Goal: Task Accomplishment & Management: Complete application form

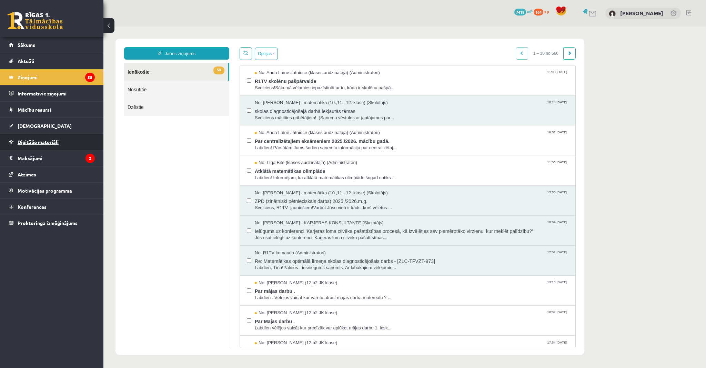
click at [55, 141] on span "Digitālie materiāli" at bounding box center [38, 142] width 41 height 6
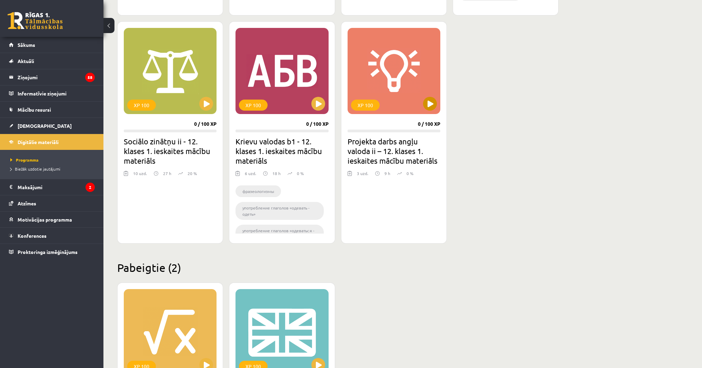
scroll to position [591, 0]
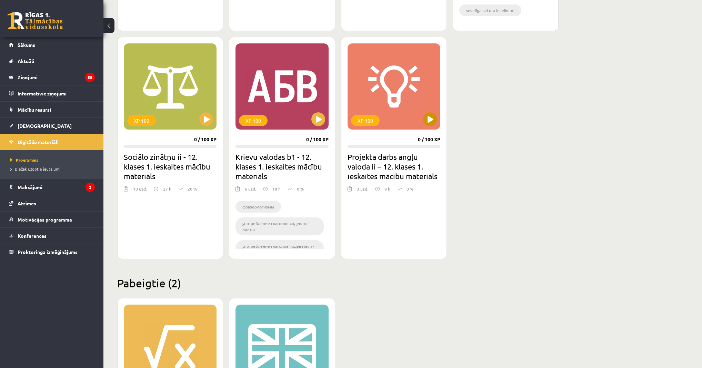
click at [423, 109] on div "XP 100" at bounding box center [393, 86] width 93 height 86
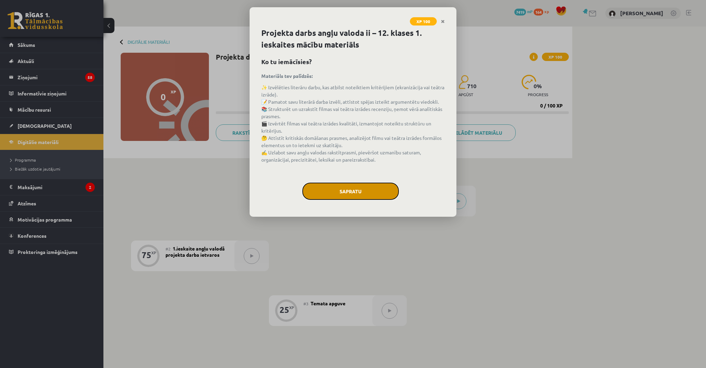
click at [342, 188] on button "Sapratu" at bounding box center [350, 191] width 96 height 17
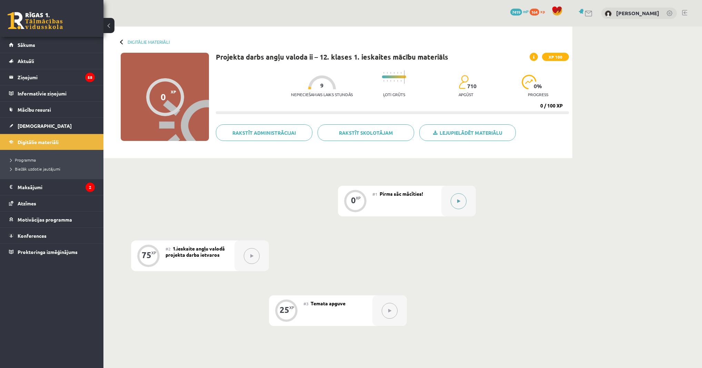
click at [453, 189] on div at bounding box center [458, 201] width 34 height 31
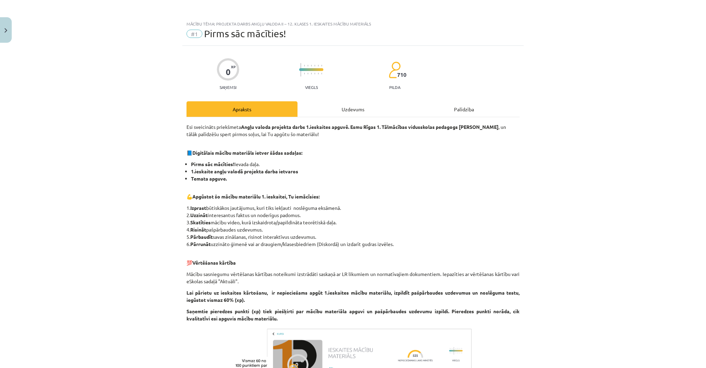
click at [353, 109] on div "Uzdevums" at bounding box center [352, 109] width 111 height 16
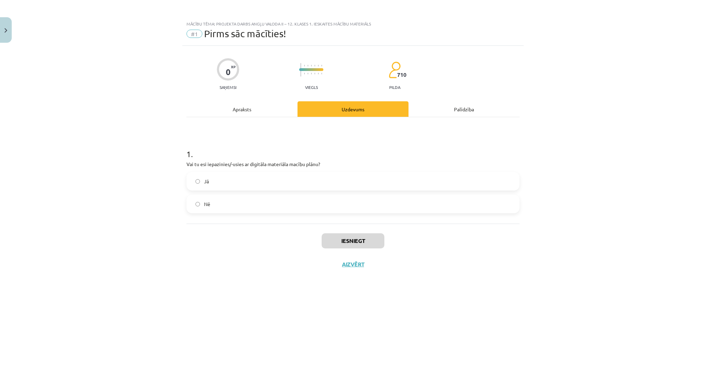
click at [268, 180] on label "Jā" at bounding box center [353, 181] width 332 height 17
click at [343, 240] on button "Iesniegt" at bounding box center [353, 240] width 63 height 15
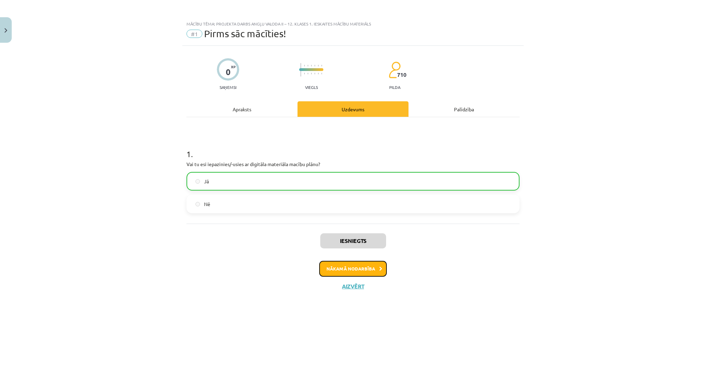
click at [350, 270] on button "Nākamā nodarbība" at bounding box center [353, 269] width 68 height 16
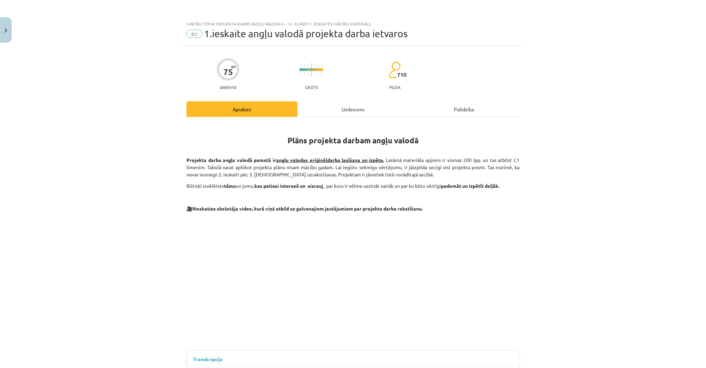
click at [344, 110] on div "Uzdevums" at bounding box center [352, 109] width 111 height 16
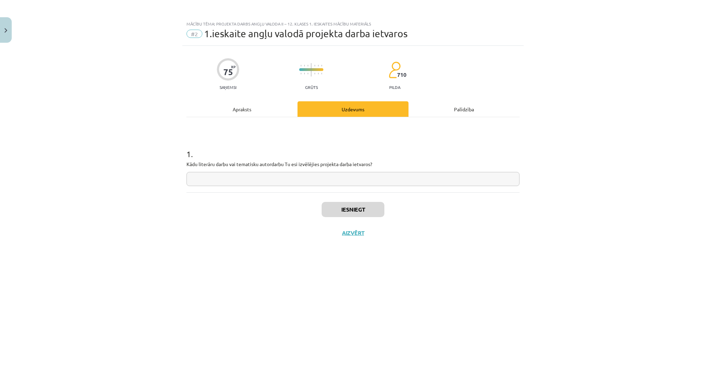
click at [325, 185] on input "text" at bounding box center [352, 179] width 333 height 14
type input "**********"
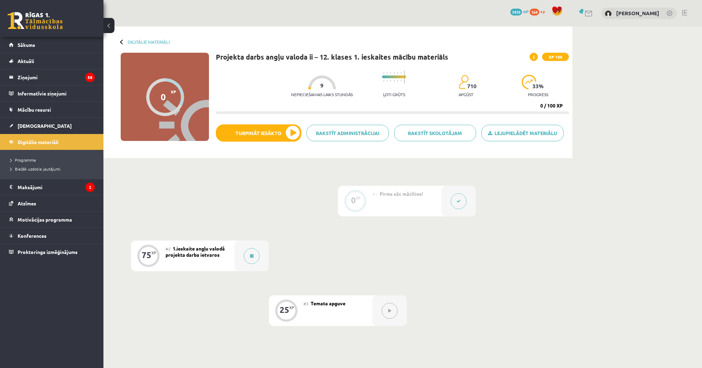
click at [233, 254] on div "#2 1.ieskaite angļu valodā projekta darba ietvaros" at bounding box center [199, 256] width 69 height 31
click at [241, 253] on div at bounding box center [251, 256] width 34 height 31
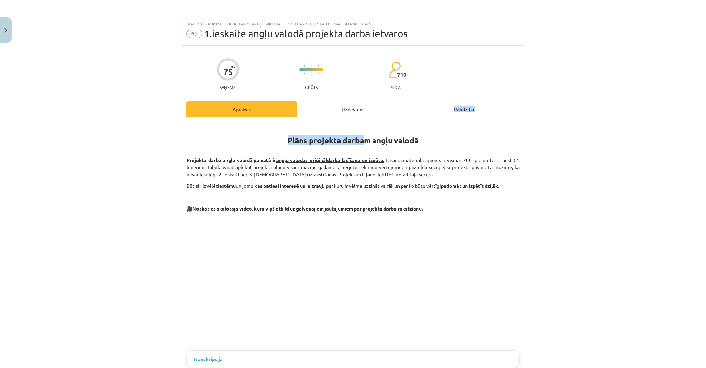
drag, startPoint x: 363, startPoint y: 115, endPoint x: 357, endPoint y: 108, distance: 8.8
click at [357, 108] on div "Uzdevums" at bounding box center [352, 109] width 111 height 16
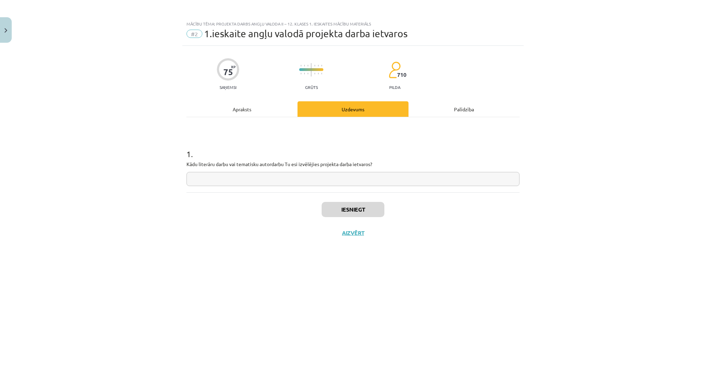
click at [317, 183] on input "text" at bounding box center [352, 179] width 333 height 14
type input "**********"
click at [340, 210] on button "Iesniegt" at bounding box center [353, 209] width 63 height 15
click at [353, 234] on button "Nākamā nodarbība" at bounding box center [353, 238] width 68 height 16
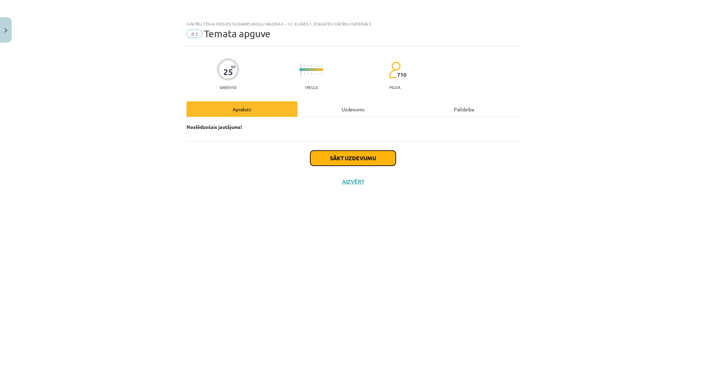
click at [369, 156] on button "Sākt uzdevumu" at bounding box center [352, 158] width 85 height 15
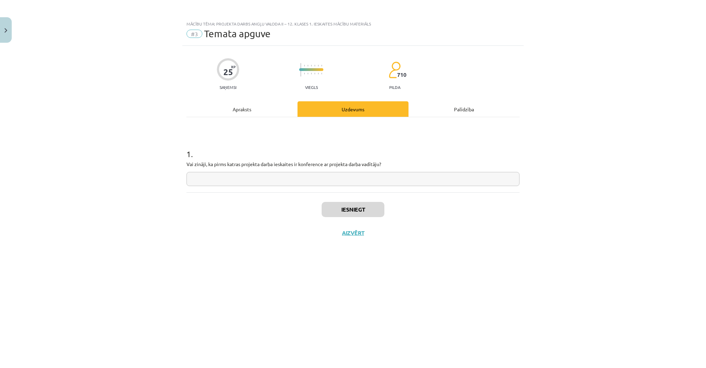
click at [299, 179] on input "text" at bounding box center [352, 179] width 333 height 14
type input "**"
click at [355, 206] on button "Iesniegt" at bounding box center [353, 209] width 63 height 15
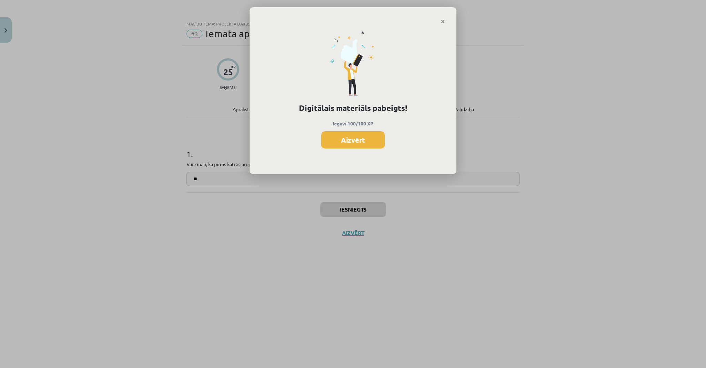
click at [397, 60] on div "Digitālais materiāls pabeigts! Ieguvi 100/100 XP Aizvērt" at bounding box center [352, 99] width 207 height 150
click at [356, 139] on button "Aizvērt" at bounding box center [352, 139] width 63 height 17
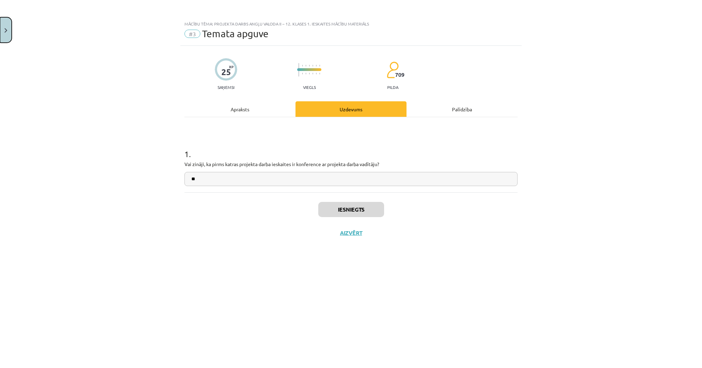
click at [6, 29] on img "Close" at bounding box center [5, 30] width 3 height 4
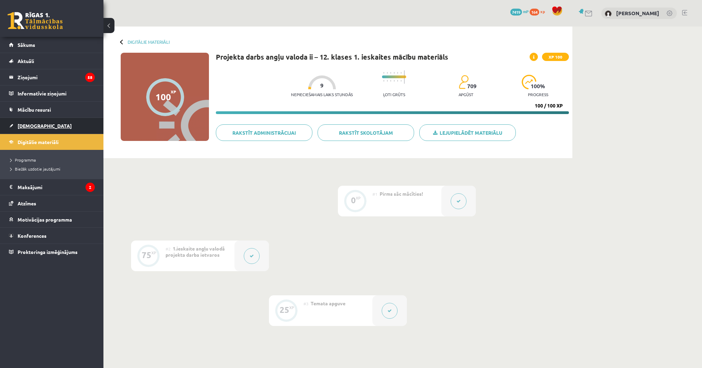
click at [74, 123] on link "[DEMOGRAPHIC_DATA]" at bounding box center [52, 126] width 86 height 16
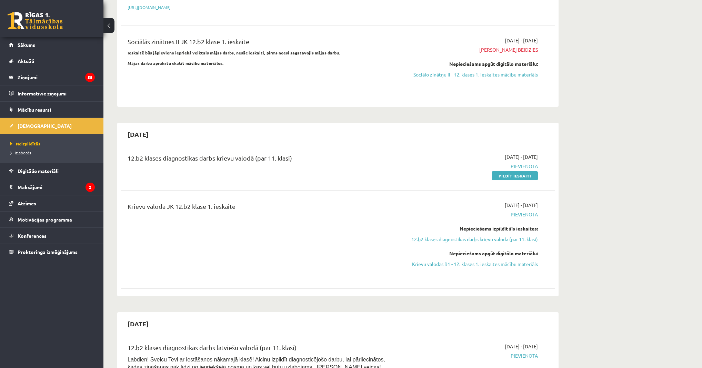
scroll to position [165, 0]
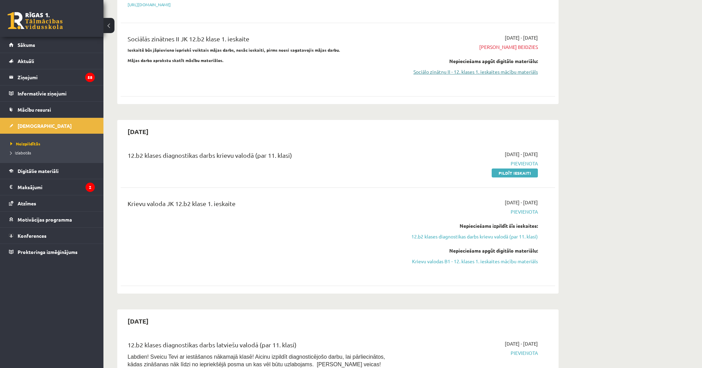
click at [487, 73] on link "Sociālo zinātņu II - 12. klases 1. ieskaites mācību materiāls" at bounding box center [473, 71] width 130 height 7
click at [462, 71] on link "Sociālo zinātņu II - 12. klases 1. ieskaites mācību materiāls" at bounding box center [473, 71] width 130 height 7
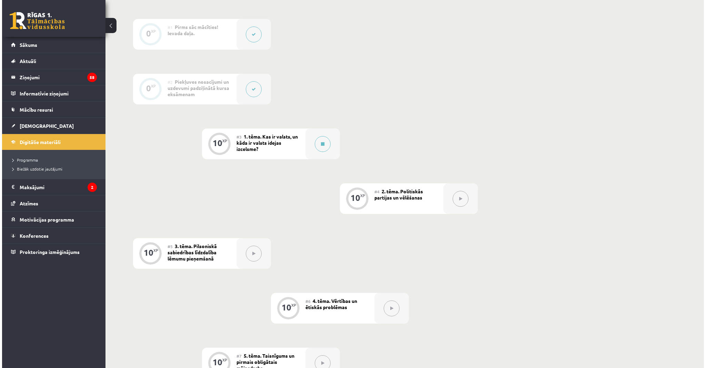
scroll to position [165, 0]
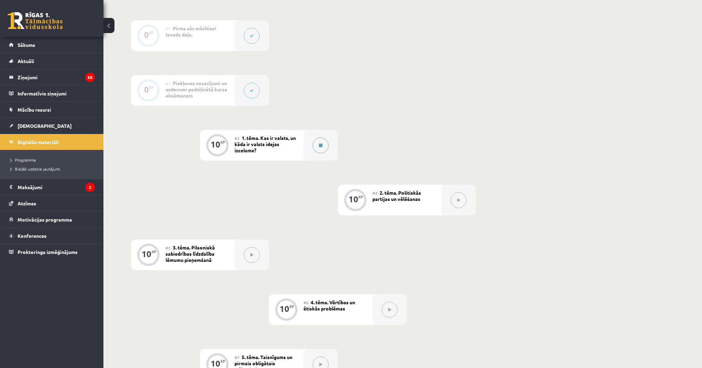
click at [324, 140] on button at bounding box center [321, 145] width 16 height 16
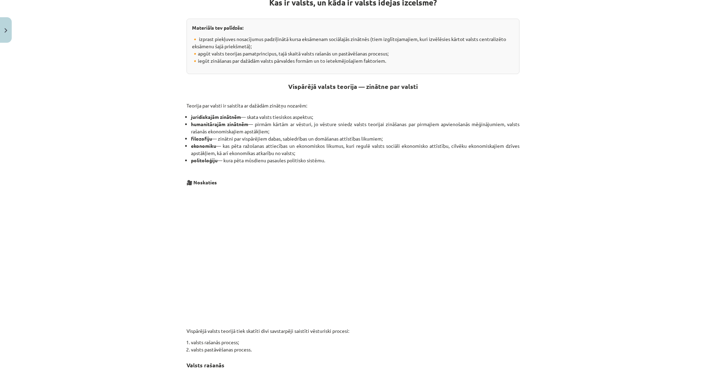
scroll to position [270, 0]
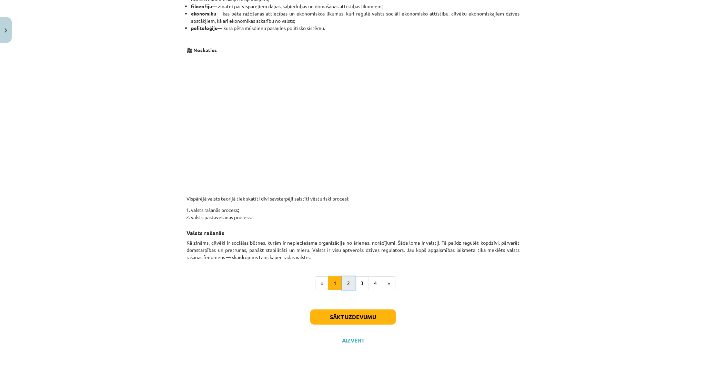
click at [348, 280] on button "2" at bounding box center [349, 283] width 14 height 14
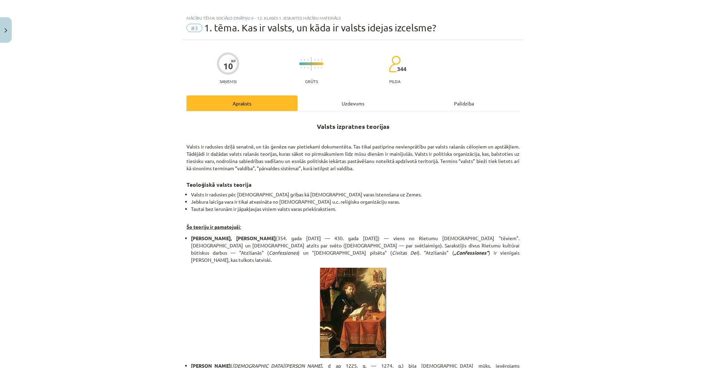
scroll to position [0, 0]
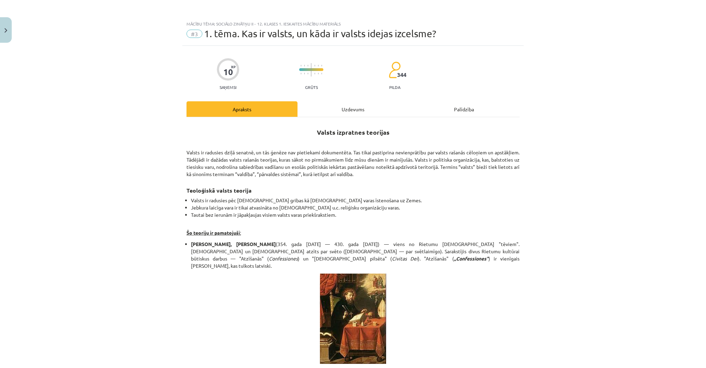
click at [356, 106] on div "Uzdevums" at bounding box center [352, 109] width 111 height 16
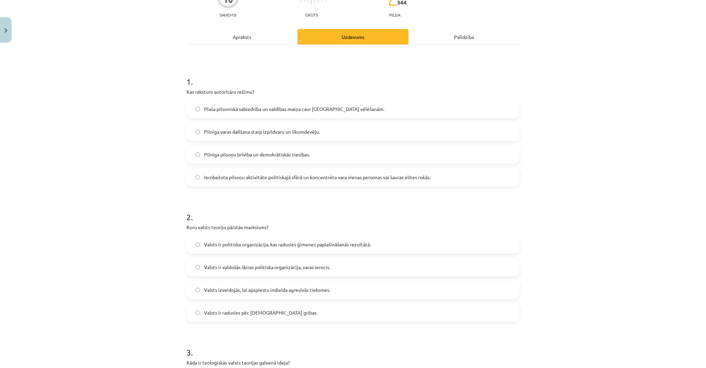
scroll to position [100, 0]
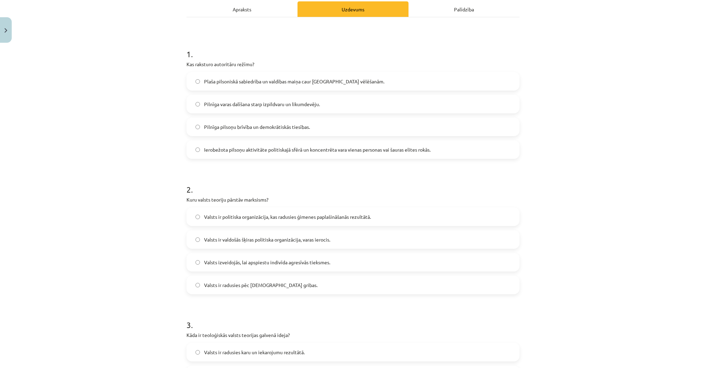
click at [296, 241] on span "Valsts ir valdošās šķiras politiska organizācija, varas ierocis." at bounding box center [267, 239] width 126 height 7
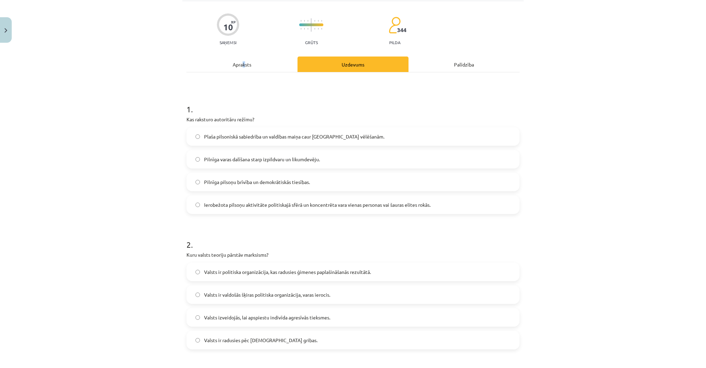
click at [242, 64] on div "Apraksts" at bounding box center [241, 65] width 111 height 16
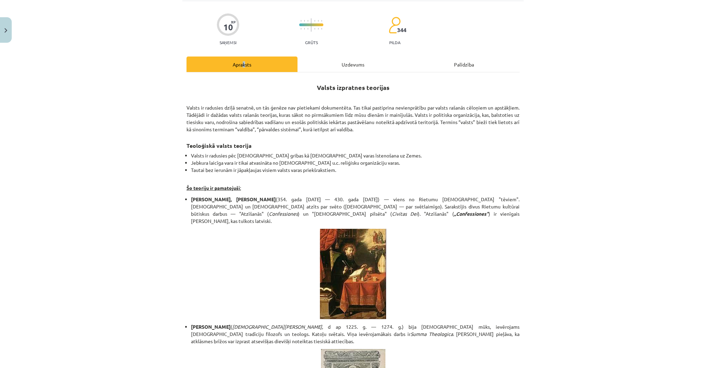
scroll to position [17, 0]
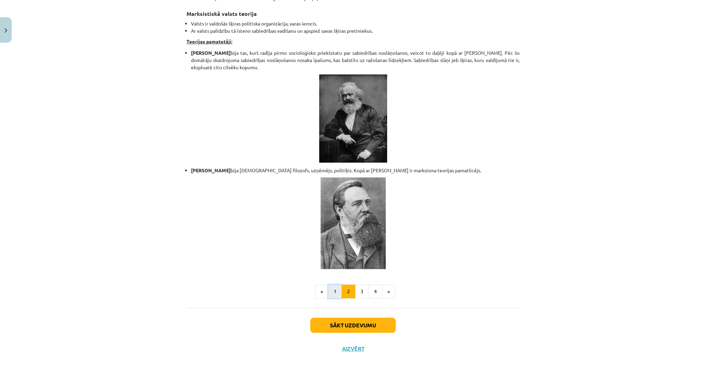
click at [334, 285] on button "1" at bounding box center [335, 292] width 14 height 14
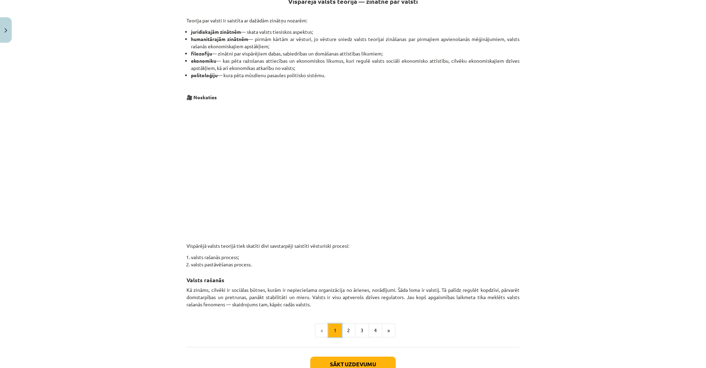
scroll to position [233, 0]
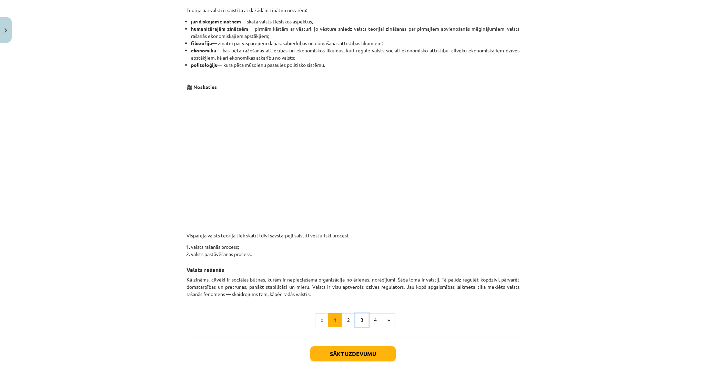
click at [358, 315] on button "3" at bounding box center [362, 320] width 14 height 14
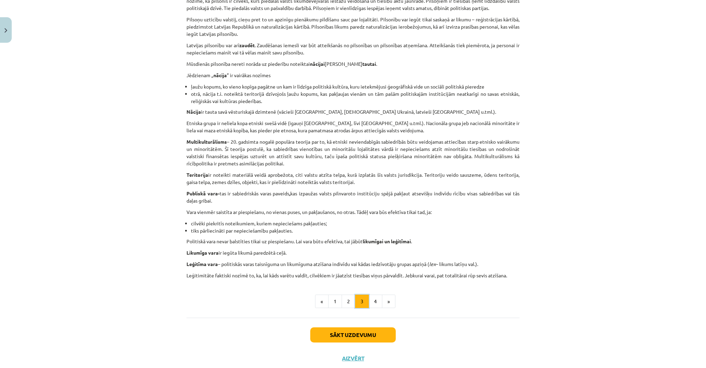
scroll to position [288, 0]
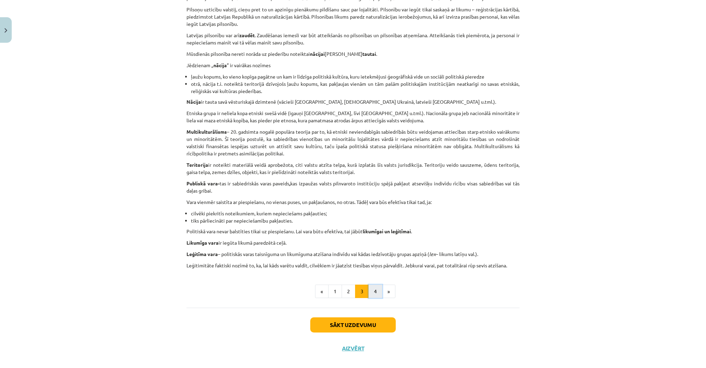
click at [375, 288] on button "4" at bounding box center [375, 292] width 14 height 14
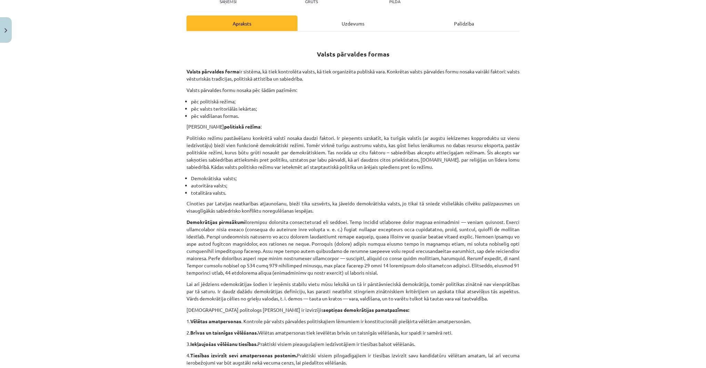
scroll to position [0, 0]
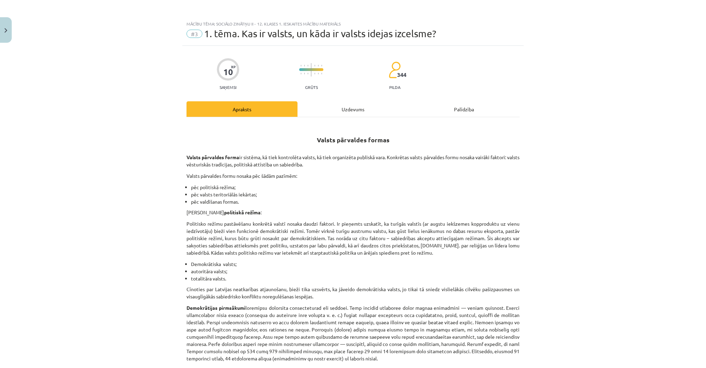
drag, startPoint x: 391, startPoint y: 193, endPoint x: 342, endPoint y: 103, distance: 102.6
click at [350, 113] on div "Uzdevums" at bounding box center [352, 109] width 111 height 16
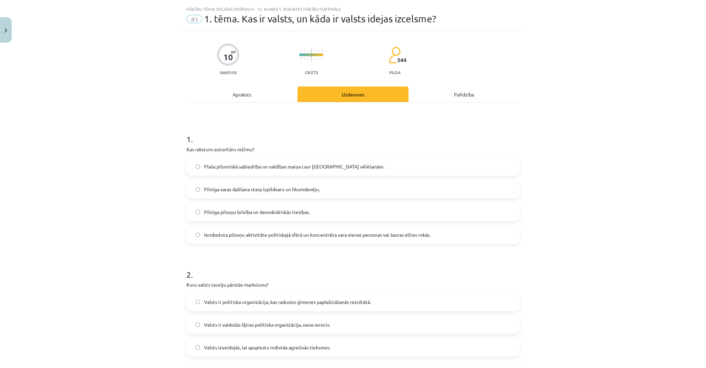
scroll to position [17, 0]
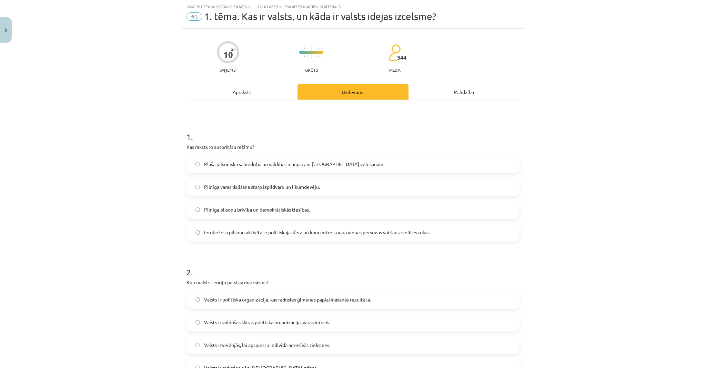
click at [372, 235] on span "Ierobežota pilsoņu aktivitāte politiskajā sfērā un koncentrēta vara vienas pers…" at bounding box center [317, 232] width 226 height 7
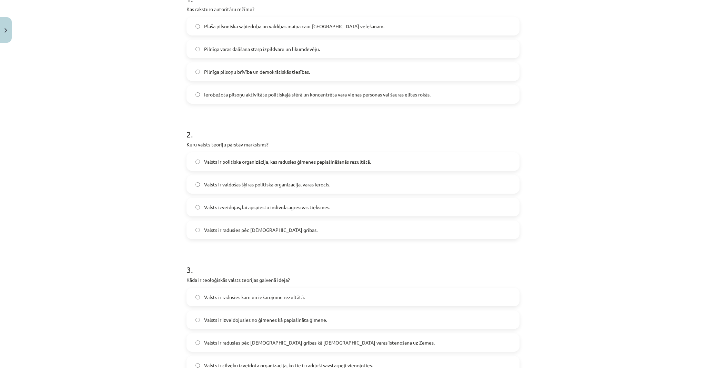
scroll to position [0, 0]
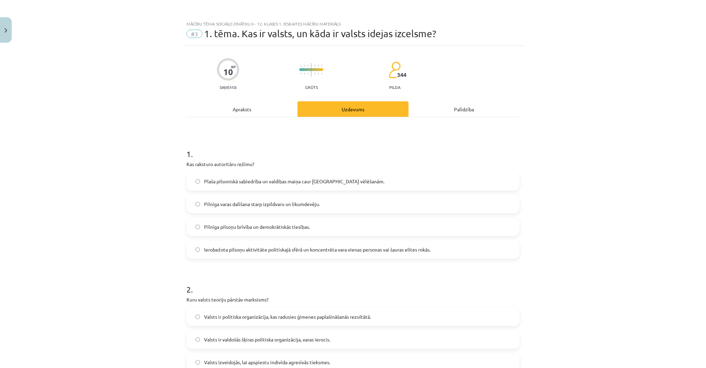
click at [255, 108] on div "Apraksts" at bounding box center [241, 109] width 111 height 16
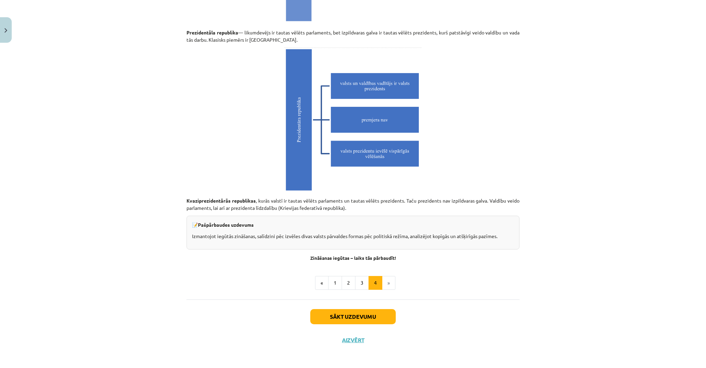
scroll to position [1847, 0]
click at [343, 283] on button "2" at bounding box center [349, 283] width 14 height 14
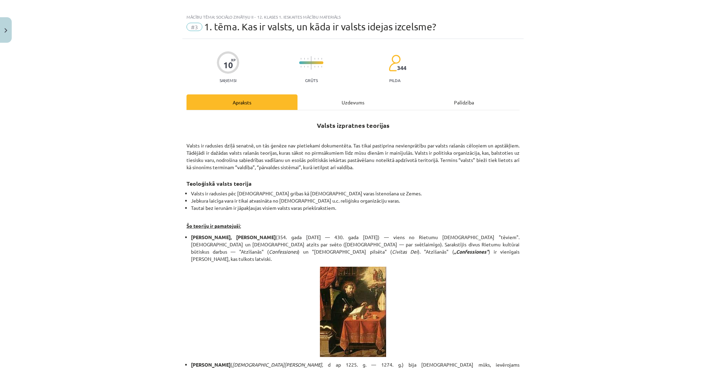
scroll to position [0, 0]
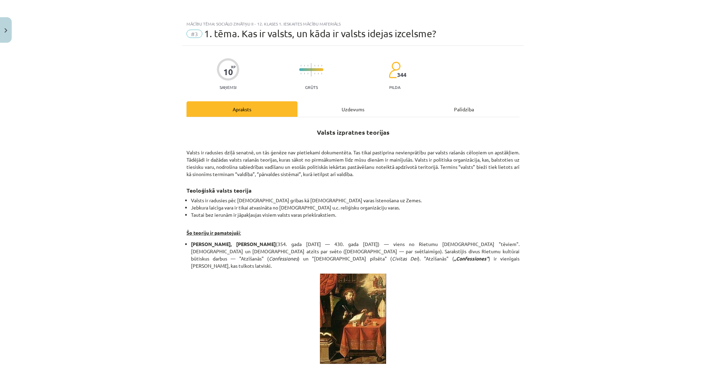
click at [345, 104] on div "Uzdevums" at bounding box center [352, 109] width 111 height 16
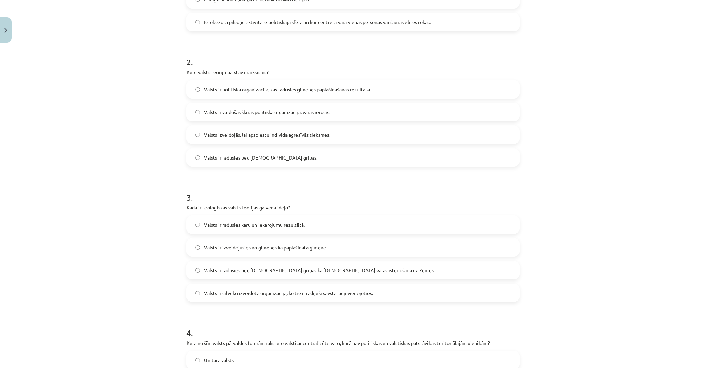
scroll to position [238, 0]
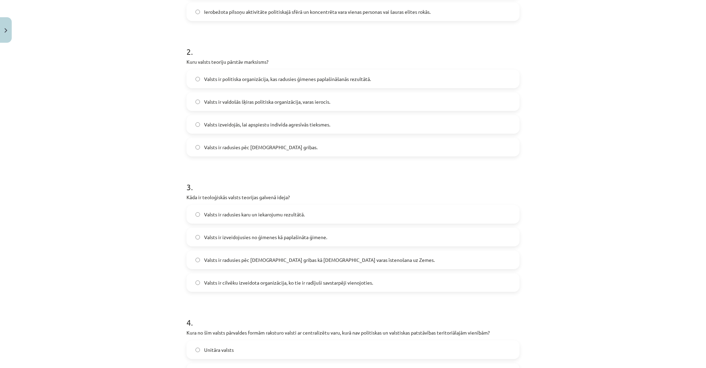
click at [348, 262] on span "Valsts ir radusies pēc Dieva gribas kā dievišķās varas īstenošana uz Zemes." at bounding box center [319, 259] width 231 height 7
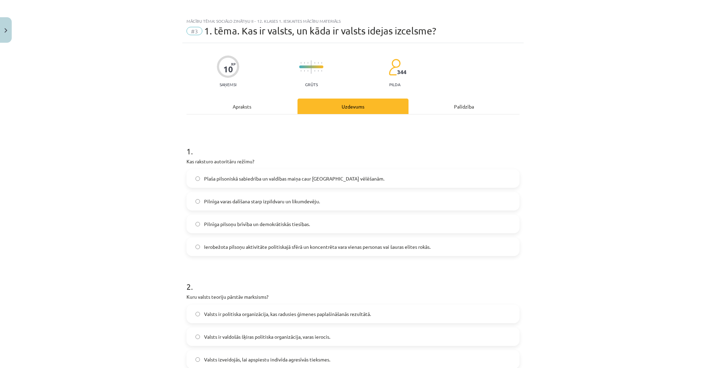
scroll to position [0, 0]
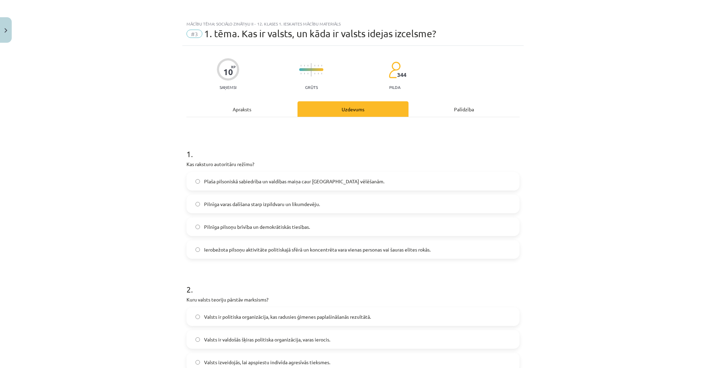
click at [264, 113] on div "Apraksts" at bounding box center [241, 109] width 111 height 16
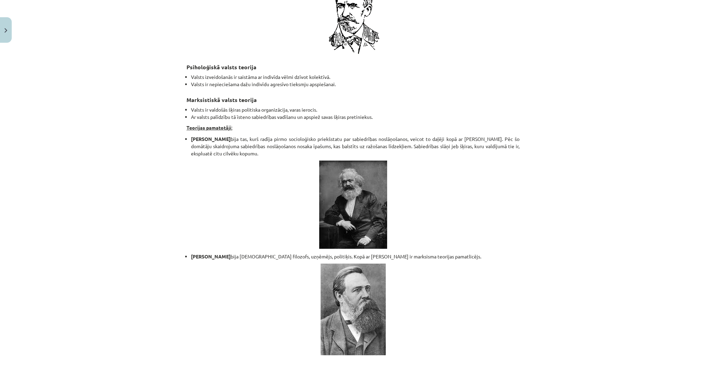
scroll to position [1372, 0]
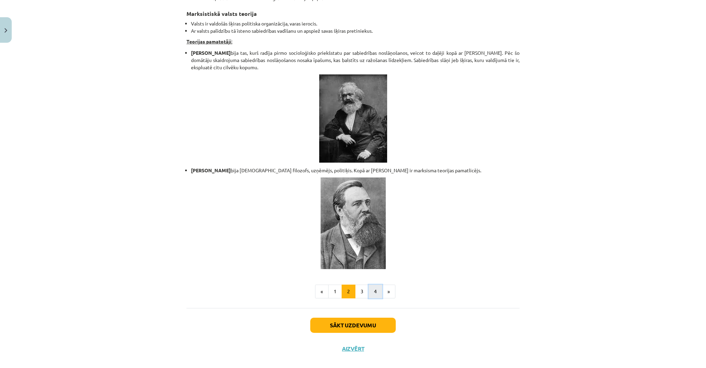
click at [368, 285] on button "4" at bounding box center [375, 292] width 14 height 14
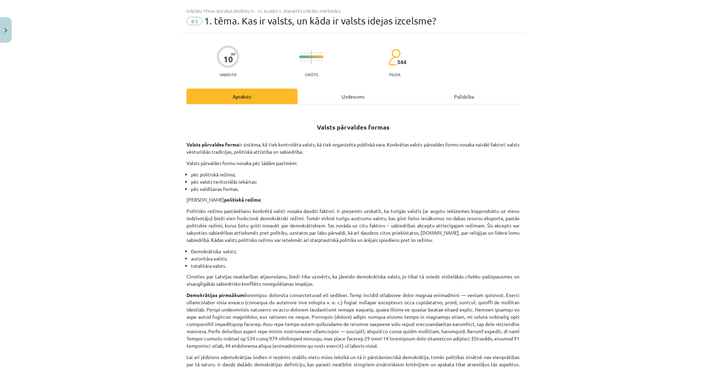
scroll to position [0, 0]
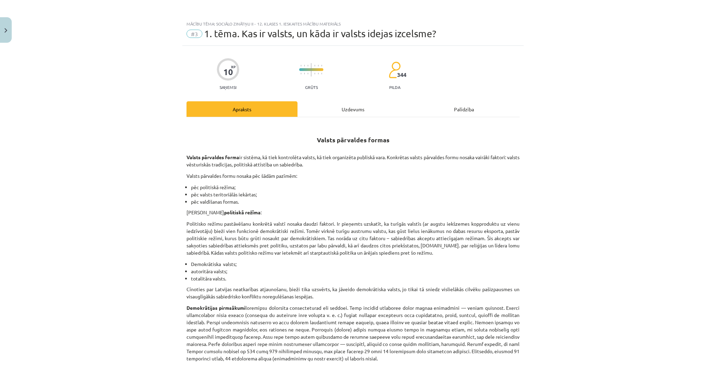
click at [350, 101] on div "Uzdevums" at bounding box center [352, 109] width 111 height 16
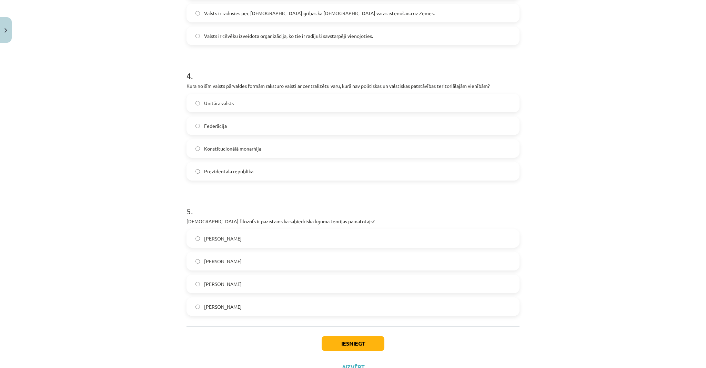
scroll to position [457, 0]
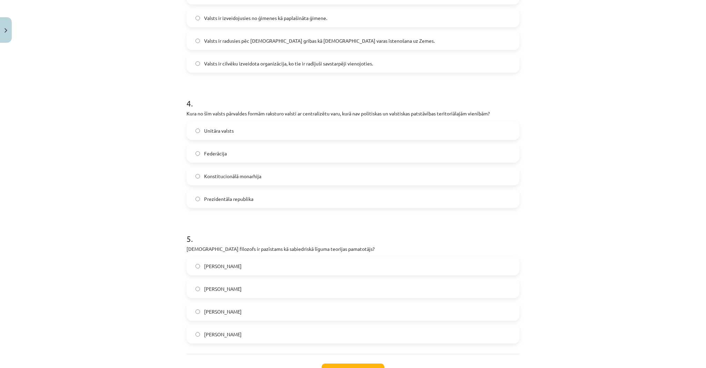
click at [232, 125] on label "Unitāra valsts" at bounding box center [353, 130] width 332 height 17
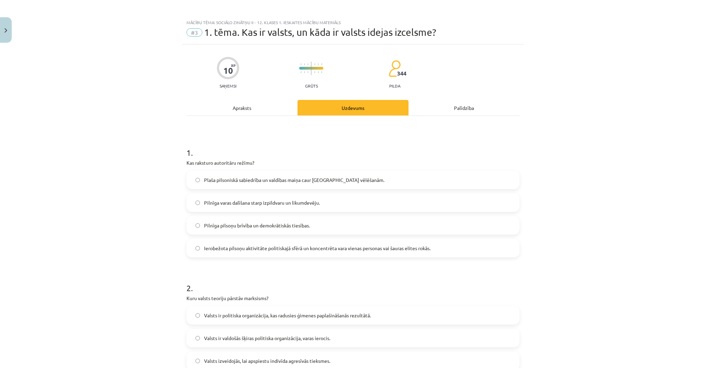
scroll to position [0, 0]
click at [249, 108] on div "Apraksts" at bounding box center [241, 109] width 111 height 16
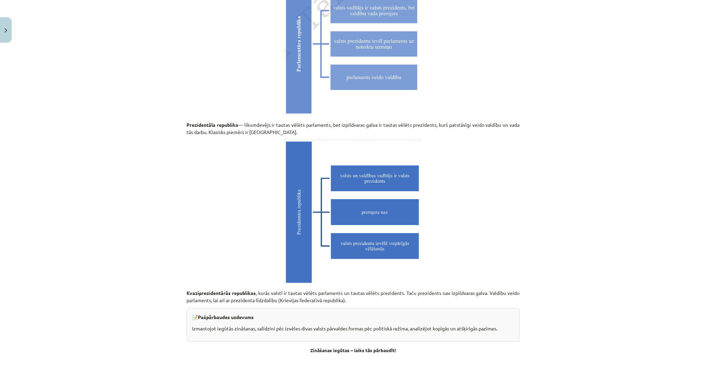
scroll to position [1847, 0]
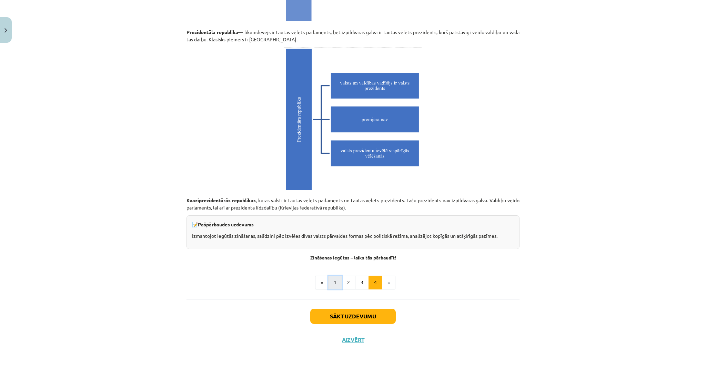
click at [335, 282] on button "1" at bounding box center [335, 283] width 14 height 14
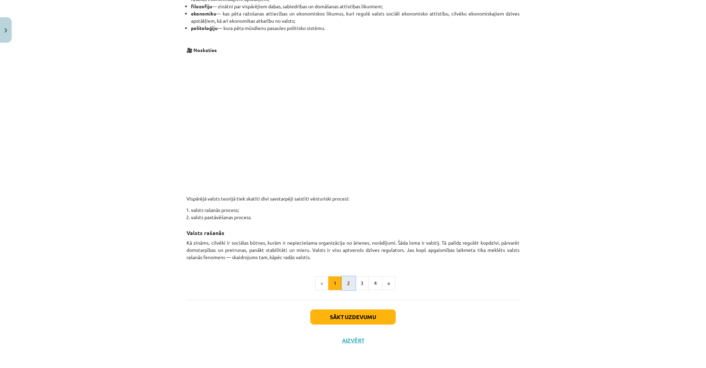
click at [347, 283] on button "2" at bounding box center [349, 283] width 14 height 14
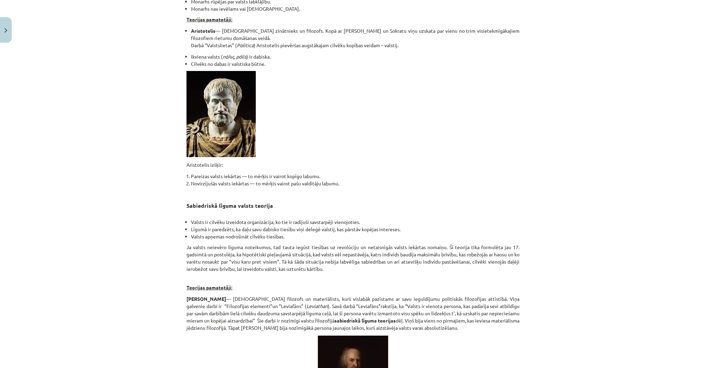
scroll to position [41, 0]
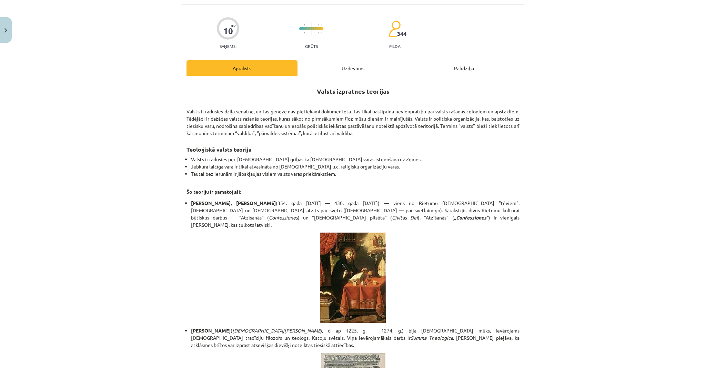
drag, startPoint x: 412, startPoint y: 273, endPoint x: 379, endPoint y: 133, distance: 143.4
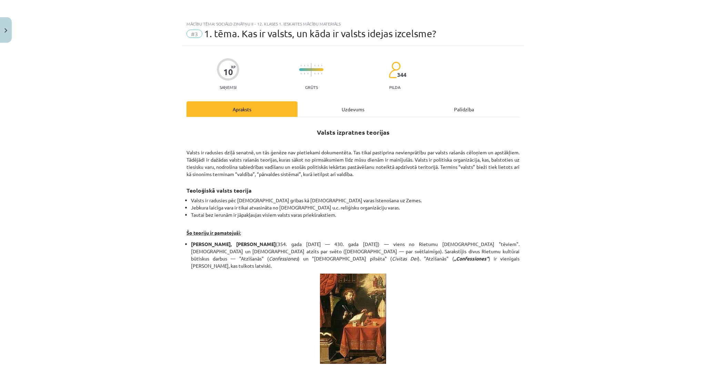
click at [361, 107] on div "Uzdevums" at bounding box center [352, 109] width 111 height 16
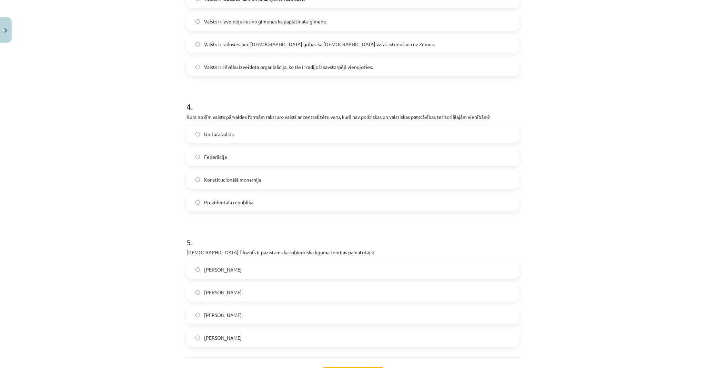
scroll to position [512, 0]
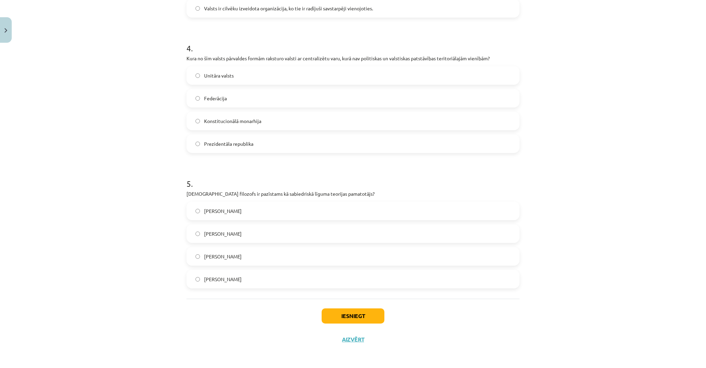
click at [268, 258] on label "Tomass Hobss" at bounding box center [353, 256] width 332 height 17
click at [355, 316] on button "Iesniegt" at bounding box center [353, 315] width 63 height 15
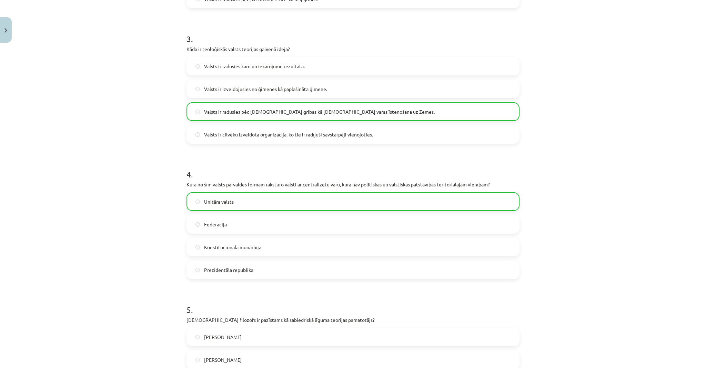
scroll to position [534, 0]
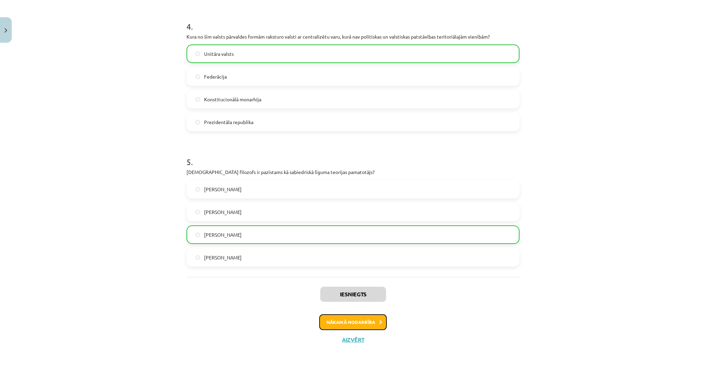
click at [359, 321] on button "Nākamā nodarbība" at bounding box center [353, 322] width 68 height 16
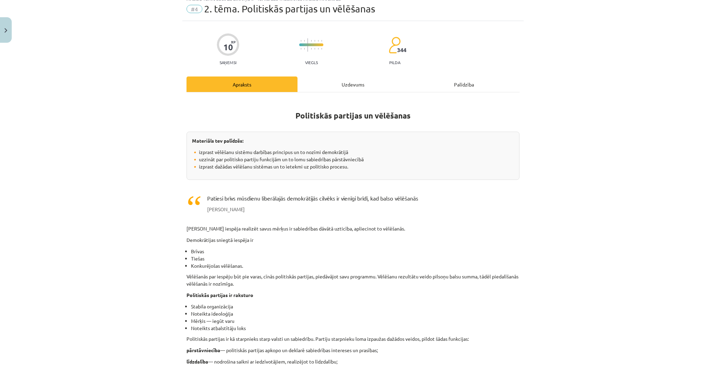
scroll to position [17, 0]
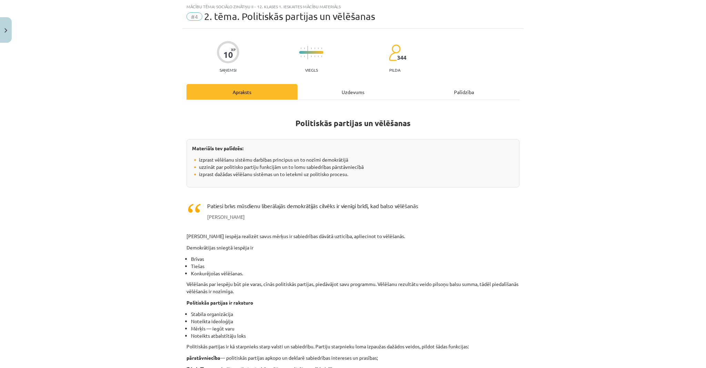
click at [338, 93] on div "Uzdevums" at bounding box center [352, 92] width 111 height 16
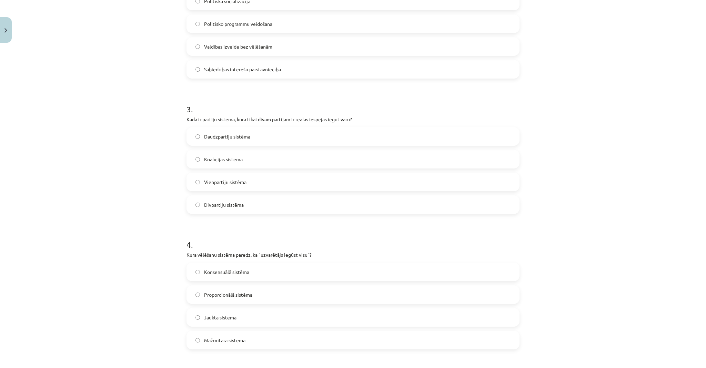
scroll to position [320, 0]
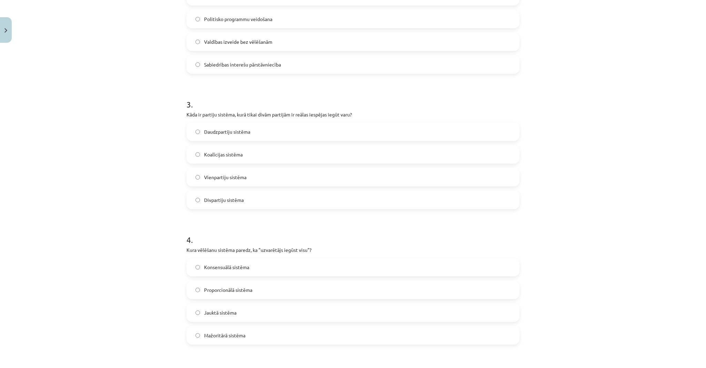
click at [255, 43] on span "Valdības izveide bez vēlēšanām" at bounding box center [238, 41] width 68 height 7
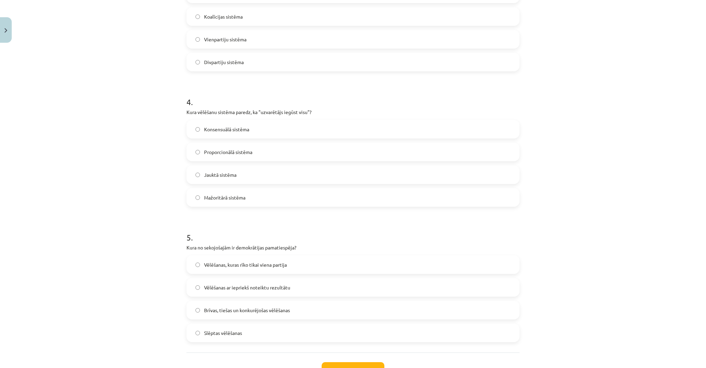
scroll to position [486, 0]
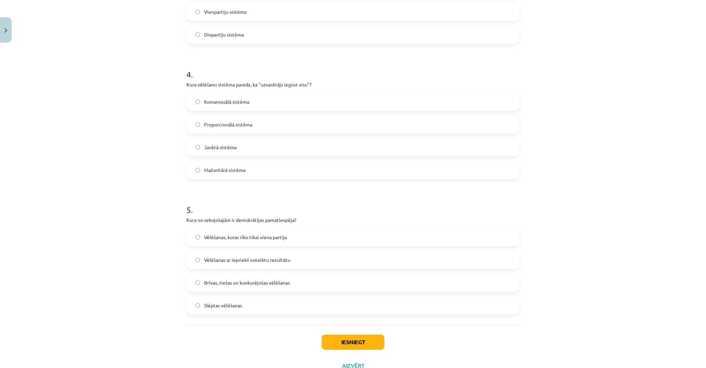
click at [272, 277] on label "Brīvas, tiešas un konkurējošas vēlēšanas" at bounding box center [353, 282] width 332 height 17
click at [266, 342] on div "Iesniegt Aizvērt" at bounding box center [352, 349] width 333 height 48
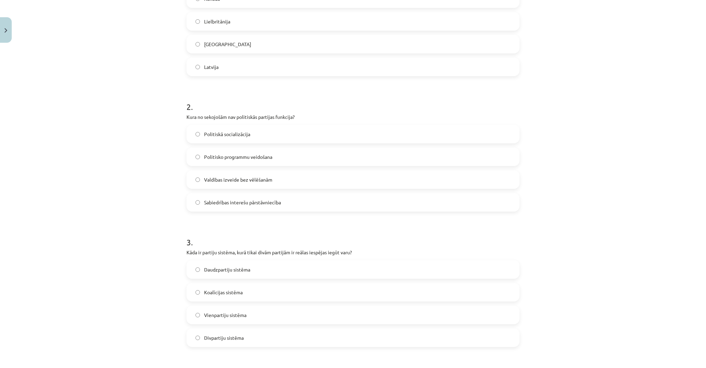
scroll to position [72, 0]
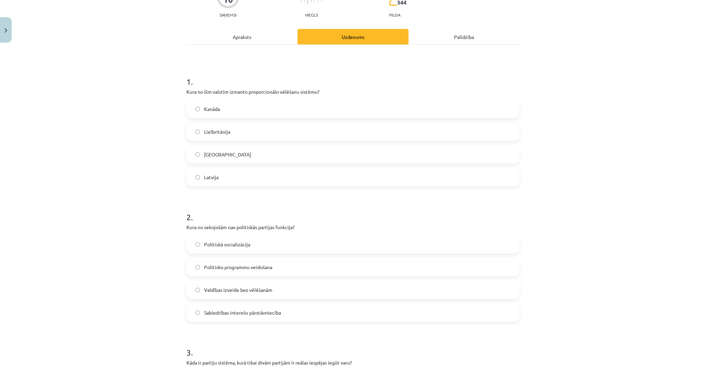
click at [244, 38] on div "Apraksts" at bounding box center [241, 37] width 111 height 16
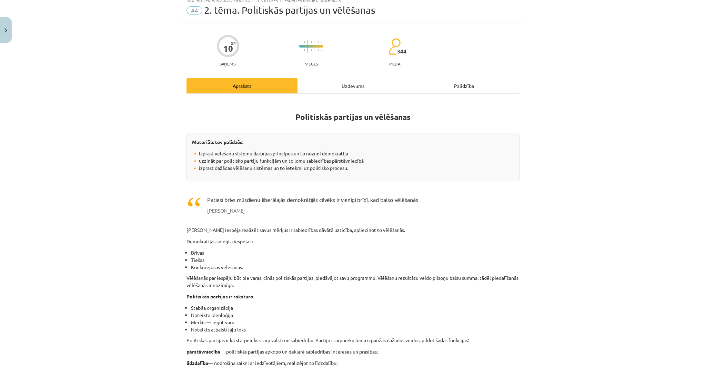
scroll to position [0, 0]
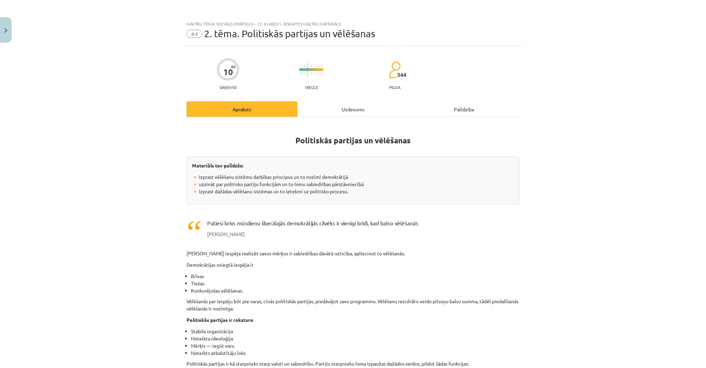
click at [332, 107] on div "Uzdevums" at bounding box center [352, 109] width 111 height 16
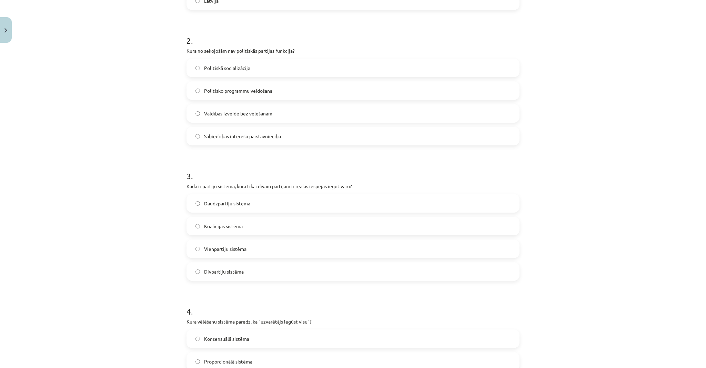
scroll to position [320, 0]
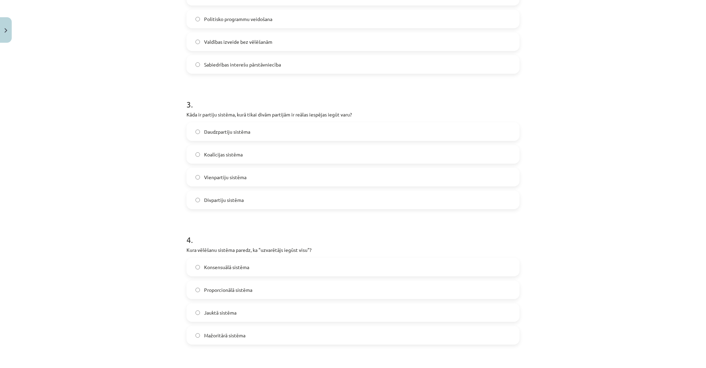
click at [265, 196] on label "Divpartiju sistēma" at bounding box center [353, 199] width 332 height 17
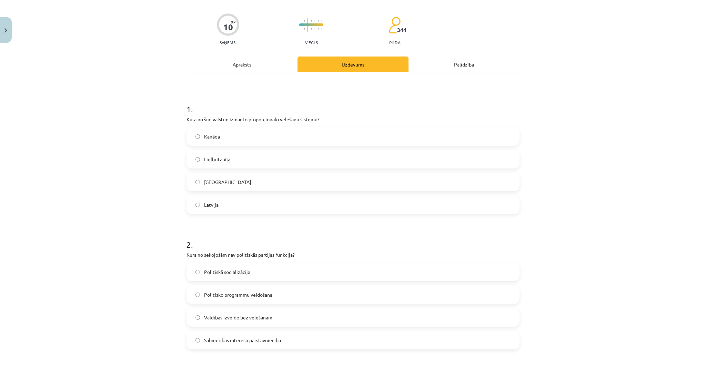
click at [233, 68] on div "Apraksts" at bounding box center [241, 65] width 111 height 16
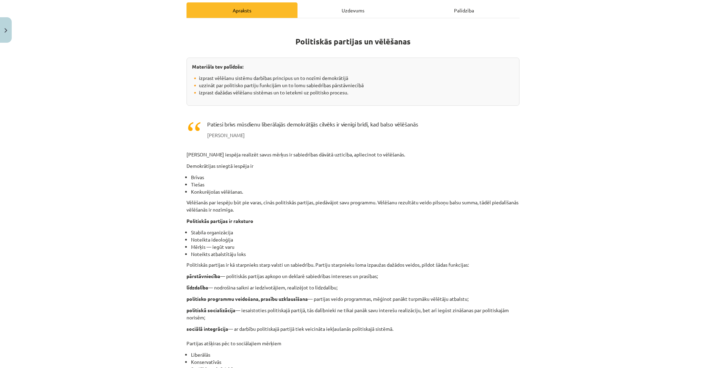
scroll to position [0, 0]
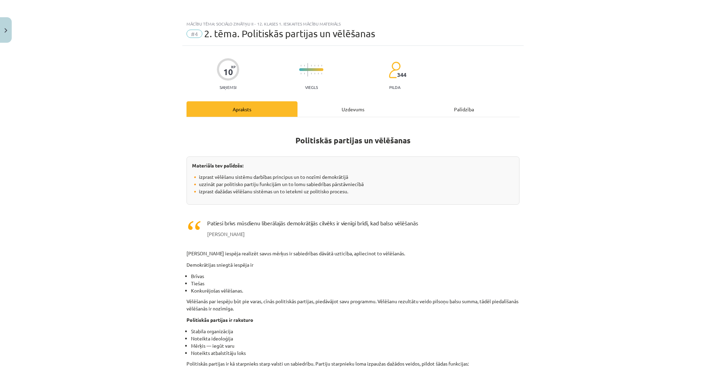
click at [360, 109] on div "Uzdevums" at bounding box center [352, 109] width 111 height 16
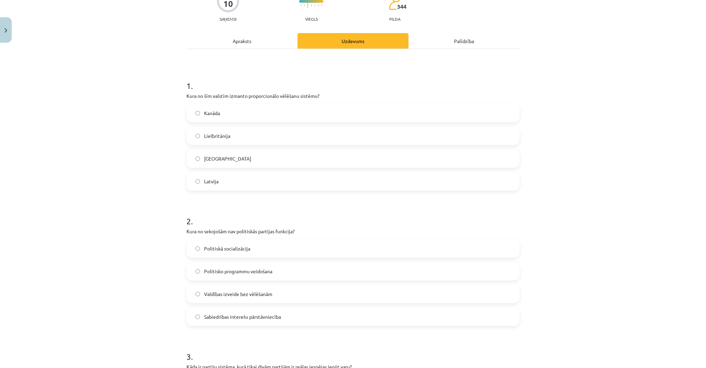
scroll to position [72, 0]
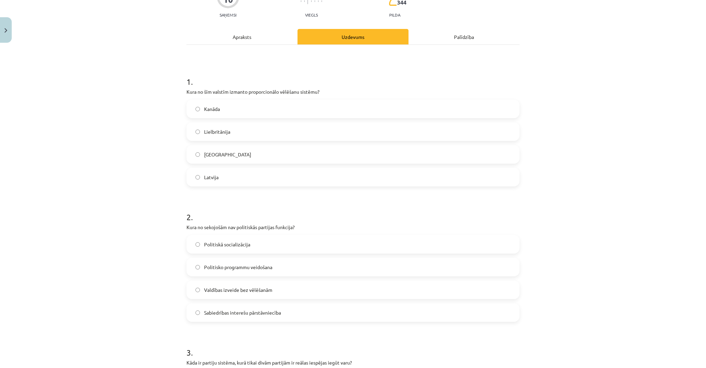
click at [243, 42] on div "Apraksts" at bounding box center [241, 37] width 111 height 16
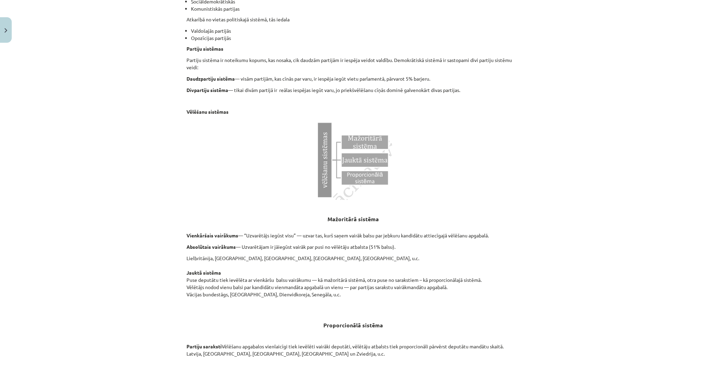
scroll to position [541, 0]
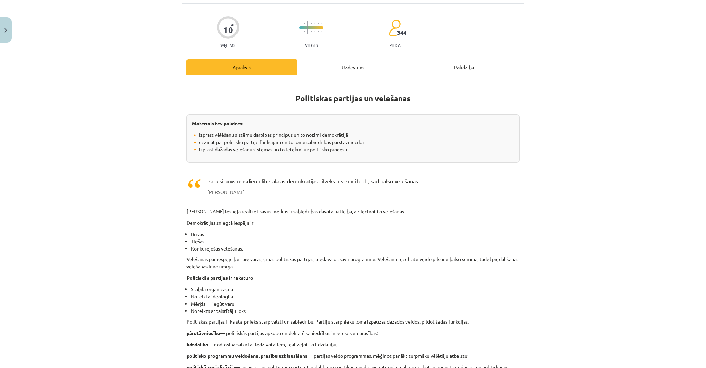
drag, startPoint x: 306, startPoint y: 149, endPoint x: 298, endPoint y: 66, distance: 83.2
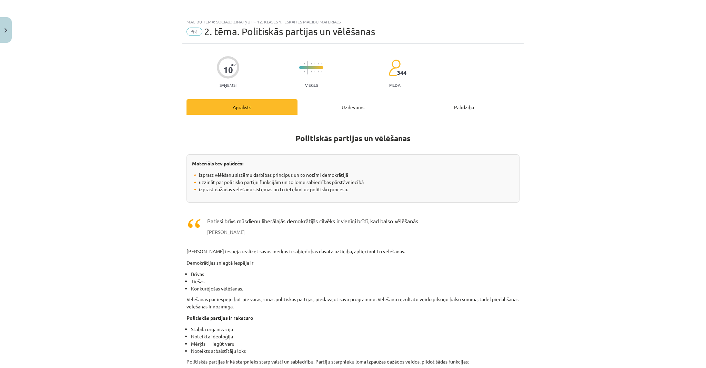
click at [337, 107] on div "Uzdevums" at bounding box center [352, 107] width 111 height 16
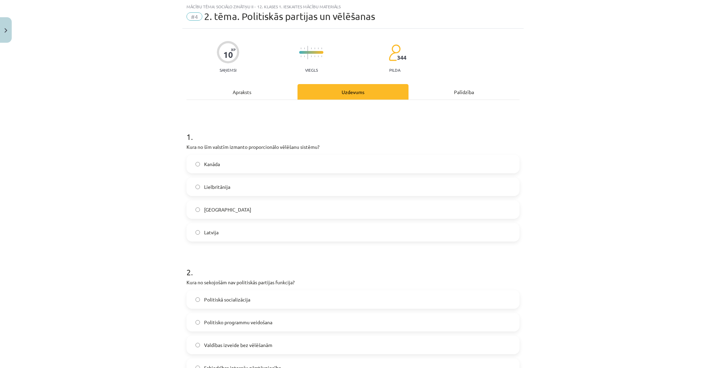
click at [274, 93] on div "Apraksts" at bounding box center [241, 92] width 111 height 16
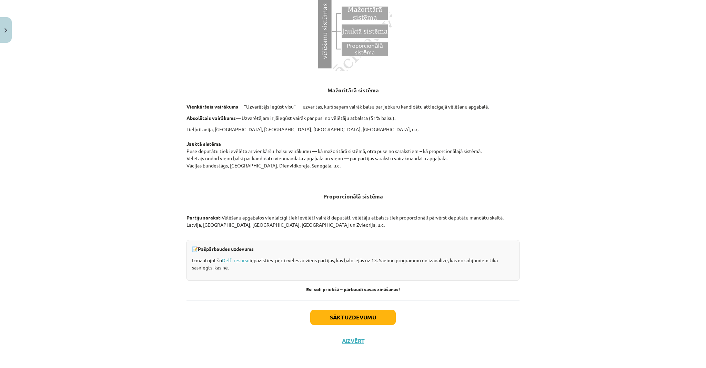
scroll to position [568, 0]
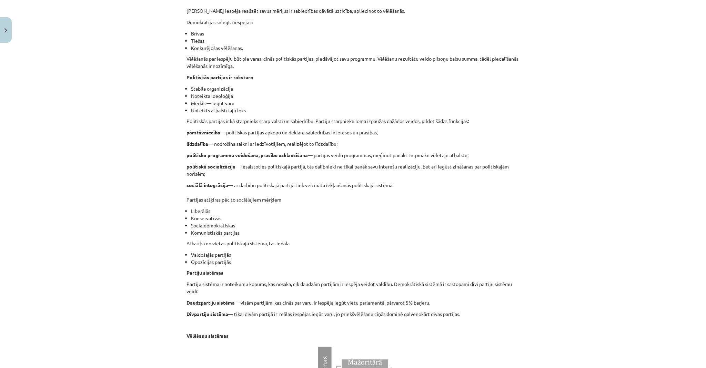
drag, startPoint x: 369, startPoint y: 185, endPoint x: 325, endPoint y: 115, distance: 82.2
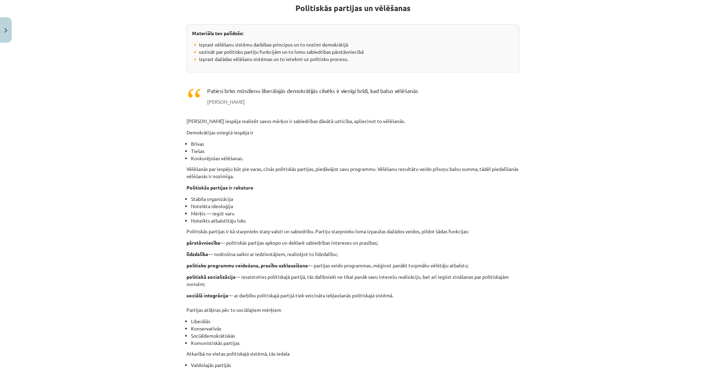
drag, startPoint x: 332, startPoint y: 92, endPoint x: 331, endPoint y: 58, distance: 33.8
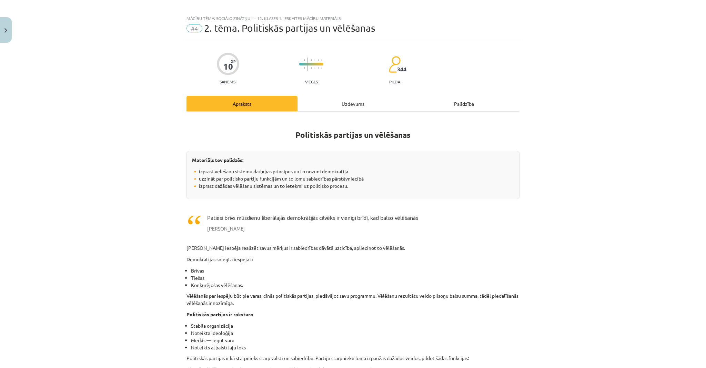
scroll to position [0, 0]
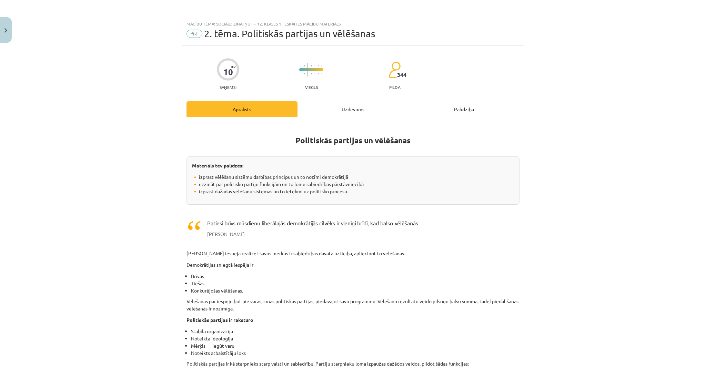
click at [349, 109] on div "Uzdevums" at bounding box center [352, 109] width 111 height 16
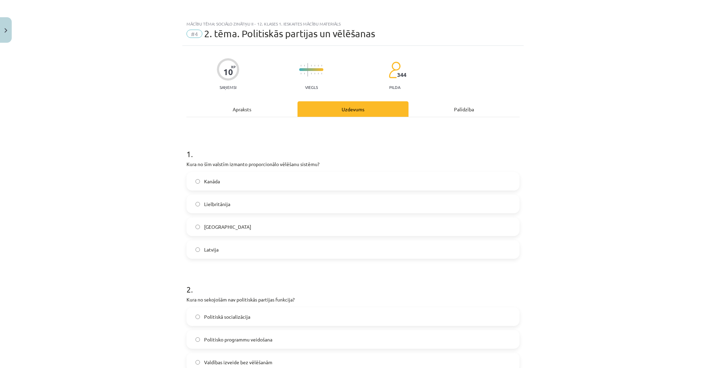
scroll to position [17, 0]
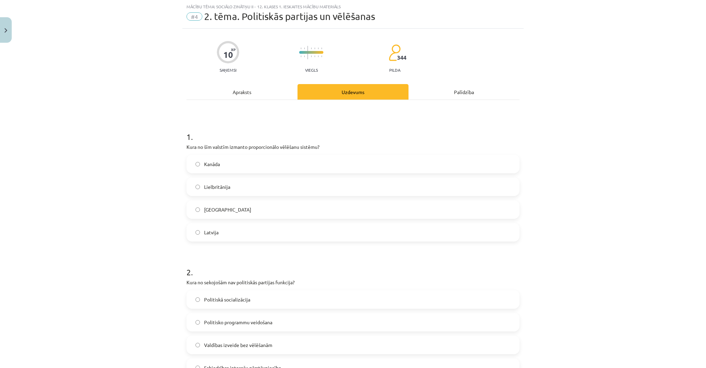
click at [227, 234] on label "Latvija" at bounding box center [353, 232] width 332 height 17
click at [244, 182] on label "Lielbritānija" at bounding box center [353, 186] width 332 height 17
click at [274, 234] on label "Latvija" at bounding box center [353, 232] width 332 height 17
click at [238, 93] on div "Apraksts" at bounding box center [241, 92] width 111 height 16
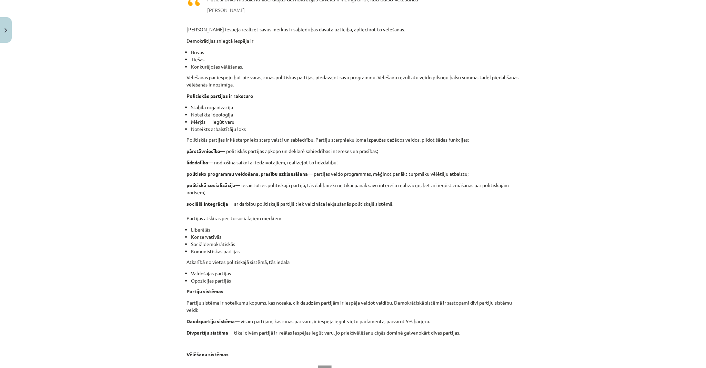
scroll to position [595, 0]
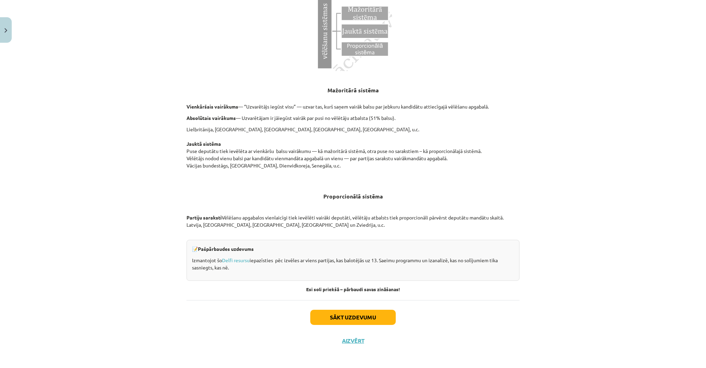
drag, startPoint x: 409, startPoint y: 222, endPoint x: 456, endPoint y: 285, distance: 79.3
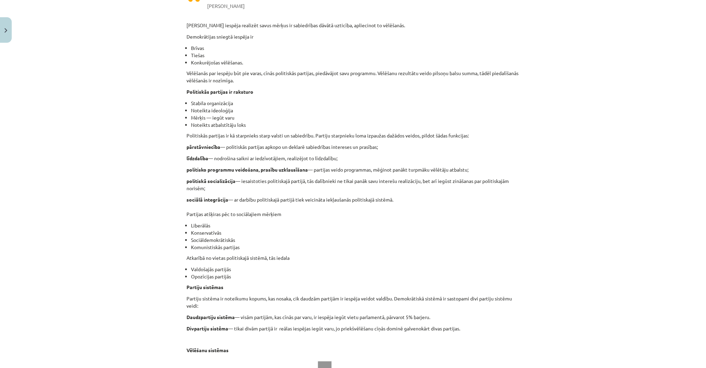
scroll to position [0, 0]
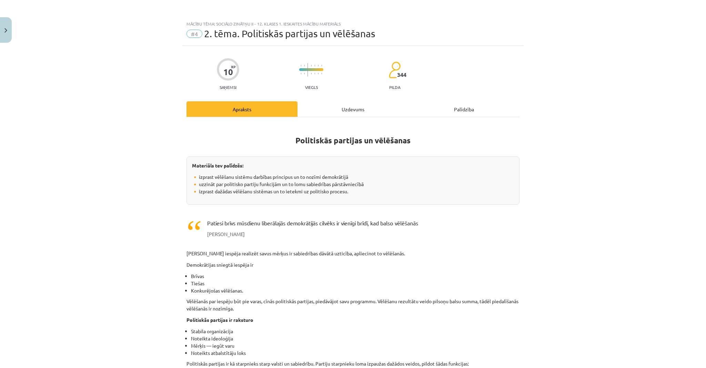
drag, startPoint x: 442, startPoint y: 274, endPoint x: 377, endPoint y: 131, distance: 157.6
click at [361, 109] on div "Uzdevums" at bounding box center [352, 109] width 111 height 16
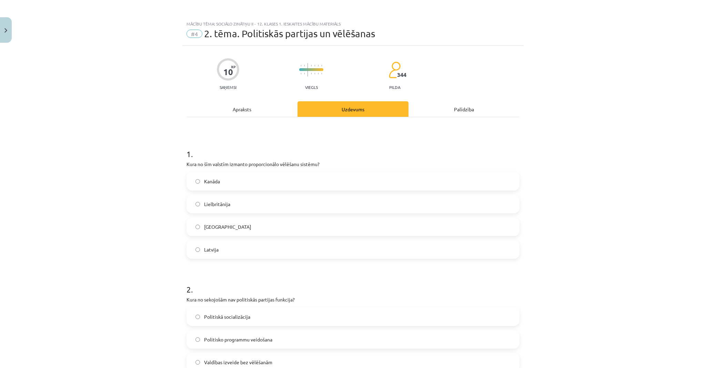
drag, startPoint x: 162, startPoint y: 182, endPoint x: 170, endPoint y: 78, distance: 104.4
click at [243, 109] on div "Apraksts" at bounding box center [241, 109] width 111 height 16
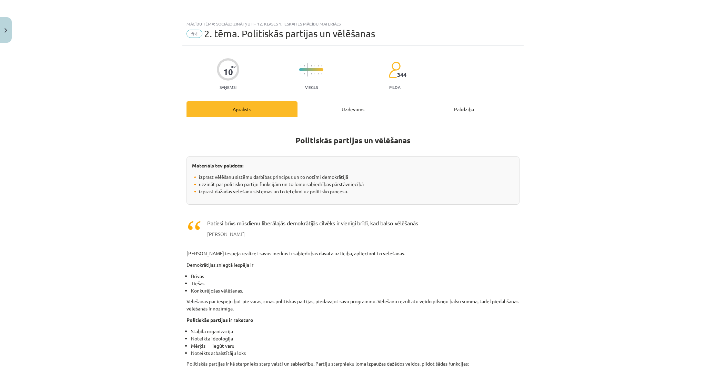
drag, startPoint x: 300, startPoint y: 211, endPoint x: 301, endPoint y: 65, distance: 146.1
click at [334, 110] on div "Uzdevums" at bounding box center [352, 109] width 111 height 16
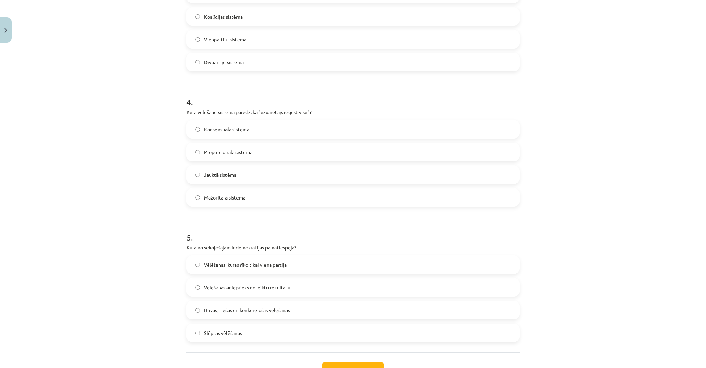
click at [303, 199] on label "Mažoritārā sistēma" at bounding box center [353, 197] width 332 height 17
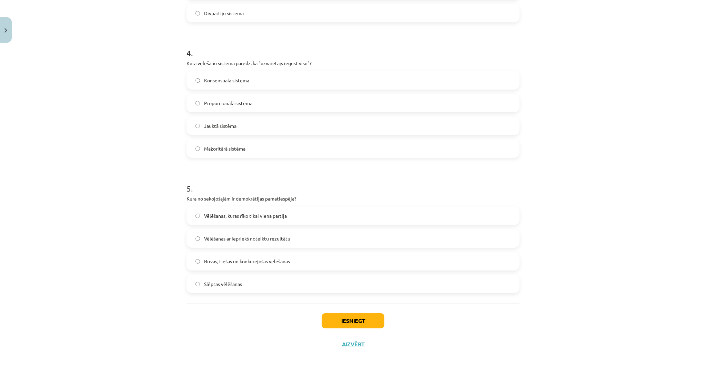
scroll to position [512, 0]
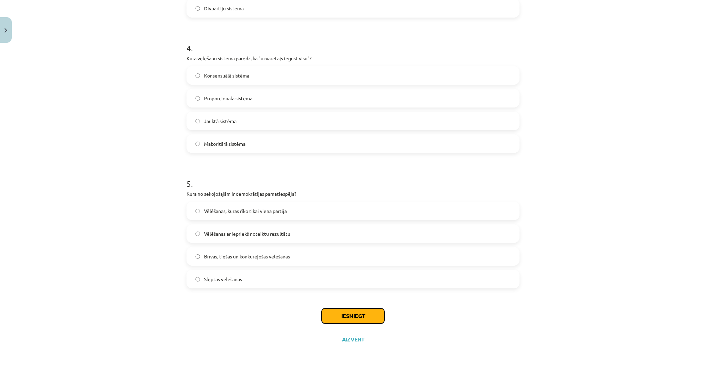
click at [343, 318] on button "Iesniegt" at bounding box center [353, 315] width 63 height 15
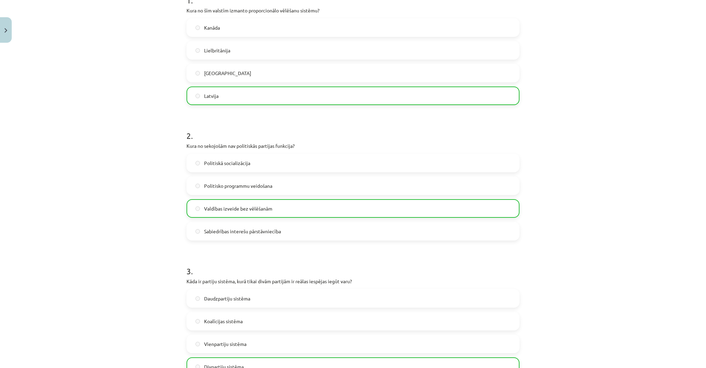
scroll to position [0, 0]
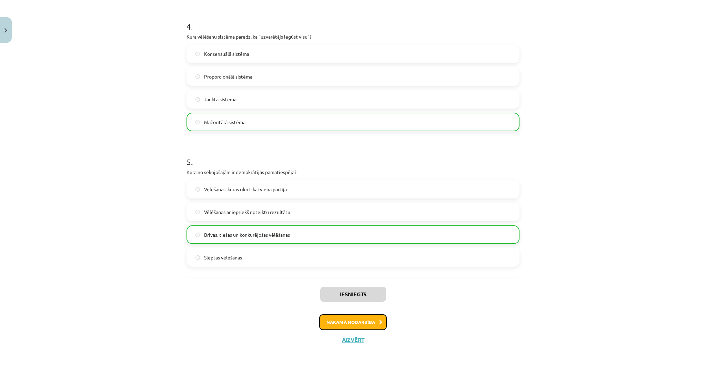
click at [369, 323] on button "Nākamā nodarbība" at bounding box center [353, 322] width 68 height 16
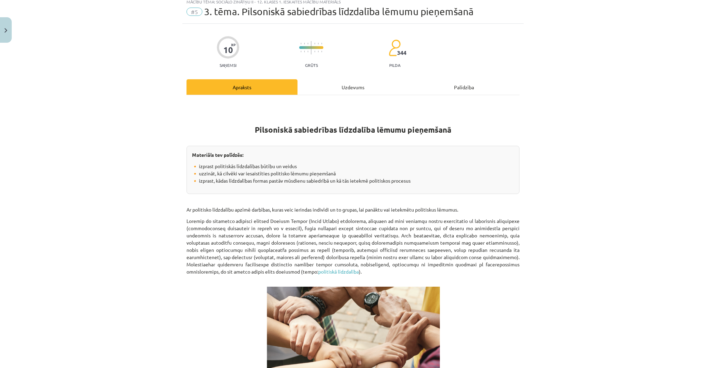
scroll to position [17, 0]
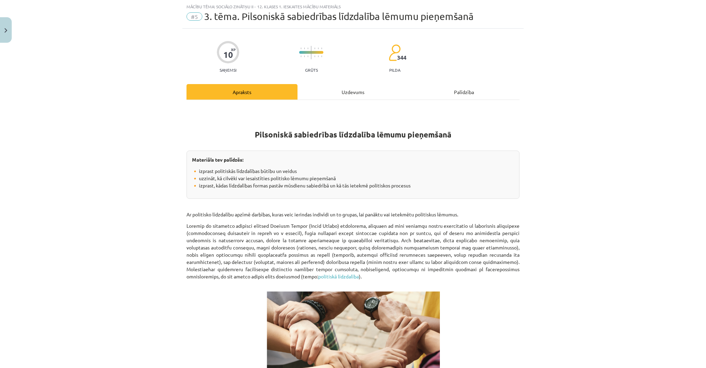
click at [346, 93] on div "Uzdevums" at bounding box center [352, 92] width 111 height 16
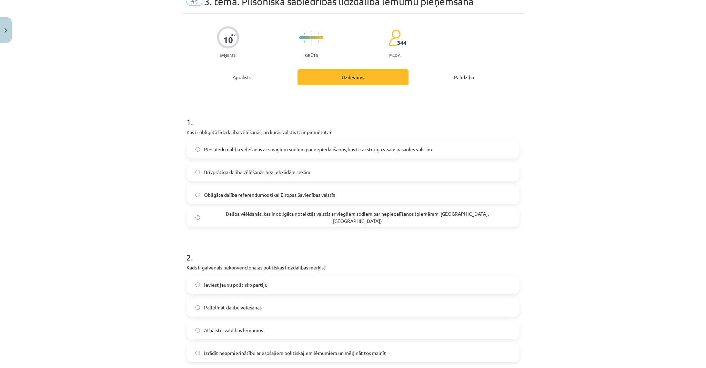
scroll to position [45, 0]
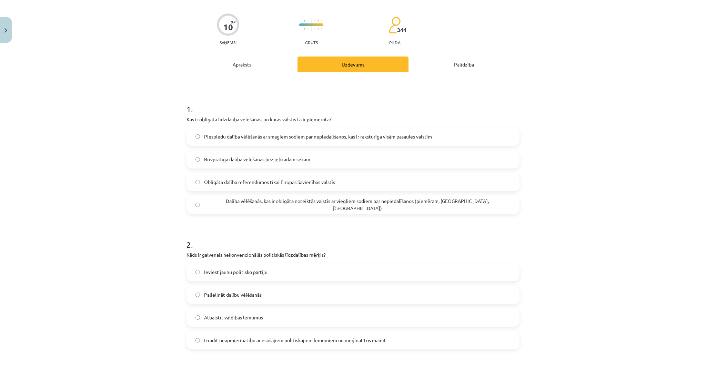
click at [257, 205] on span "Dalība vēlēšanās, kas ir obligāta noteiktās valstīs ar viegliem sodiem par nepi…" at bounding box center [357, 204] width 306 height 14
click at [367, 367] on h1 "3 ." at bounding box center [352, 373] width 333 height 21
click at [246, 65] on div "Apraksts" at bounding box center [241, 65] width 111 height 16
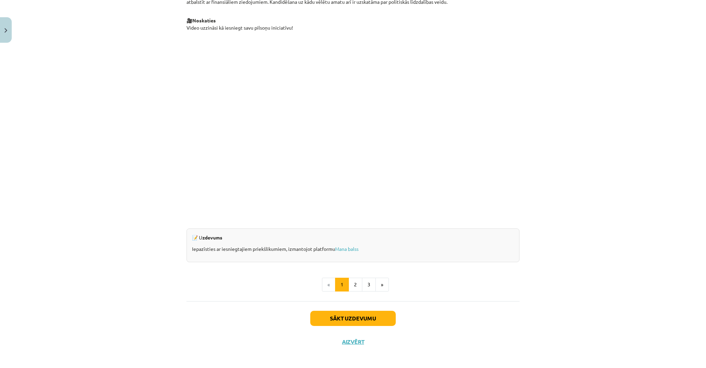
scroll to position [545, 0]
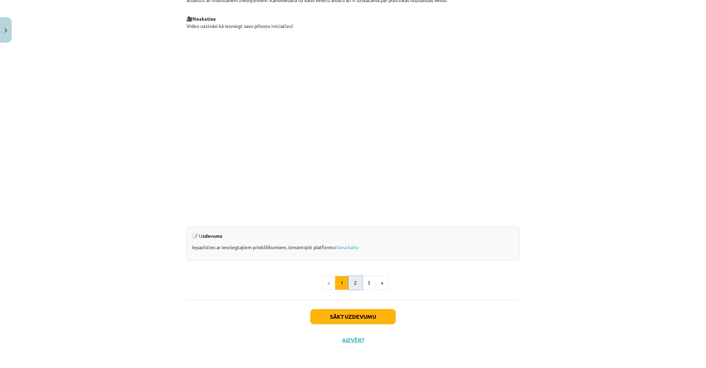
click at [353, 281] on button "2" at bounding box center [355, 283] width 14 height 14
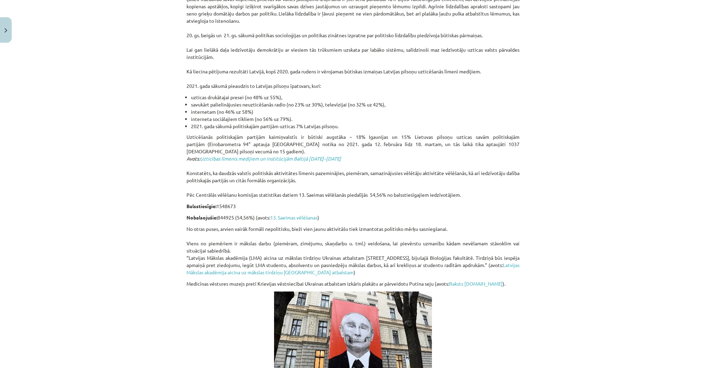
scroll to position [178, 0]
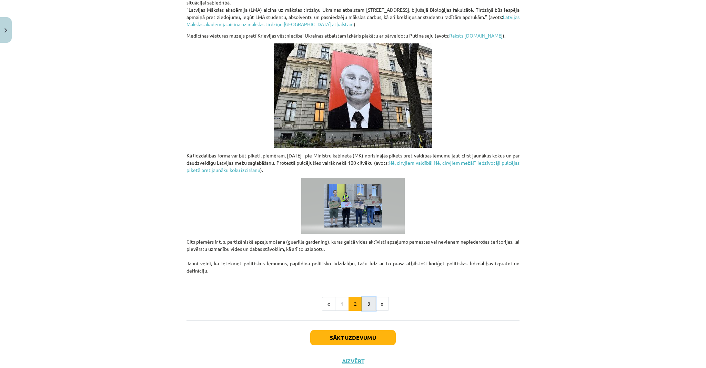
click at [363, 306] on button "3" at bounding box center [369, 304] width 14 height 14
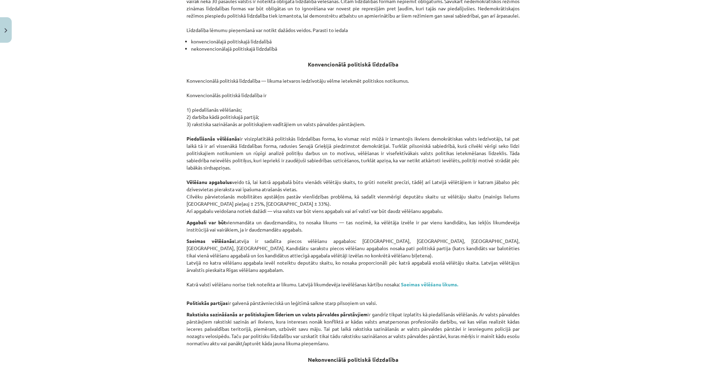
scroll to position [123, 0]
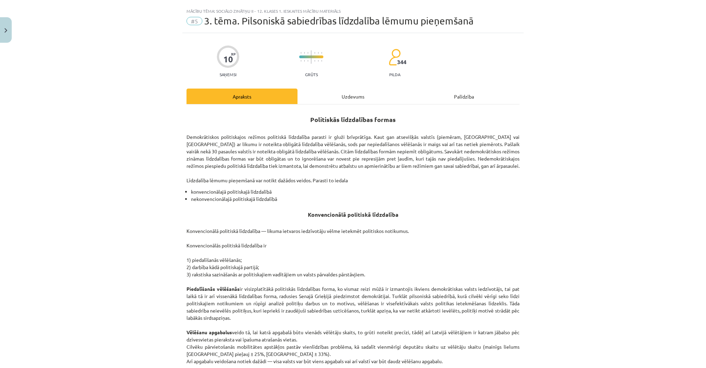
click at [340, 92] on div "Uzdevums" at bounding box center [352, 97] width 111 height 16
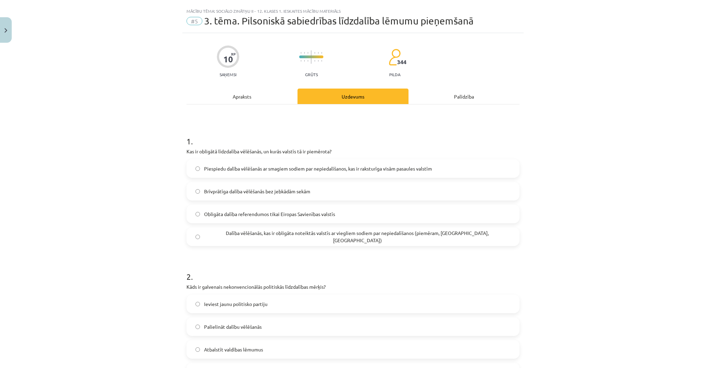
scroll to position [17, 0]
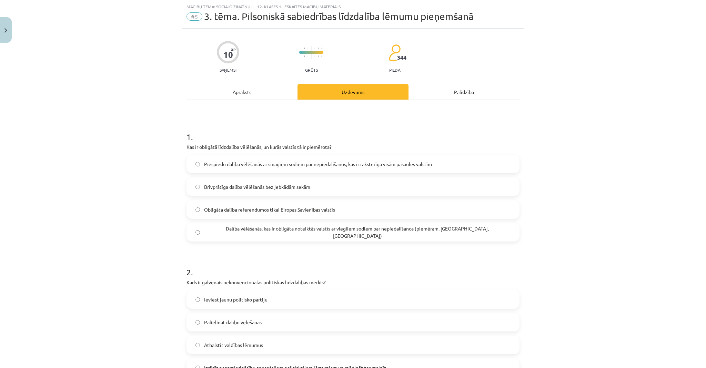
click at [273, 98] on div "Apraksts" at bounding box center [241, 92] width 111 height 16
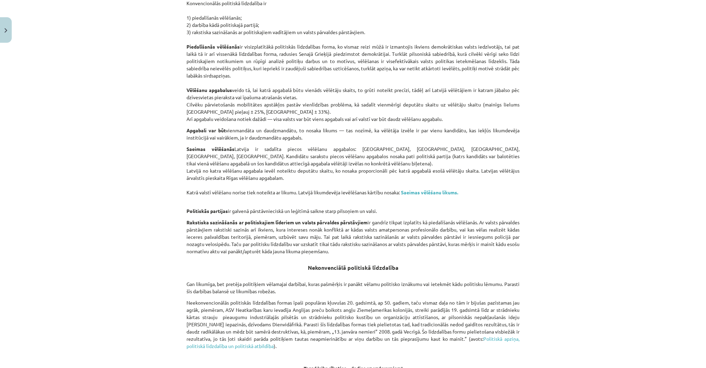
scroll to position [41, 0]
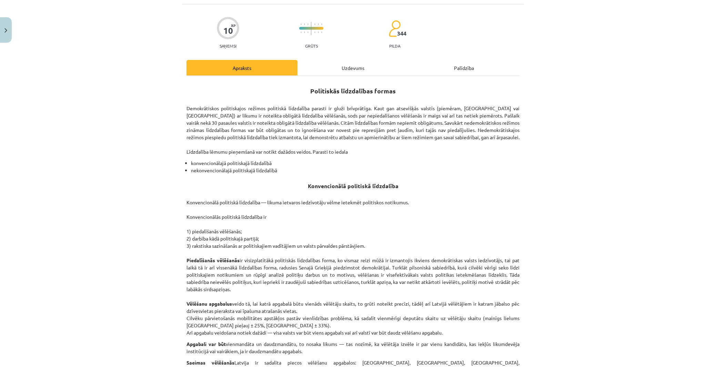
drag, startPoint x: 396, startPoint y: 153, endPoint x: 361, endPoint y: 82, distance: 79.5
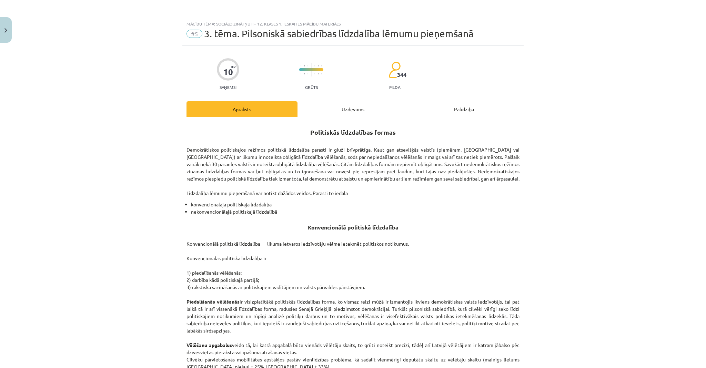
click at [357, 104] on div "Uzdevums" at bounding box center [352, 109] width 111 height 16
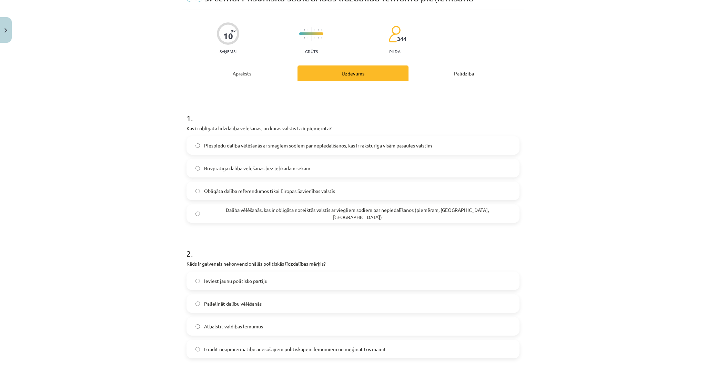
scroll to position [45, 0]
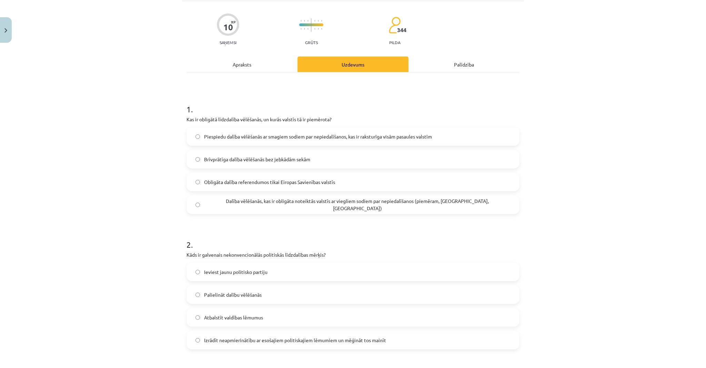
click at [368, 340] on span "Izrādīt neapmierinātību ar esošajiem politiskajiem lēmumiem un mēģināt tos main…" at bounding box center [295, 340] width 182 height 7
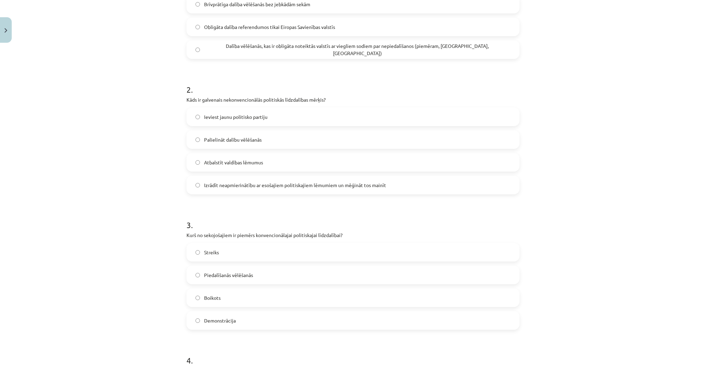
scroll to position [210, 0]
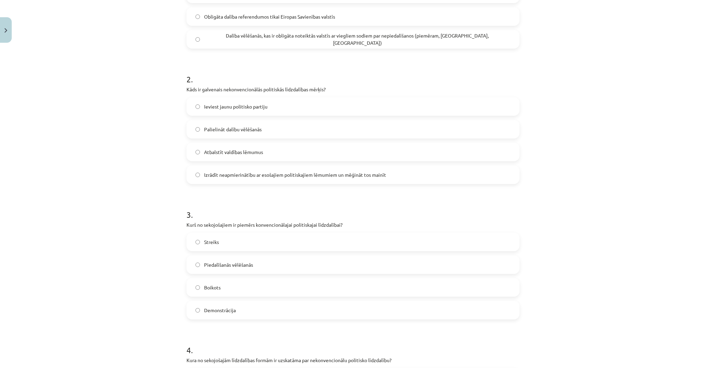
click at [273, 243] on label "Streiks" at bounding box center [353, 241] width 332 height 17
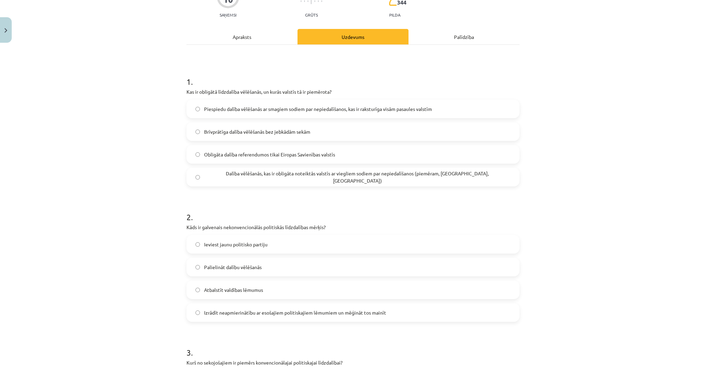
scroll to position [0, 0]
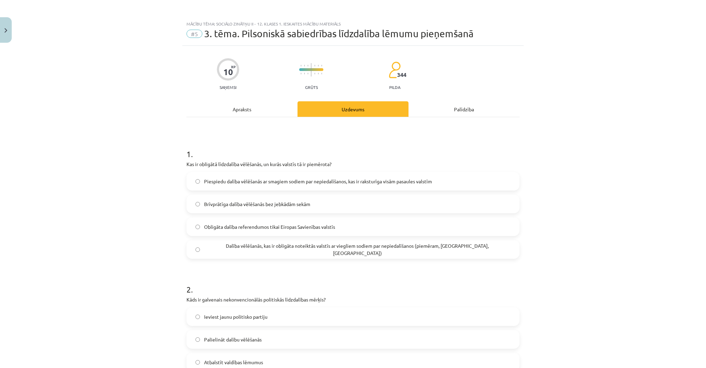
click at [240, 113] on div "Apraksts" at bounding box center [241, 109] width 111 height 16
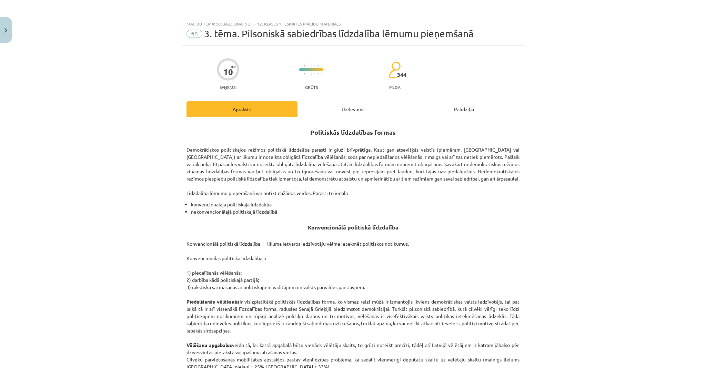
drag, startPoint x: 302, startPoint y: 150, endPoint x: 307, endPoint y: 108, distance: 43.1
click at [346, 113] on div "Uzdevums" at bounding box center [352, 109] width 111 height 16
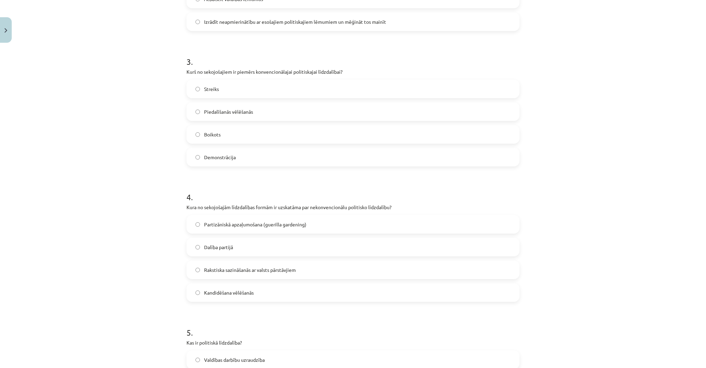
scroll to position [376, 0]
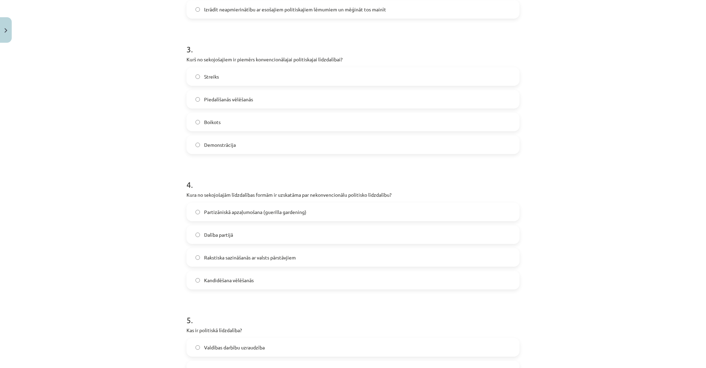
click at [237, 100] on span "Piedalīšanās vēlēšanās" at bounding box center [228, 99] width 49 height 7
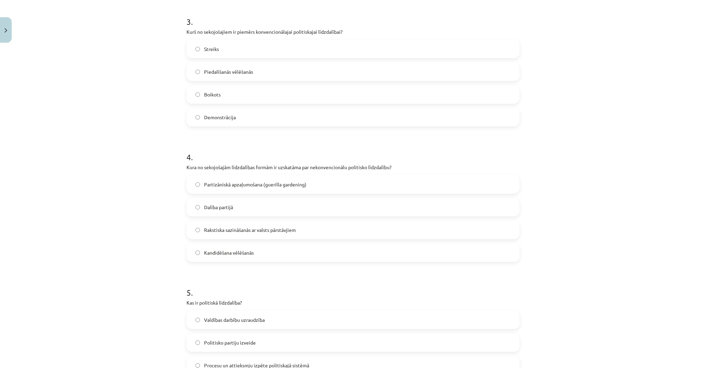
click at [302, 184] on span "Partizāniskā apzaļumošana (guerilla gardening)" at bounding box center [255, 184] width 102 height 7
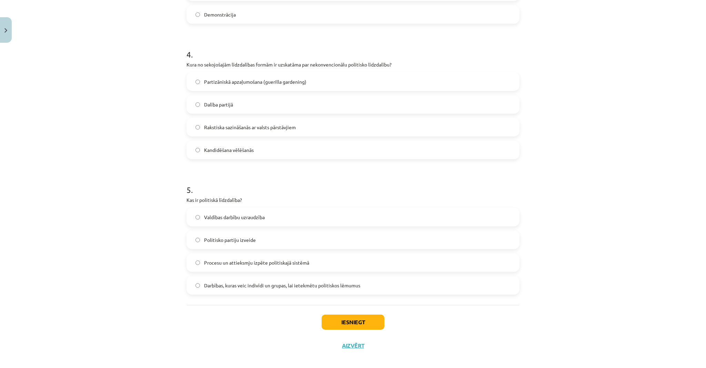
scroll to position [512, 0]
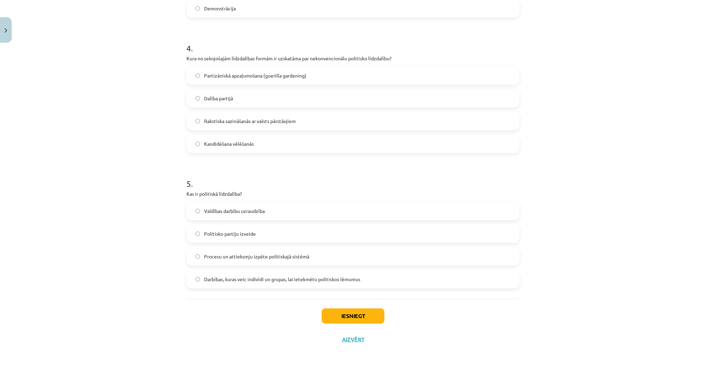
click at [291, 281] on span "Darbības, kuras veic indivīdi un grupas, lai ietekmētu politiskos lēmumus" at bounding box center [282, 279] width 156 height 7
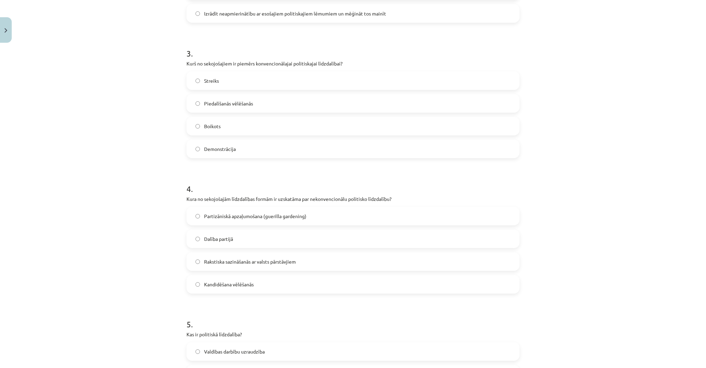
scroll to position [0, 0]
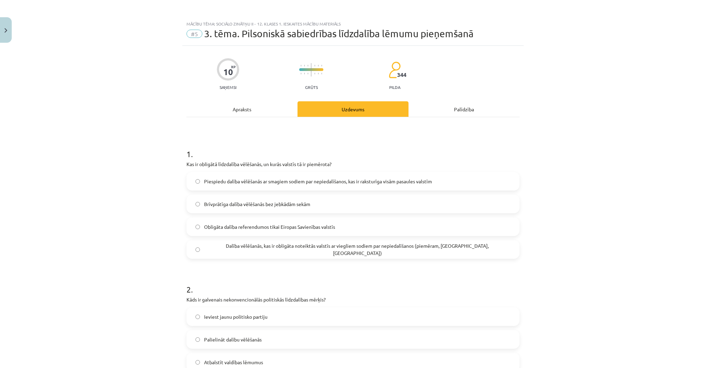
drag, startPoint x: 166, startPoint y: 261, endPoint x: 169, endPoint y: 160, distance: 100.7
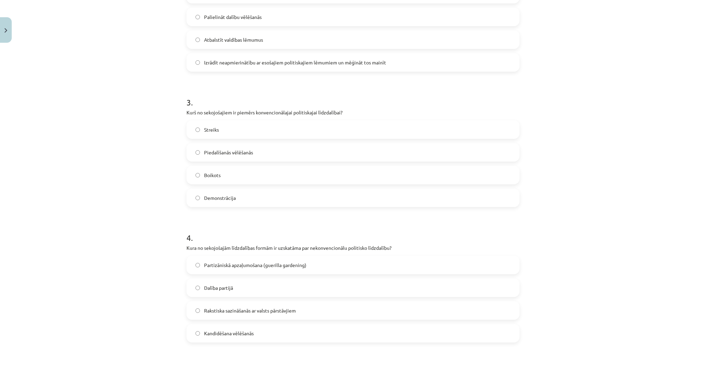
scroll to position [512, 0]
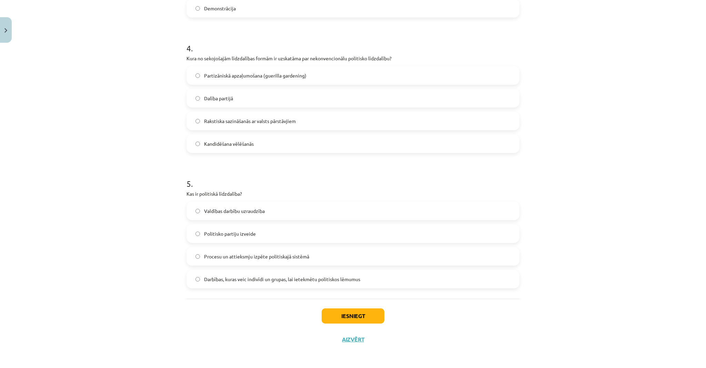
drag, startPoint x: 158, startPoint y: 172, endPoint x: 234, endPoint y: 342, distance: 186.8
click at [332, 315] on button "Iesniegt" at bounding box center [353, 315] width 63 height 15
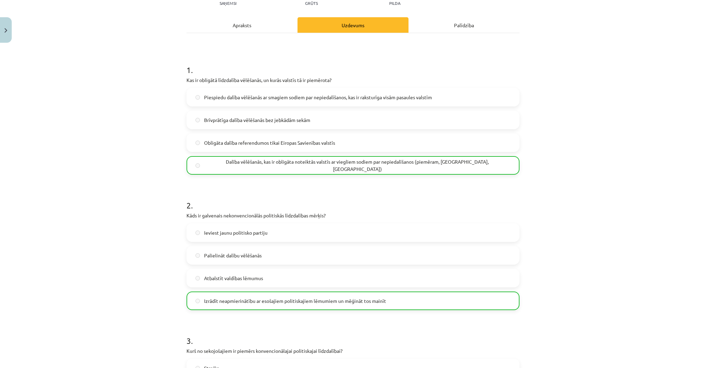
scroll to position [0, 0]
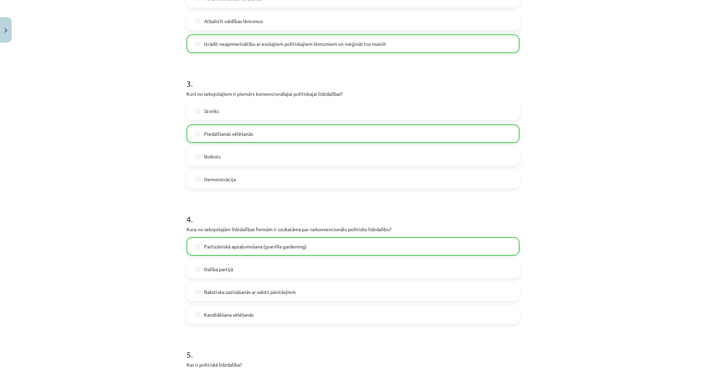
drag, startPoint x: 560, startPoint y: 213, endPoint x: 566, endPoint y: 306, distance: 93.6
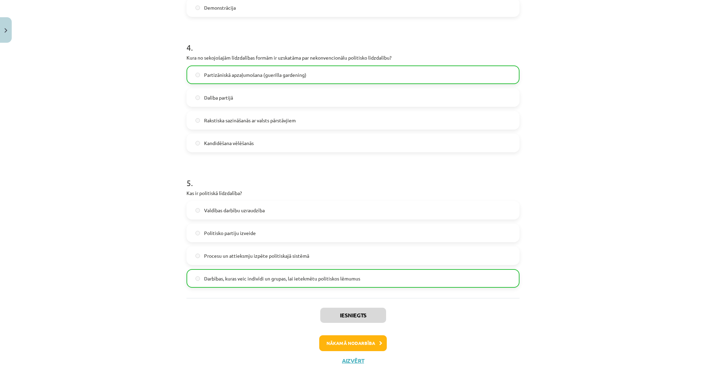
scroll to position [534, 0]
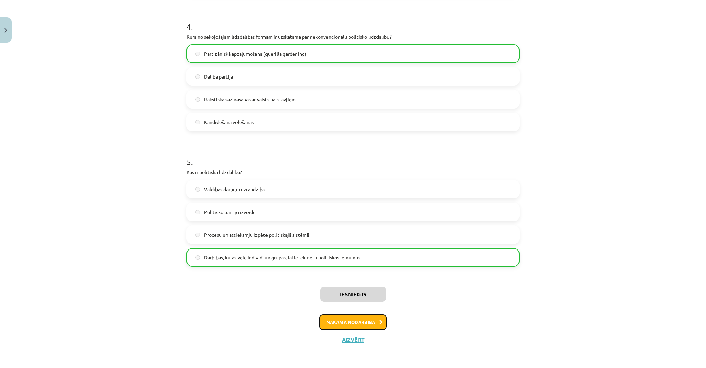
click at [374, 324] on button "Nākamā nodarbība" at bounding box center [353, 322] width 68 height 16
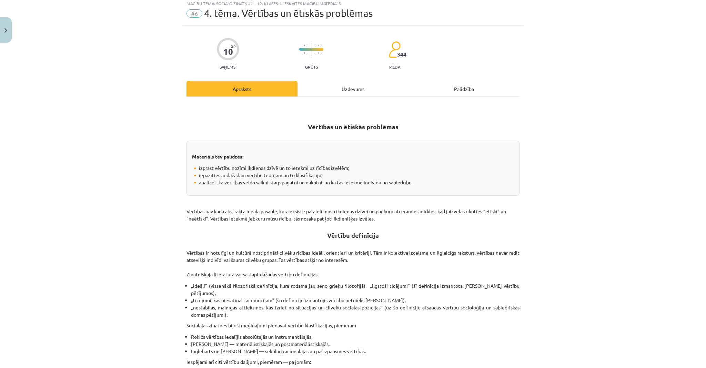
scroll to position [17, 0]
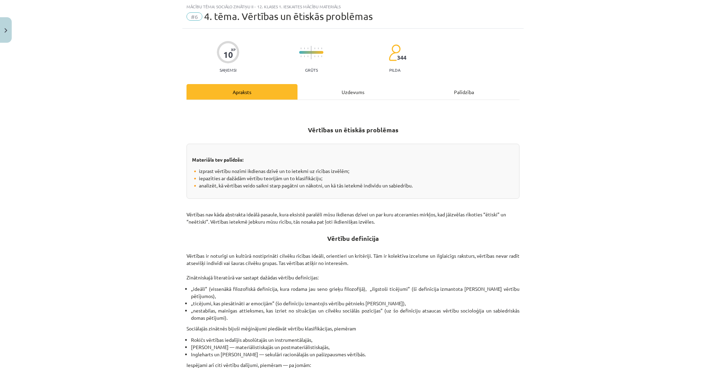
click at [349, 95] on div "Uzdevums" at bounding box center [352, 92] width 111 height 16
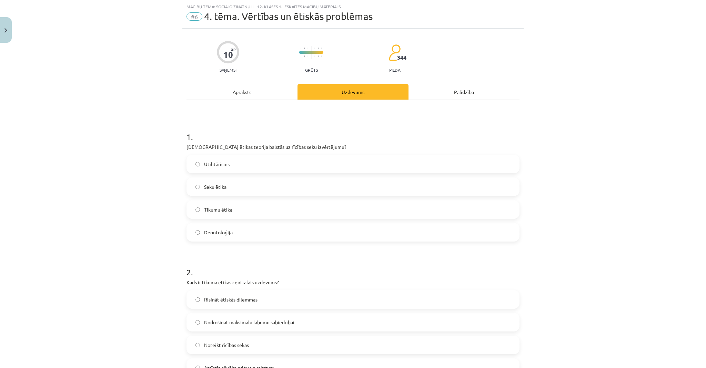
click at [246, 93] on div "Apraksts" at bounding box center [241, 92] width 111 height 16
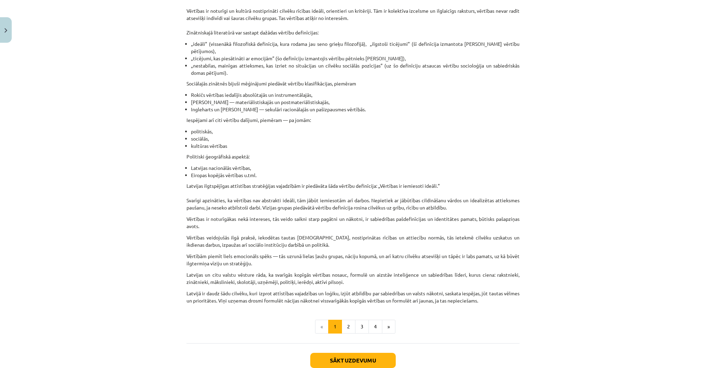
scroll to position [265, 0]
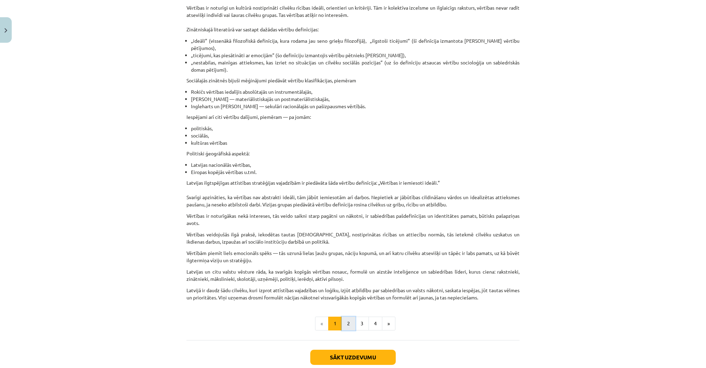
click at [348, 326] on button "2" at bounding box center [349, 324] width 14 height 14
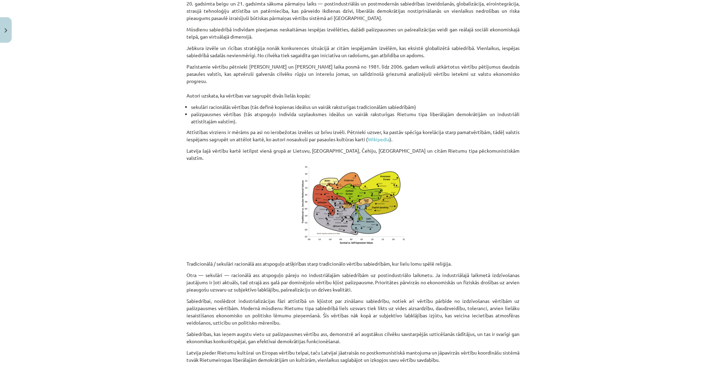
scroll to position [123, 0]
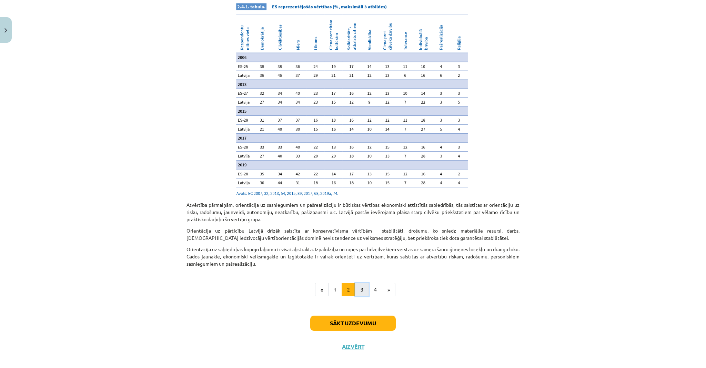
click at [362, 283] on button "3" at bounding box center [362, 290] width 14 height 14
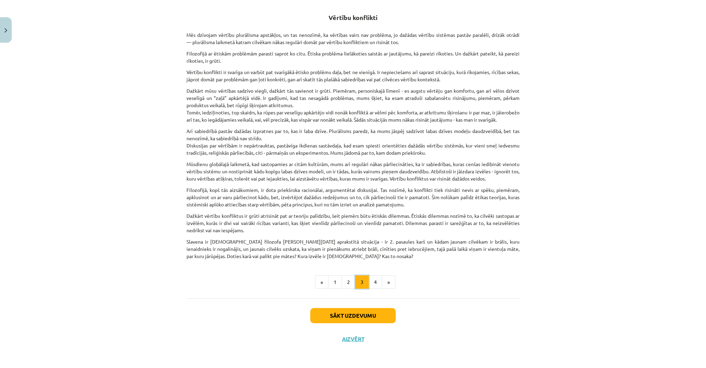
scroll to position [0, 0]
click at [375, 280] on button "4" at bounding box center [375, 282] width 14 height 14
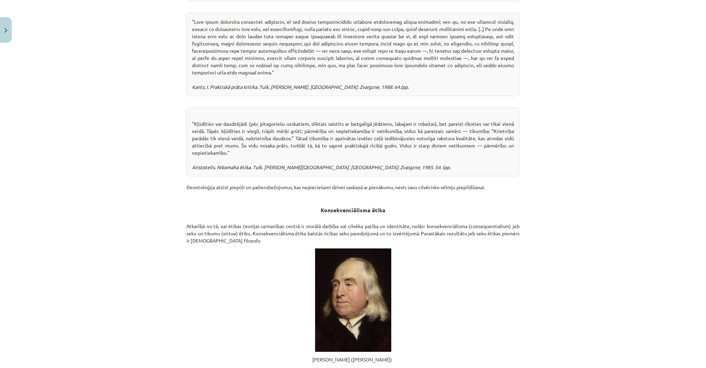
scroll to position [331, 0]
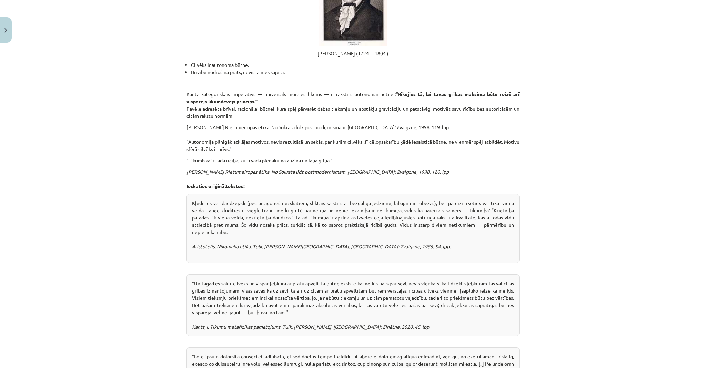
drag, startPoint x: 307, startPoint y: 190, endPoint x: 313, endPoint y: 30, distance: 160.0
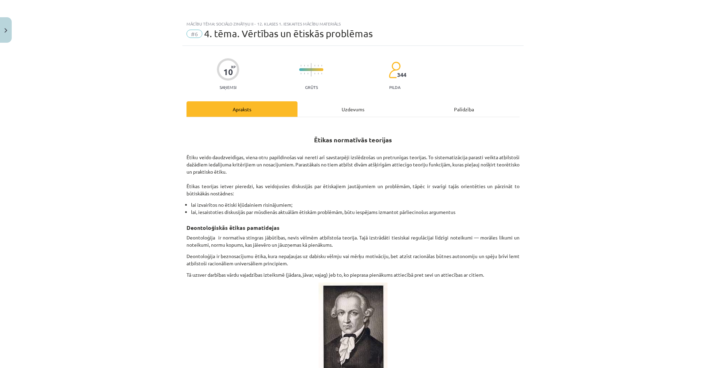
click at [346, 109] on div "Uzdevums" at bounding box center [352, 109] width 111 height 16
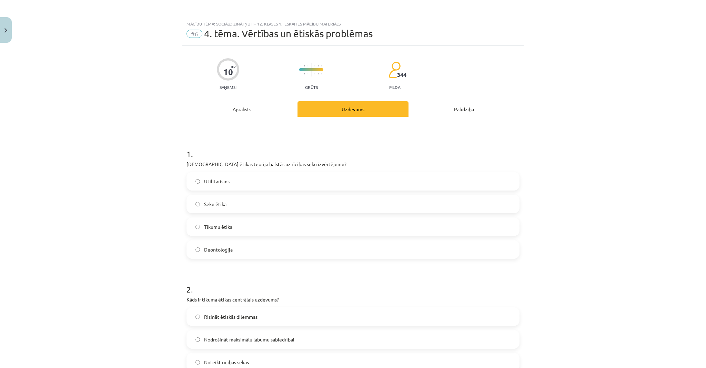
scroll to position [17, 0]
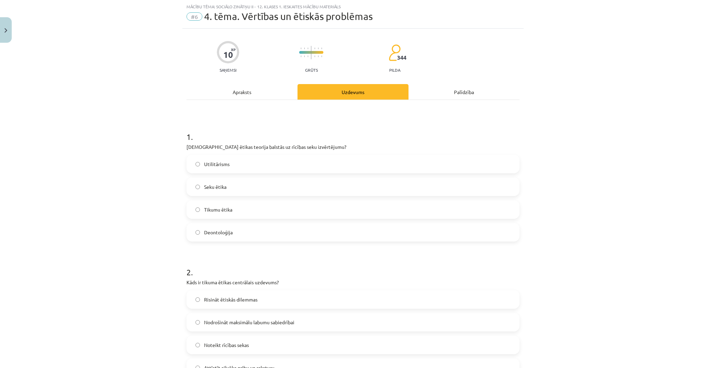
click at [284, 153] on div "1 . Kura ētikas teorija balstās uz rīcības seku izvērtējumu? Utilitārisms Seku …" at bounding box center [352, 181] width 333 height 122
click at [287, 160] on label "Utilitārisms" at bounding box center [353, 163] width 332 height 17
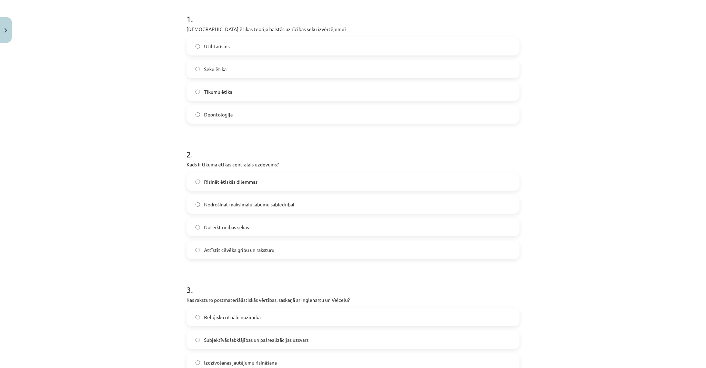
scroll to position [155, 0]
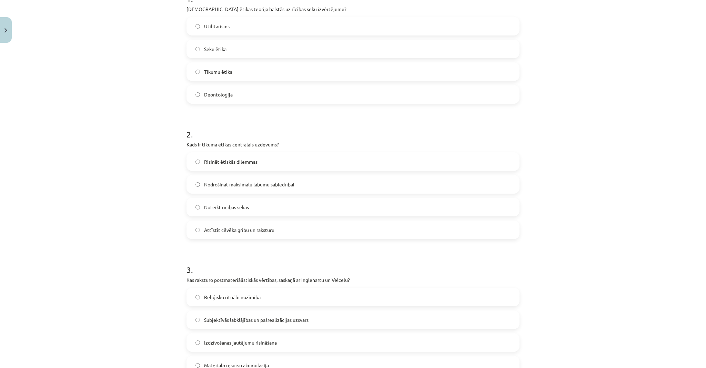
click at [311, 221] on label "Attīstīt cilvēka gribu un raksturu" at bounding box center [353, 229] width 332 height 17
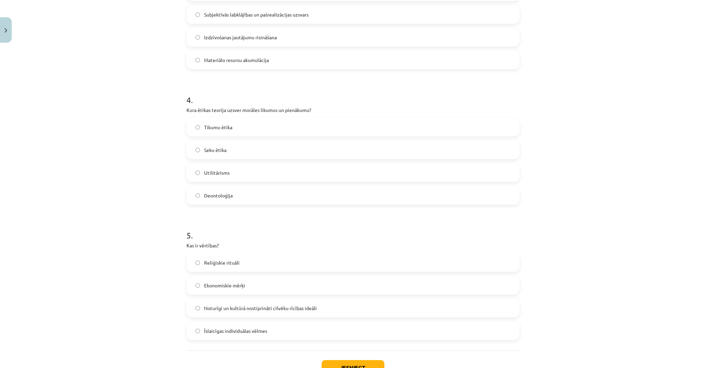
scroll to position [486, 0]
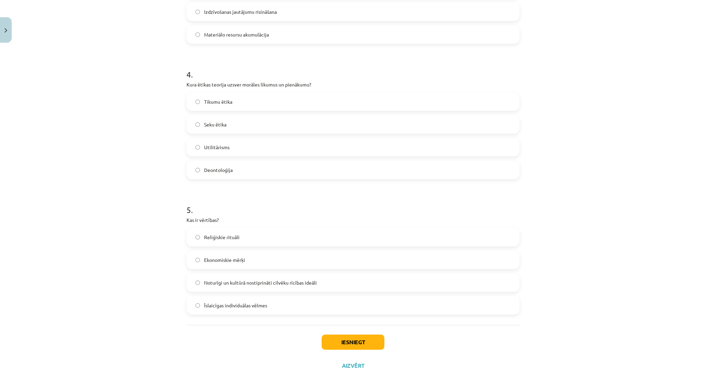
click at [290, 281] on span "Noturīgi un kultūrā nostiprināti cilvēku rīcības ideāli" at bounding box center [260, 282] width 113 height 7
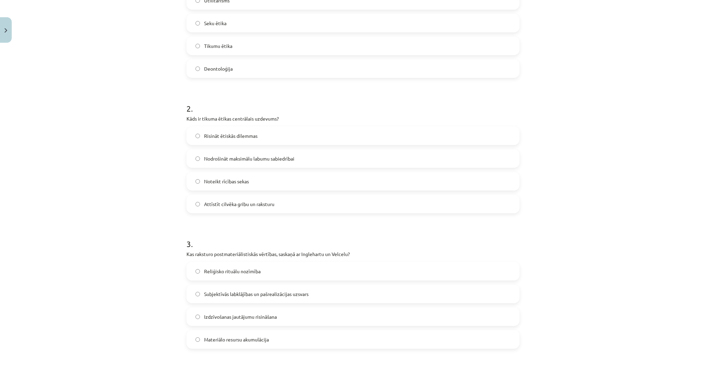
scroll to position [0, 0]
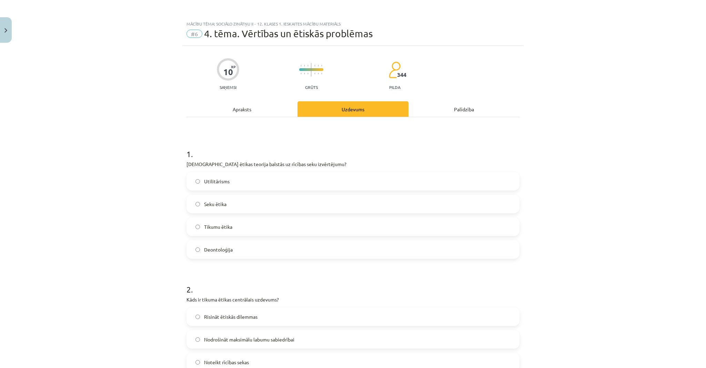
drag, startPoint x: 580, startPoint y: 271, endPoint x: 441, endPoint y: 120, distance: 205.6
click at [259, 112] on div "Apraksts" at bounding box center [241, 109] width 111 height 16
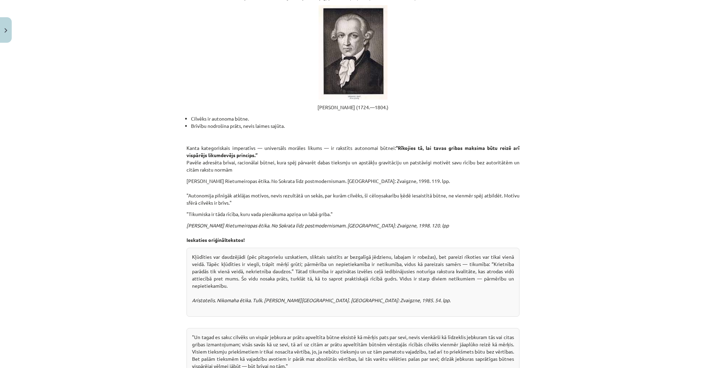
scroll to position [256, 0]
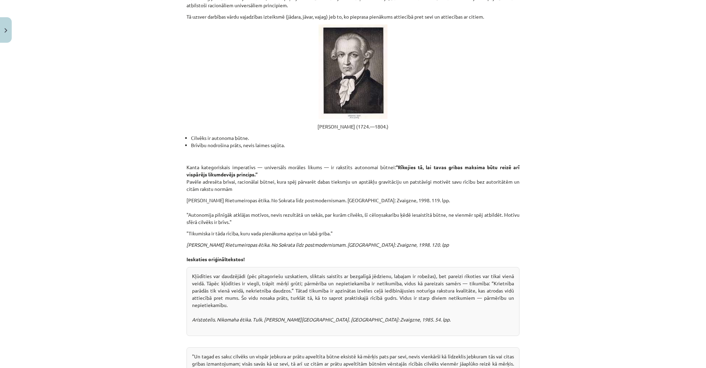
drag, startPoint x: 292, startPoint y: 162, endPoint x: 279, endPoint y: 128, distance: 35.7
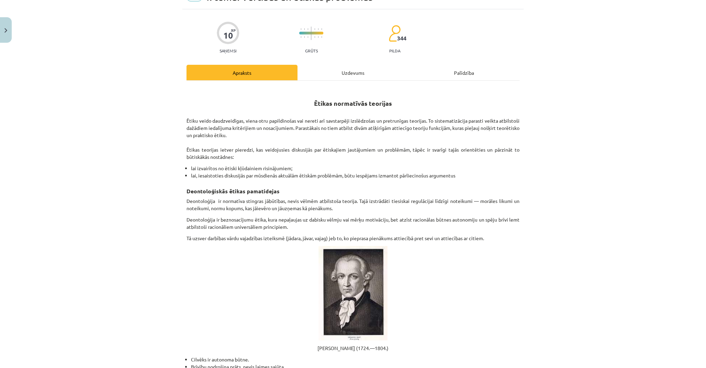
scroll to position [0, 0]
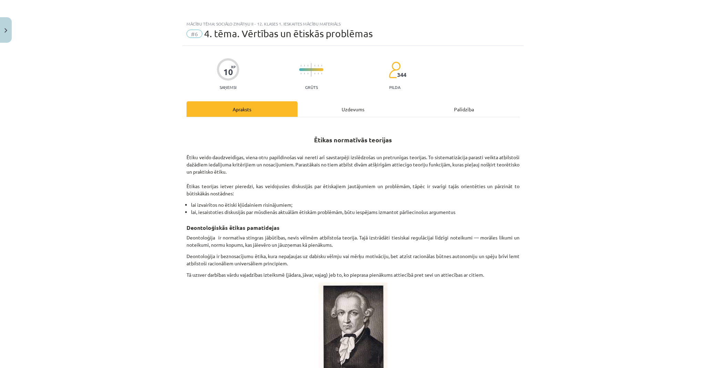
drag, startPoint x: 279, startPoint y: 130, endPoint x: 335, endPoint y: 94, distance: 66.3
click at [345, 106] on div "Uzdevums" at bounding box center [352, 109] width 111 height 16
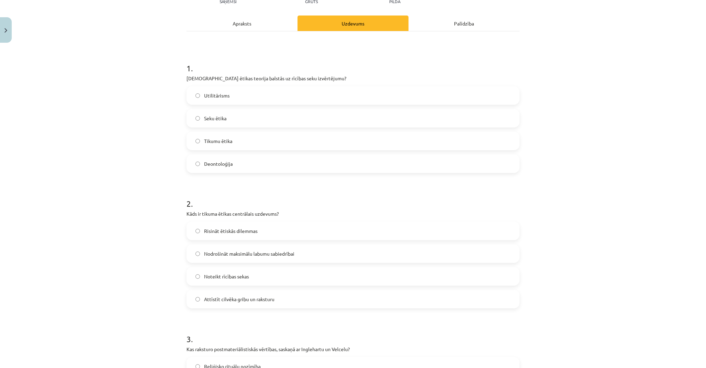
scroll to position [17, 0]
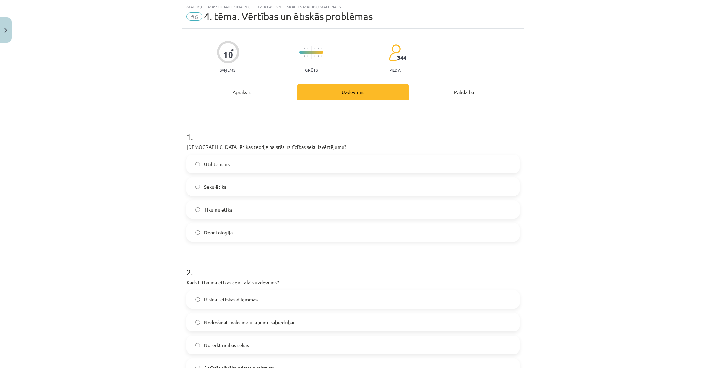
click at [268, 90] on div "Apraksts" at bounding box center [241, 92] width 111 height 16
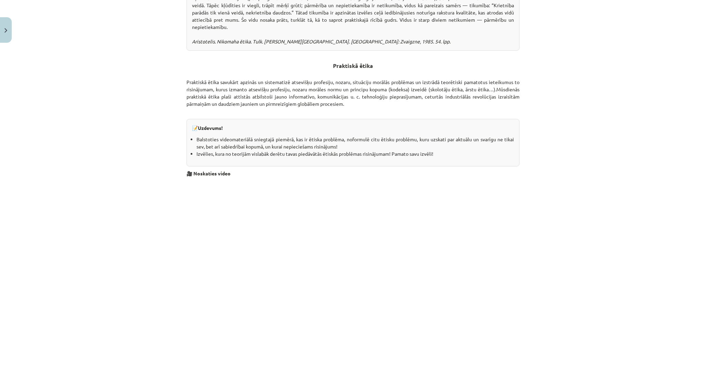
scroll to position [1798, 0]
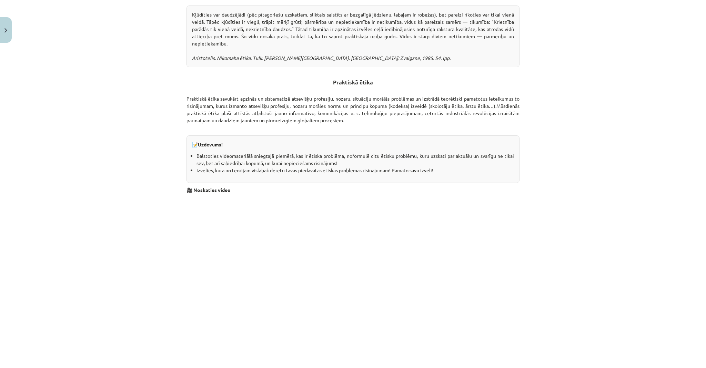
drag, startPoint x: 570, startPoint y: 130, endPoint x: 568, endPoint y: 124, distance: 6.7
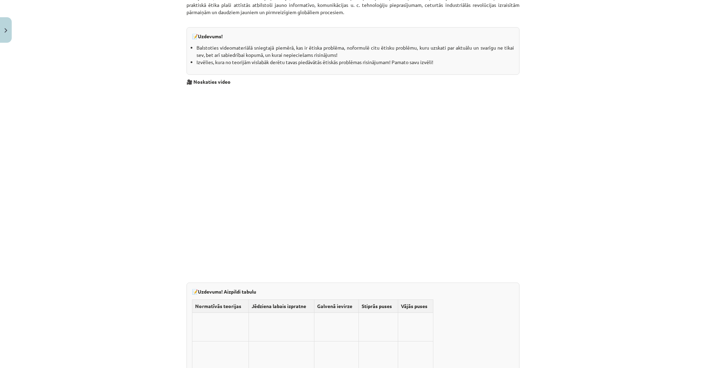
scroll to position [1938, 0]
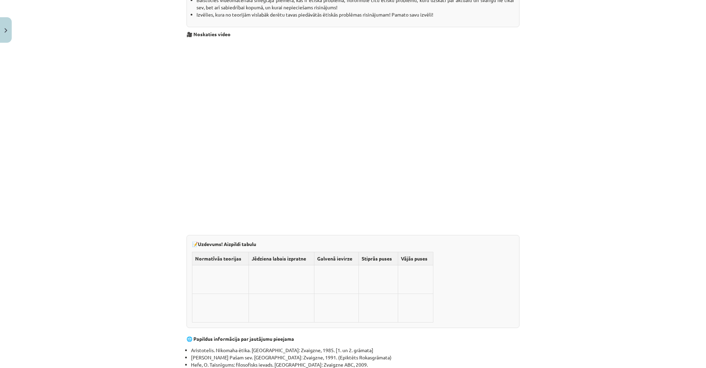
click at [206, 265] on td at bounding box center [220, 279] width 57 height 29
drag, startPoint x: 248, startPoint y: 179, endPoint x: 275, endPoint y: 187, distance: 27.7
click at [274, 265] on td at bounding box center [280, 279] width 65 height 29
click at [267, 265] on td at bounding box center [280, 279] width 65 height 29
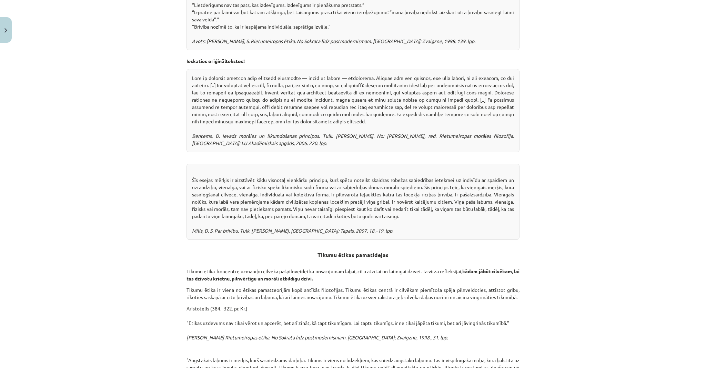
drag, startPoint x: 451, startPoint y: 162, endPoint x: 405, endPoint y: 81, distance: 92.9
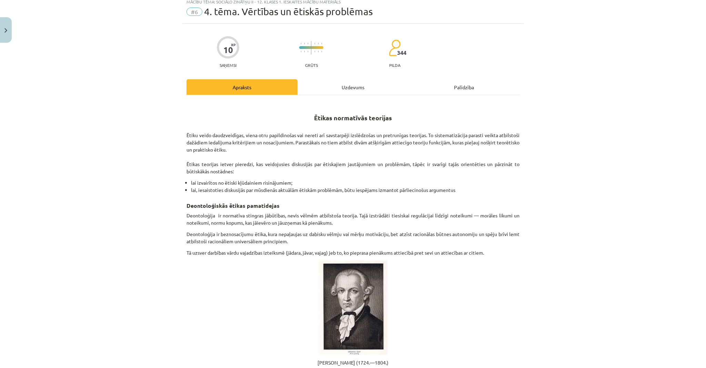
scroll to position [0, 0]
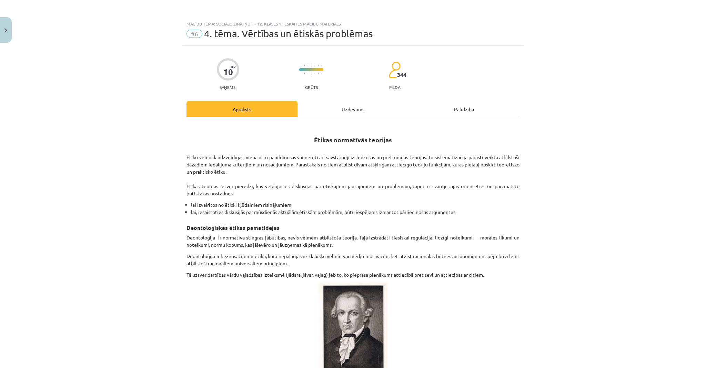
click at [348, 109] on div "Uzdevums" at bounding box center [352, 109] width 111 height 16
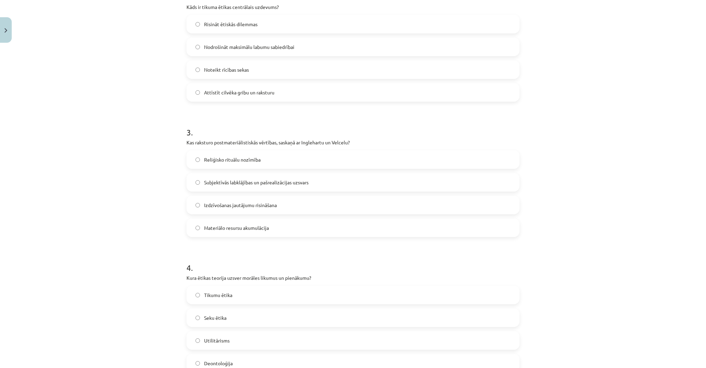
scroll to position [293, 0]
click at [291, 227] on label "Materiālo resursu akumulācija" at bounding box center [353, 227] width 332 height 17
click at [271, 203] on span "Izdzīvošanas jautājumu risināšana" at bounding box center [240, 204] width 73 height 7
click at [299, 183] on span "Subjektīvās labklājības un pašrealizācijas uzsvars" at bounding box center [256, 182] width 104 height 7
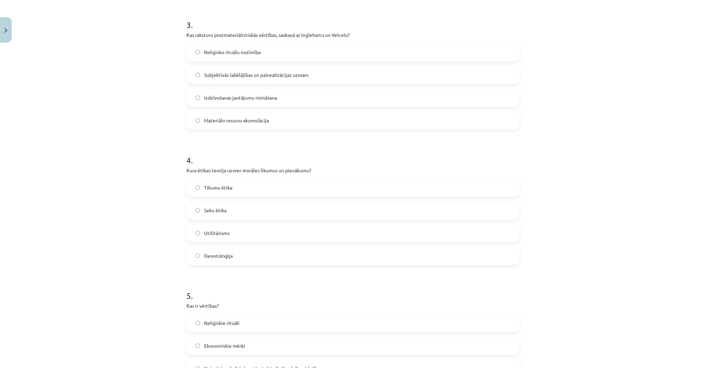
scroll to position [403, 0]
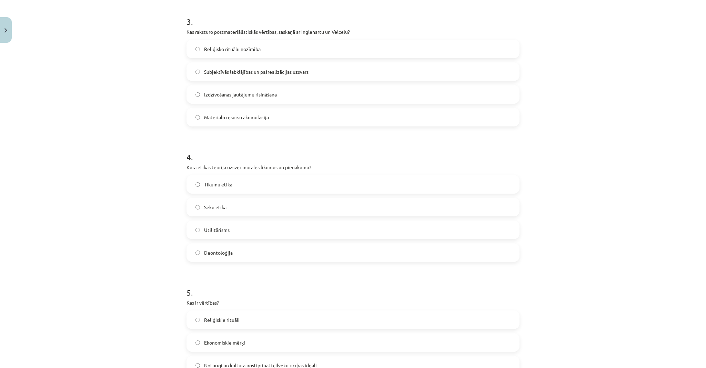
click at [240, 193] on div "Tikumu ētika" at bounding box center [352, 184] width 333 height 19
click at [232, 186] on label "Tikumu ētika" at bounding box center [353, 184] width 332 height 17
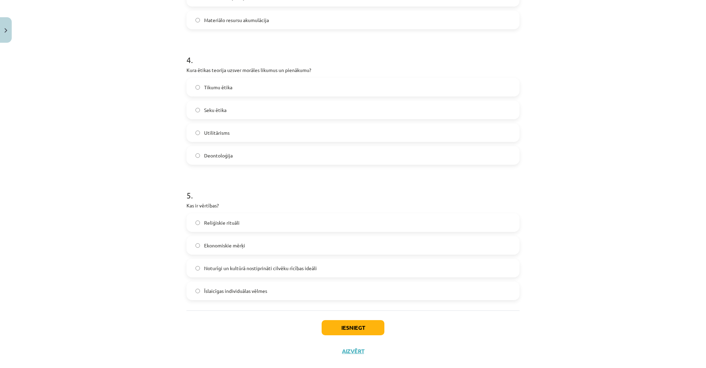
scroll to position [512, 0]
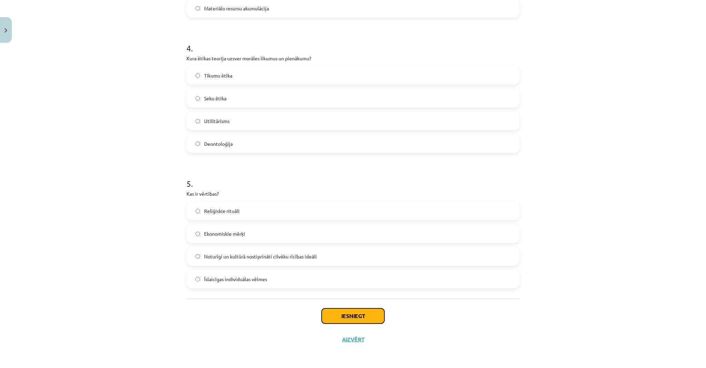
click at [339, 315] on button "Iesniegt" at bounding box center [353, 315] width 63 height 15
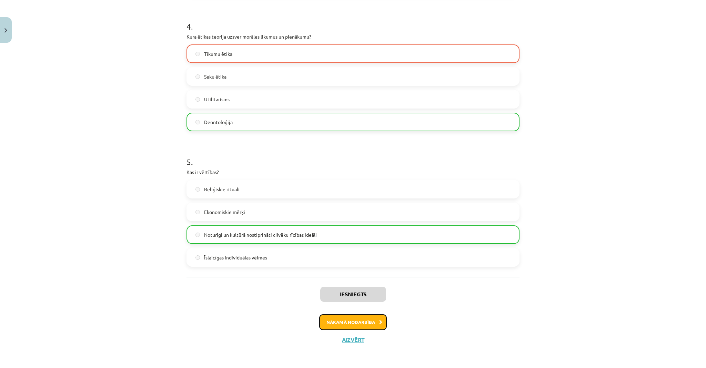
click at [372, 320] on button "Nākamā nodarbība" at bounding box center [353, 322] width 68 height 16
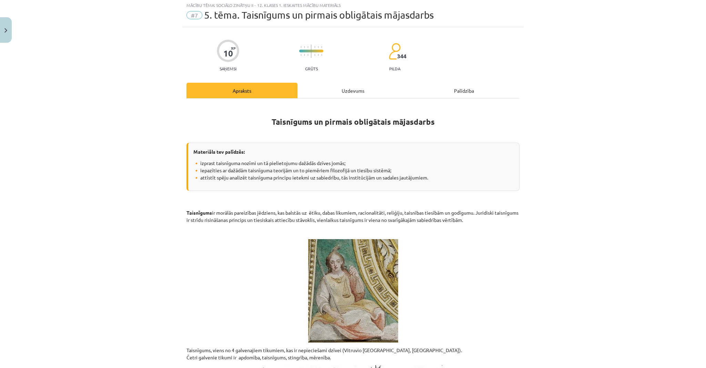
scroll to position [17, 0]
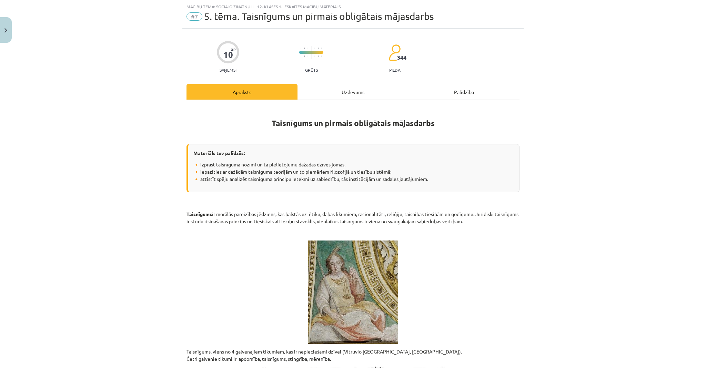
click at [345, 90] on div "Uzdevums" at bounding box center [352, 92] width 111 height 16
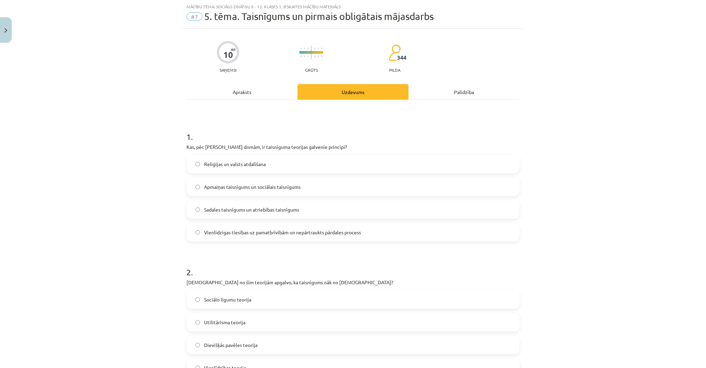
click at [263, 92] on div "Apraksts" at bounding box center [241, 92] width 111 height 16
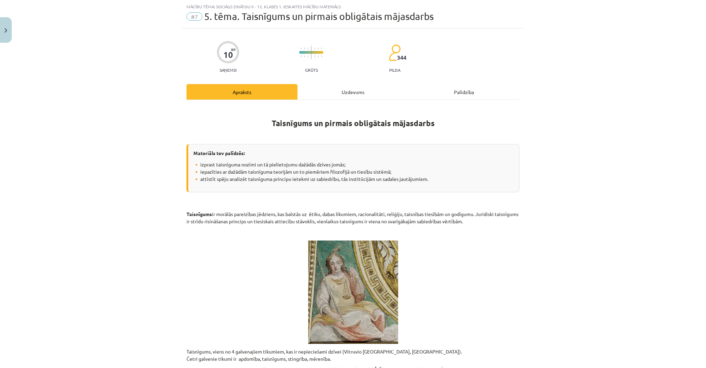
click at [335, 95] on div "Uzdevums" at bounding box center [352, 92] width 111 height 16
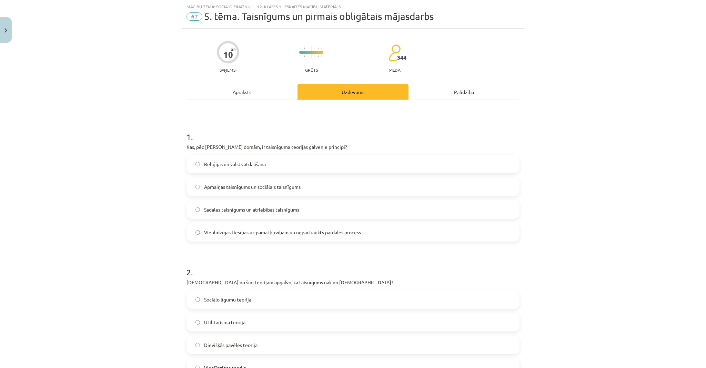
click at [272, 92] on div "Apraksts" at bounding box center [241, 92] width 111 height 16
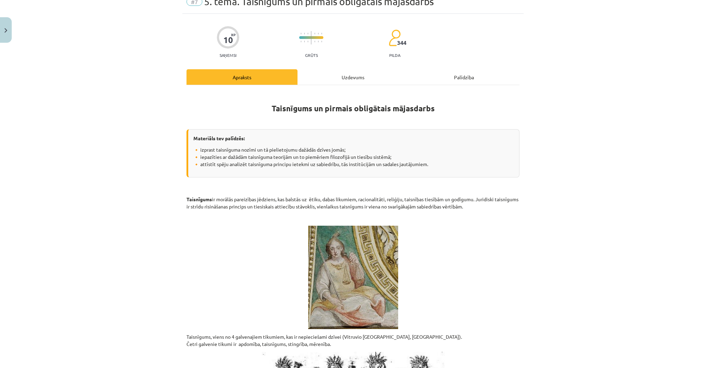
scroll to position [0, 0]
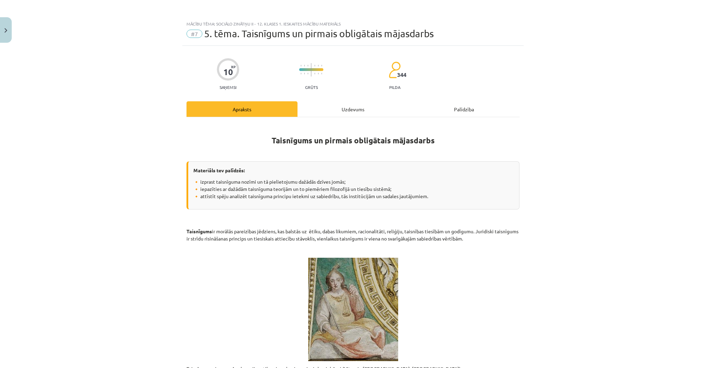
click at [347, 105] on div "Uzdevums" at bounding box center [352, 109] width 111 height 16
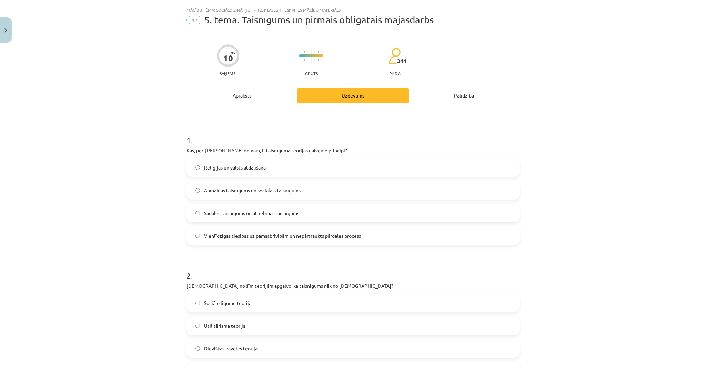
scroll to position [17, 0]
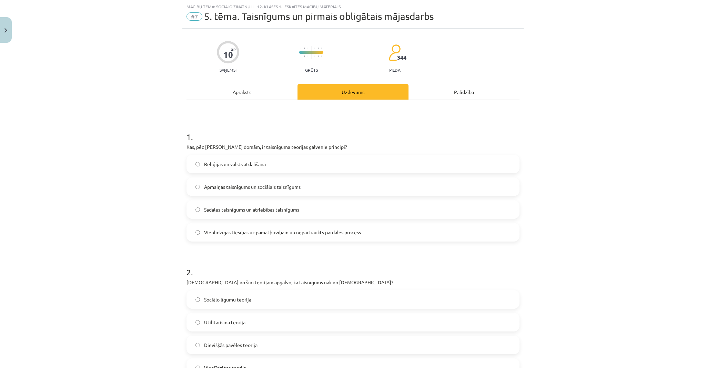
click at [263, 95] on div "Apraksts" at bounding box center [241, 92] width 111 height 16
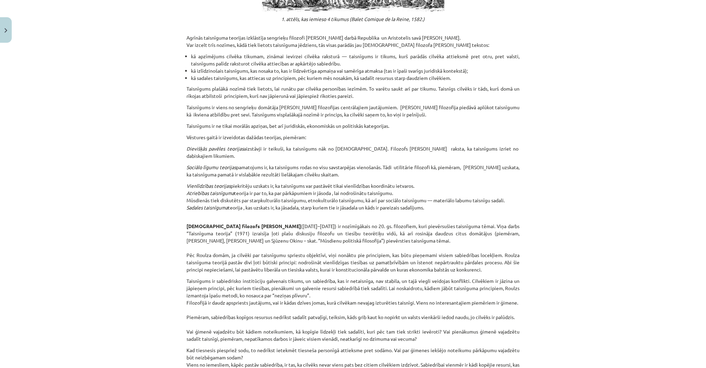
scroll to position [486, 0]
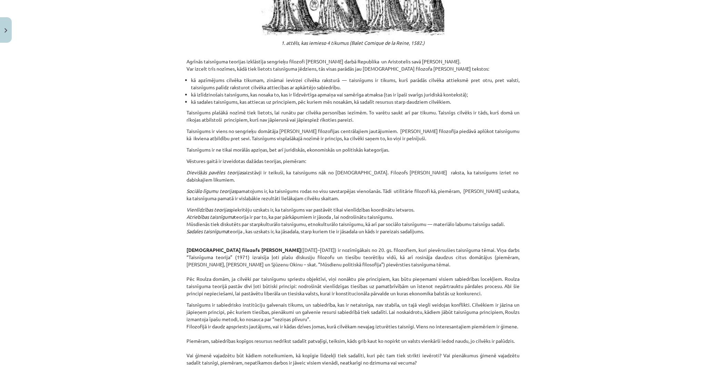
drag, startPoint x: 471, startPoint y: 273, endPoint x: 439, endPoint y: 210, distance: 71.2
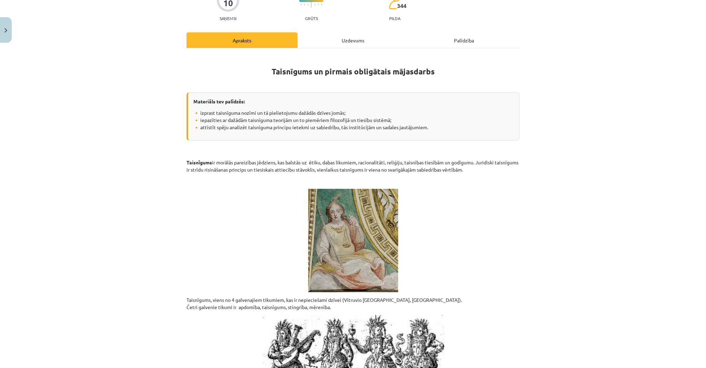
scroll to position [0, 0]
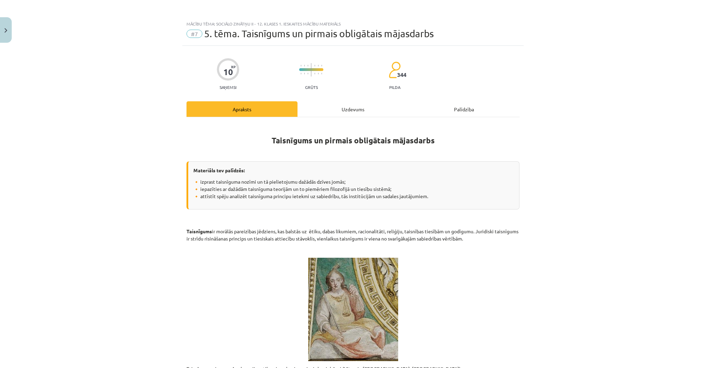
drag, startPoint x: 425, startPoint y: 183, endPoint x: 360, endPoint y: 59, distance: 139.6
drag, startPoint x: 365, startPoint y: 124, endPoint x: 363, endPoint y: 113, distance: 11.2
click at [355, 106] on div "Uzdevums" at bounding box center [352, 109] width 111 height 16
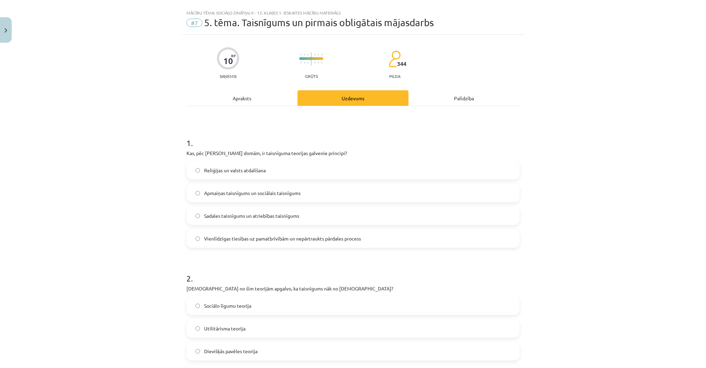
scroll to position [17, 0]
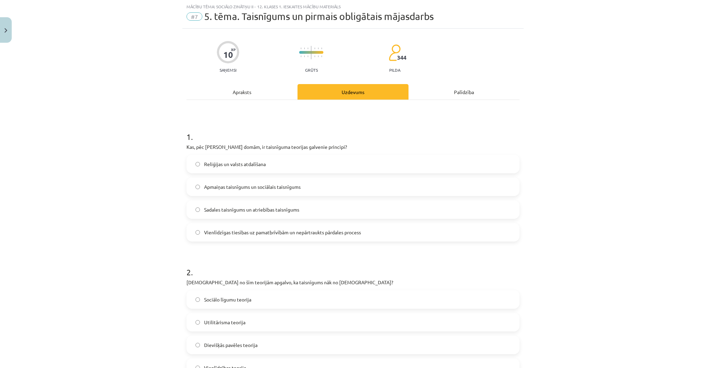
click at [264, 94] on div "Apraksts" at bounding box center [241, 92] width 111 height 16
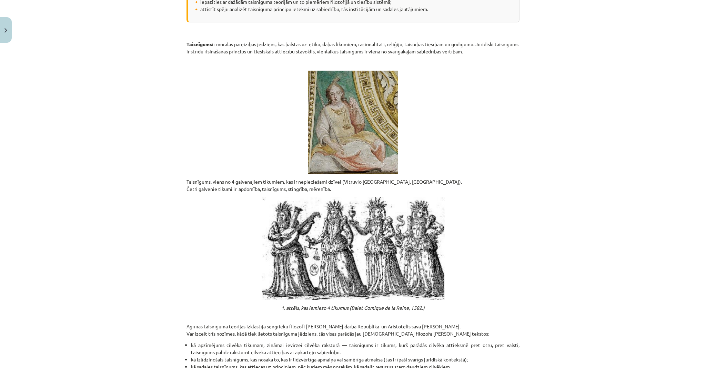
scroll to position [0, 0]
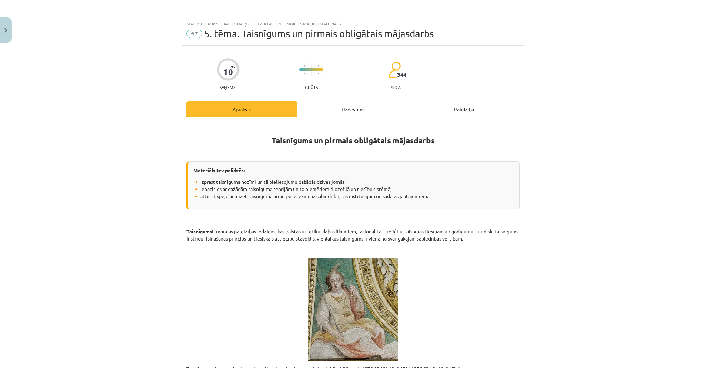
drag, startPoint x: 404, startPoint y: 223, endPoint x: 374, endPoint y: 122, distance: 104.8
click at [359, 106] on div "Uzdevums" at bounding box center [352, 109] width 111 height 16
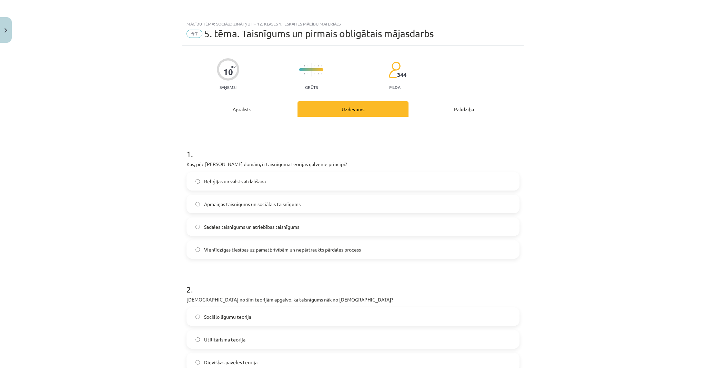
scroll to position [17, 0]
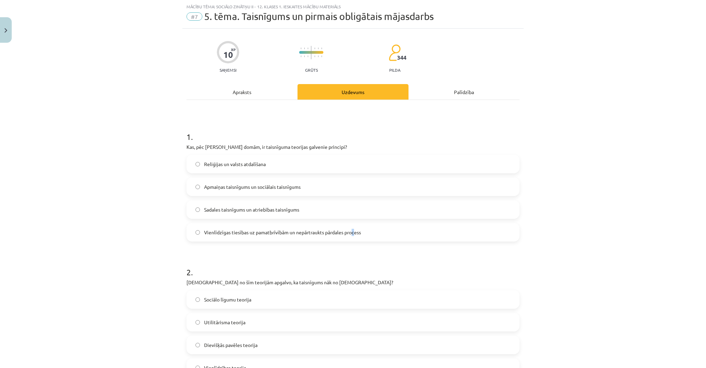
click at [353, 236] on label "Vienlīdzīgas tiesības uz pamatbrīvībām un nepārtraukts pārdales process" at bounding box center [353, 232] width 332 height 17
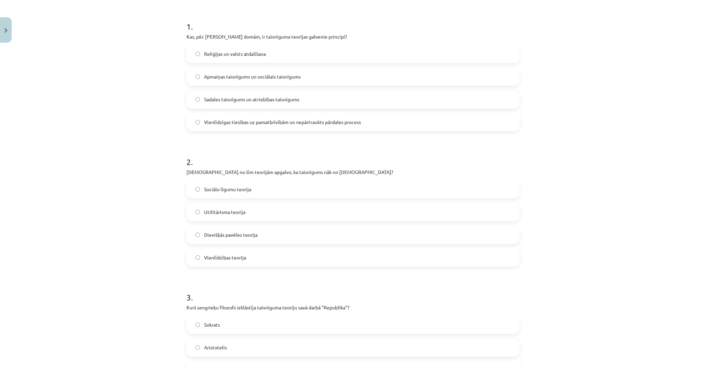
scroll to position [155, 0]
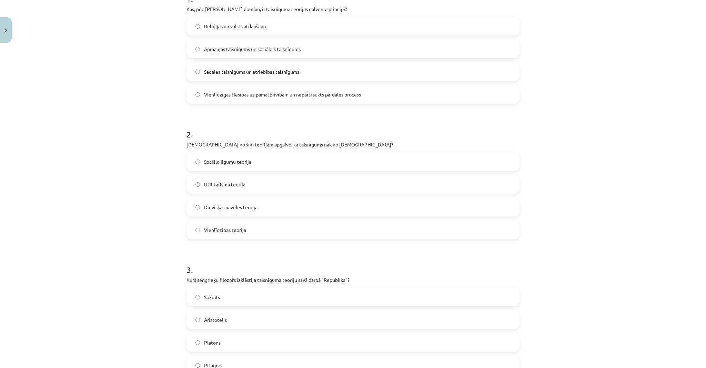
click at [277, 205] on label "Dievišķās pavēles teorija" at bounding box center [353, 206] width 332 height 17
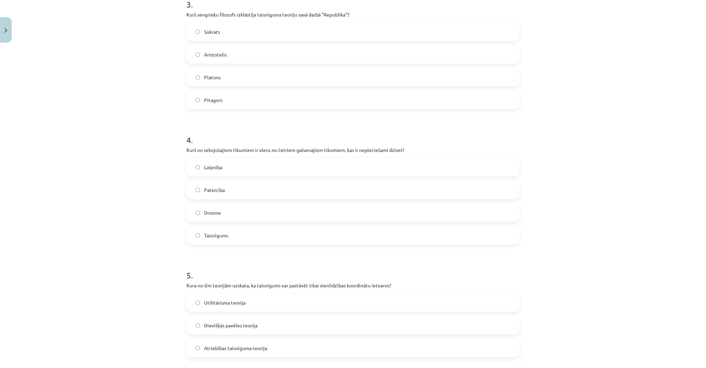
scroll to position [431, 0]
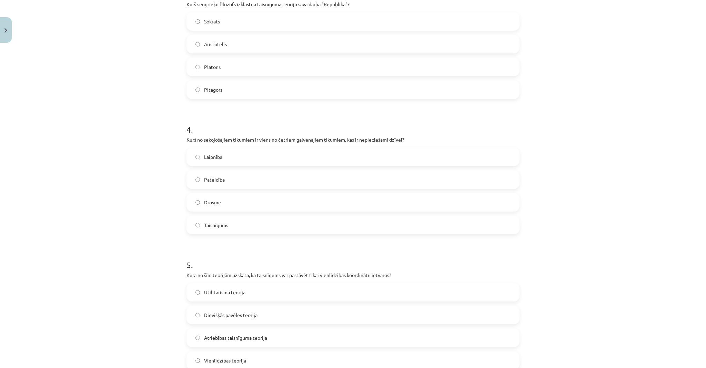
click at [233, 174] on label "Pateicība" at bounding box center [353, 179] width 332 height 17
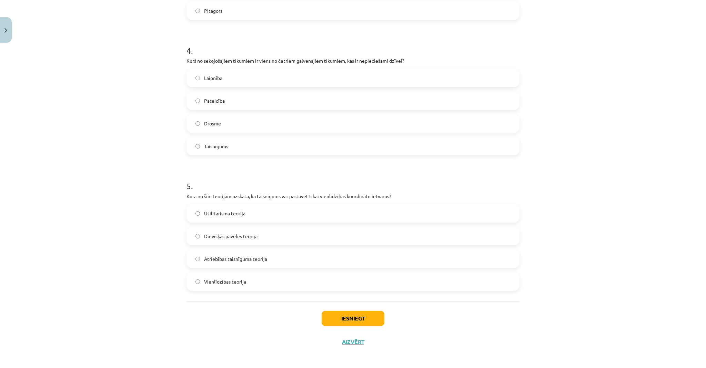
scroll to position [512, 0]
click at [236, 284] on label "Vienlīdzības teorija" at bounding box center [353, 279] width 332 height 17
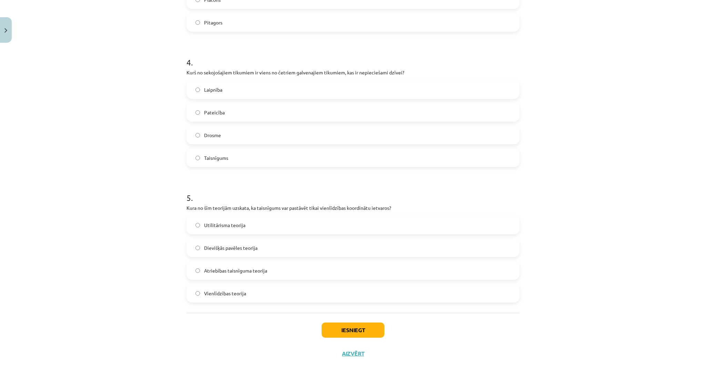
scroll to position [0, 0]
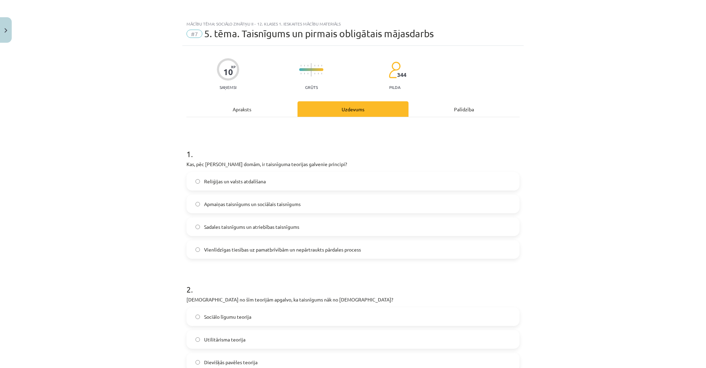
drag, startPoint x: 173, startPoint y: 145, endPoint x: 249, endPoint y: 44, distance: 126.5
click at [268, 112] on div "Apraksts" at bounding box center [241, 109] width 111 height 16
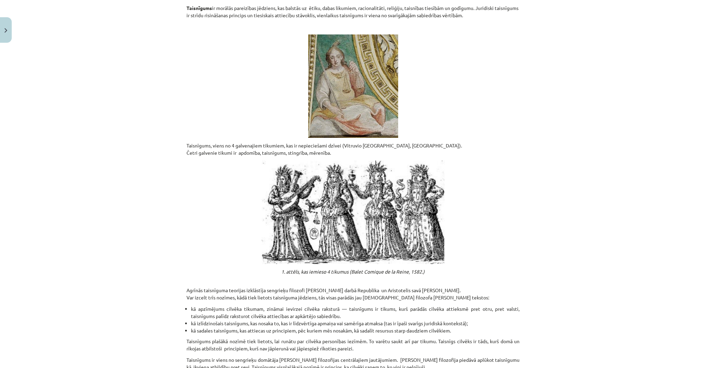
scroll to position [238, 0]
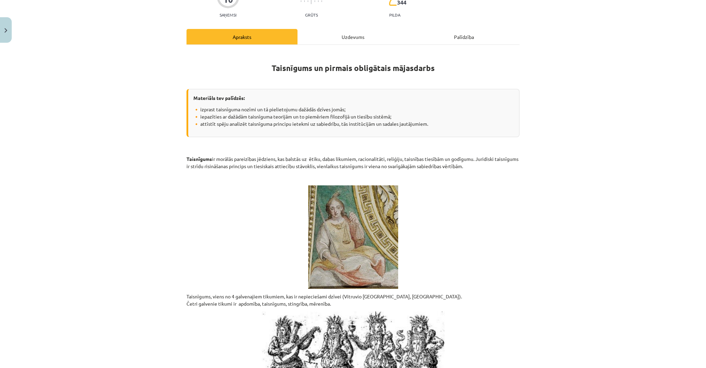
click at [337, 38] on div "Uzdevums" at bounding box center [352, 37] width 111 height 16
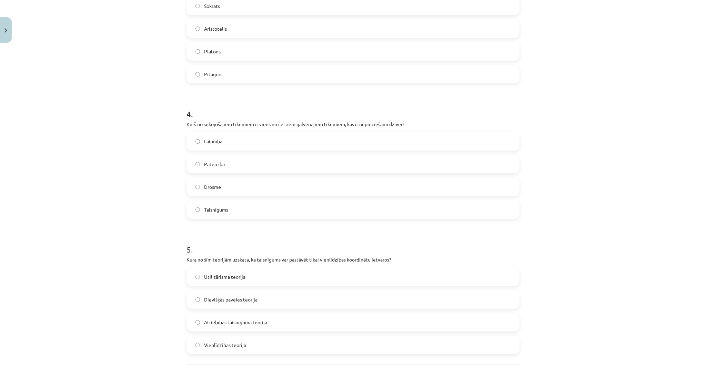
scroll to position [458, 0]
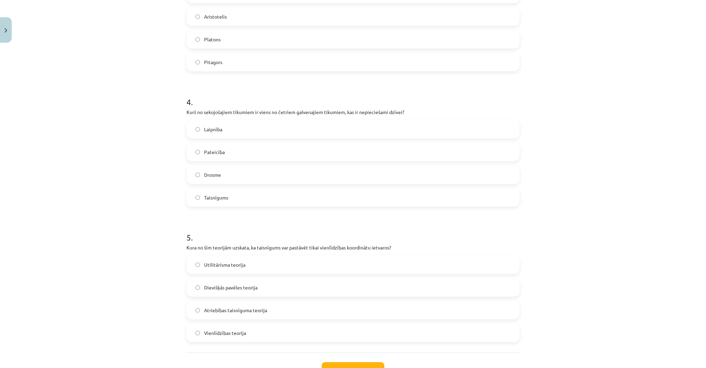
click at [240, 194] on label "Taisnīgums" at bounding box center [353, 197] width 332 height 17
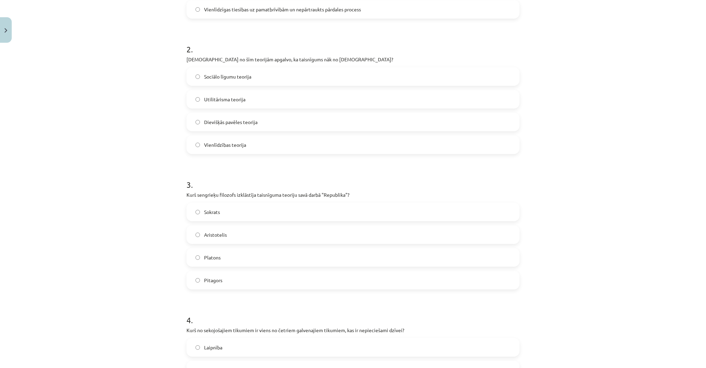
scroll to position [0, 0]
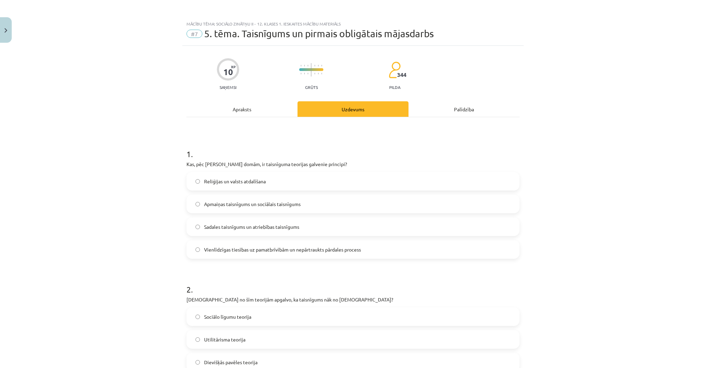
drag, startPoint x: 129, startPoint y: 122, endPoint x: 185, endPoint y: 76, distance: 72.8
click at [235, 103] on div "Apraksts" at bounding box center [241, 109] width 111 height 16
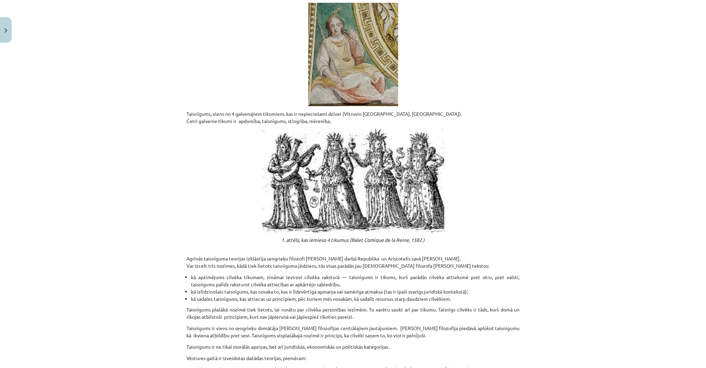
scroll to position [283, 0]
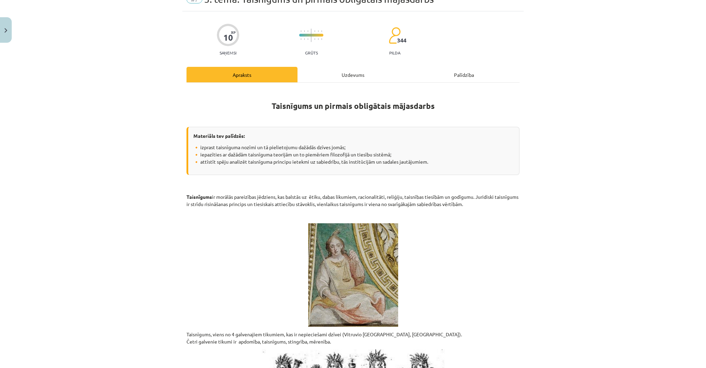
click at [346, 77] on div "Uzdevums" at bounding box center [352, 75] width 111 height 16
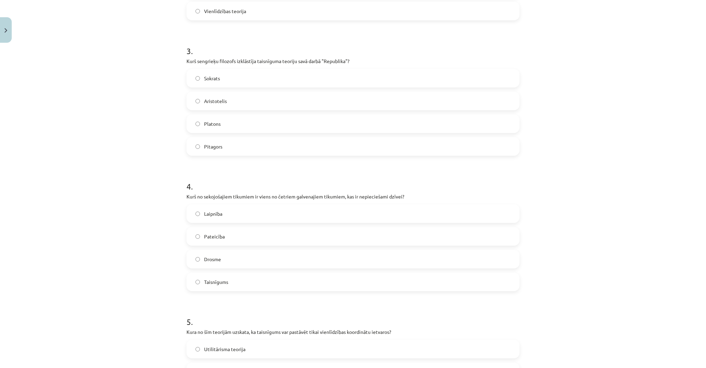
scroll to position [376, 0]
click at [216, 122] on span "Platons" at bounding box center [212, 122] width 17 height 7
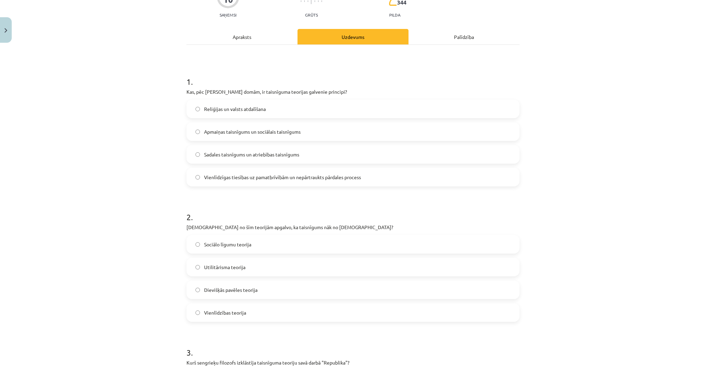
click at [240, 39] on div "Apraksts" at bounding box center [241, 37] width 111 height 16
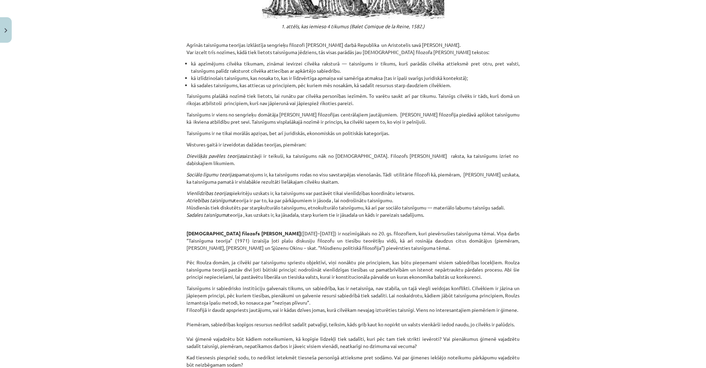
scroll to position [486, 0]
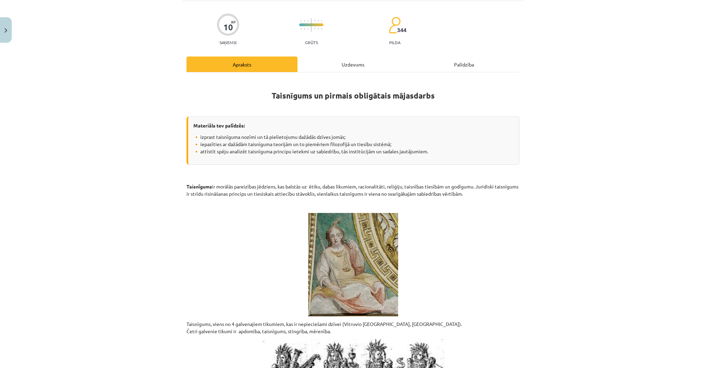
click at [345, 65] on div "Uzdevums" at bounding box center [352, 65] width 111 height 16
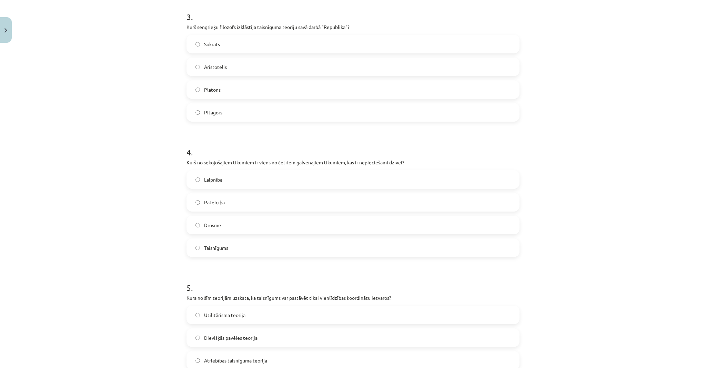
scroll to position [512, 0]
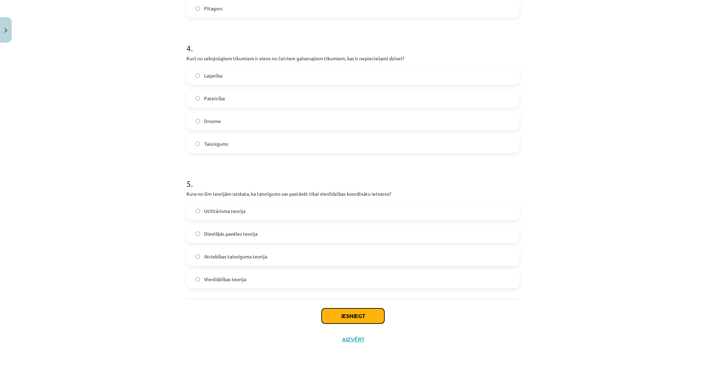
click at [348, 317] on button "Iesniegt" at bounding box center [353, 315] width 63 height 15
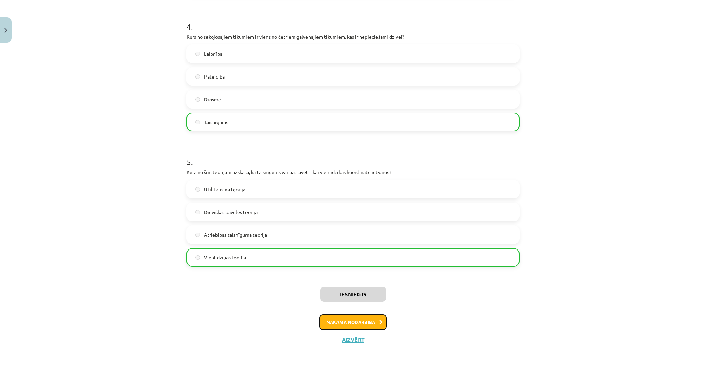
click at [345, 322] on button "Nākamā nodarbība" at bounding box center [353, 322] width 68 height 16
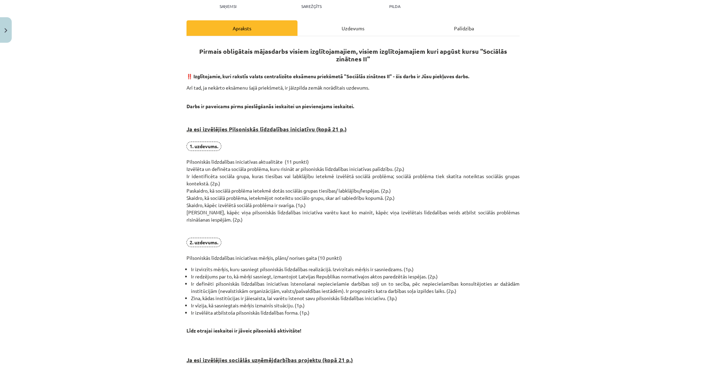
scroll to position [72, 0]
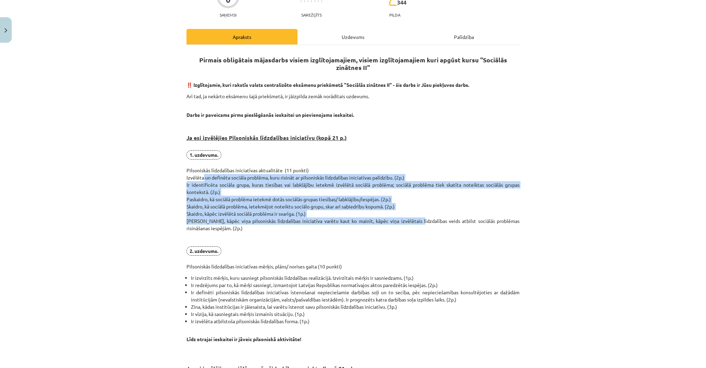
drag, startPoint x: 198, startPoint y: 176, endPoint x: 410, endPoint y: 220, distance: 215.9
click at [410, 220] on p "1. uzdevums. Pilsoniskās līdzdalības iniciatīvas aktualitāte (11 punkti) Izvēlē…" at bounding box center [352, 210] width 333 height 120
drag, startPoint x: 410, startPoint y: 220, endPoint x: 337, endPoint y: 186, distance: 80.3
click at [337, 186] on p "1. uzdevums. Pilsoniskās līdzdalības iniciatīvas aktualitāte (11 punkti) Izvēlē…" at bounding box center [352, 210] width 333 height 120
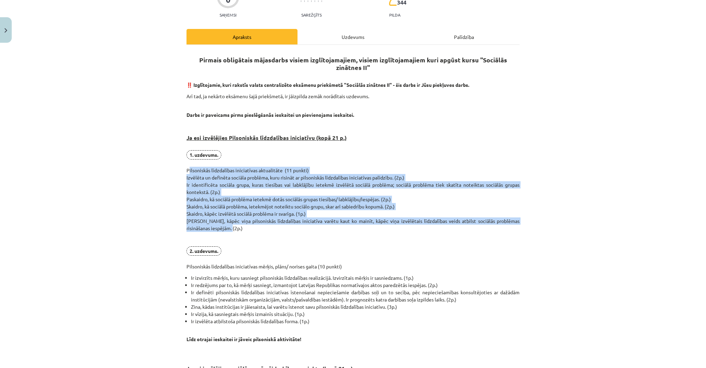
drag, startPoint x: 182, startPoint y: 168, endPoint x: 255, endPoint y: 229, distance: 94.7
click at [255, 229] on div "0 XP Saņemsi Sarežģīts 344 pilda Apraksts Uzdevums Palīdzība Pirmais obligātais…" at bounding box center [352, 335] width 341 height 724
copy p "Pilsoniskās līdzdalības iniciatīvas aktualitāte (11 punkti) Izvēlēta un definēt…"
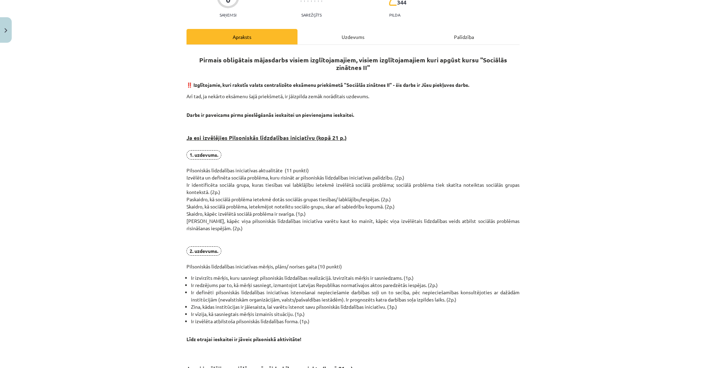
click at [351, 39] on div "Uzdevums" at bounding box center [352, 37] width 111 height 16
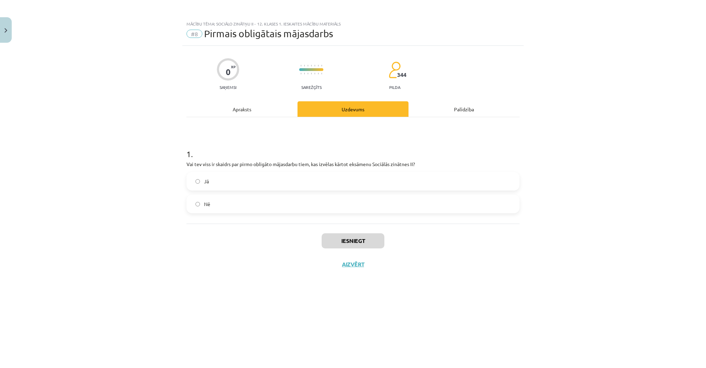
click at [250, 175] on label "Jā" at bounding box center [353, 181] width 332 height 17
click at [349, 244] on button "Iesniegt" at bounding box center [353, 240] width 63 height 15
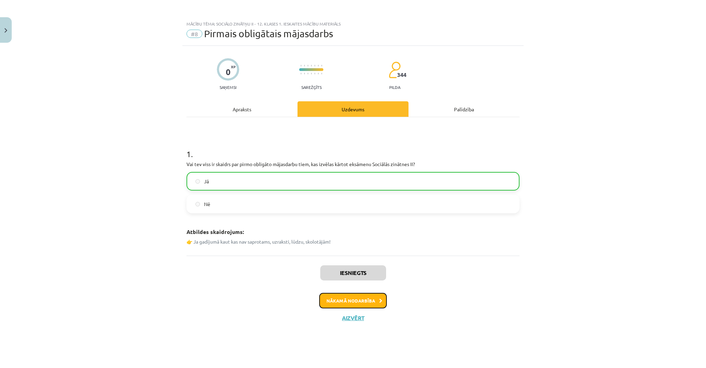
click at [368, 298] on button "Nākamā nodarbība" at bounding box center [353, 301] width 68 height 16
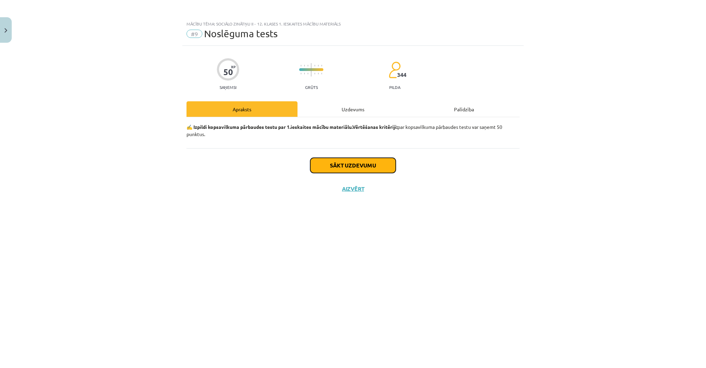
click at [334, 164] on button "Sākt uzdevumu" at bounding box center [352, 165] width 85 height 15
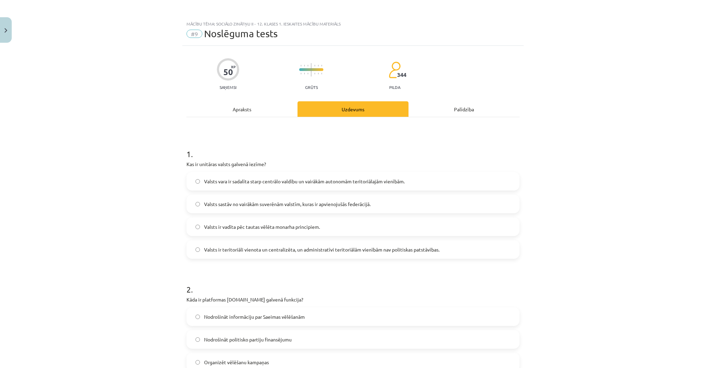
click at [338, 245] on label "Valsts ir teritoriāli vienota un centralizēta, un administratīvi teritoriālām v…" at bounding box center [353, 249] width 332 height 17
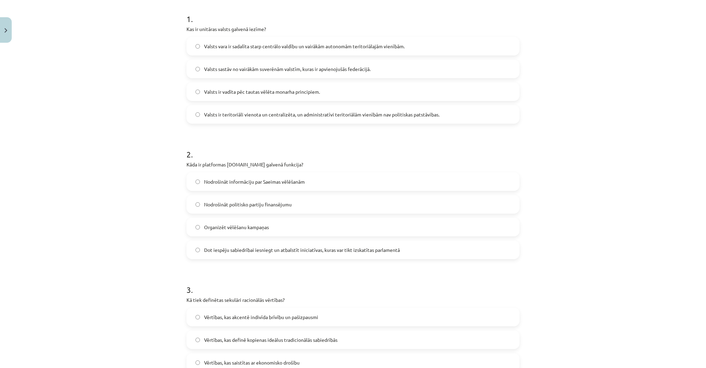
scroll to position [138, 0]
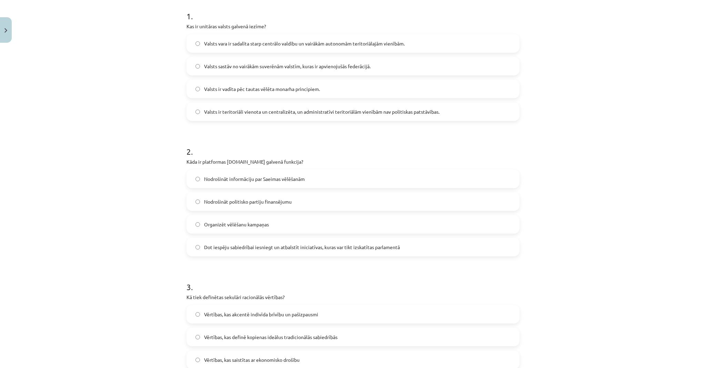
click at [322, 245] on span "Dot iespēju sabiedrībai iesniegt un atbalstīt iniciatīvas, kuras var tikt izska…" at bounding box center [302, 247] width 196 height 7
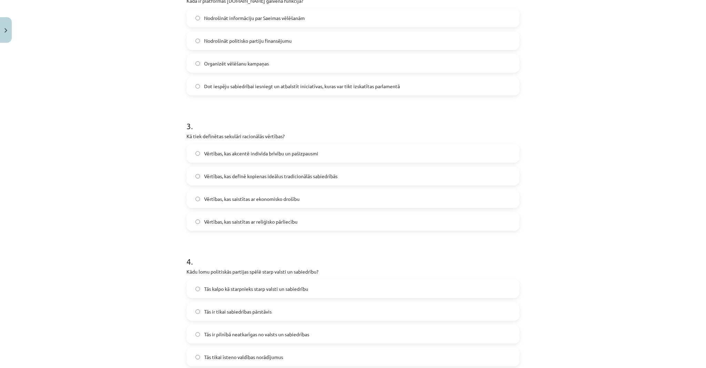
scroll to position [303, 0]
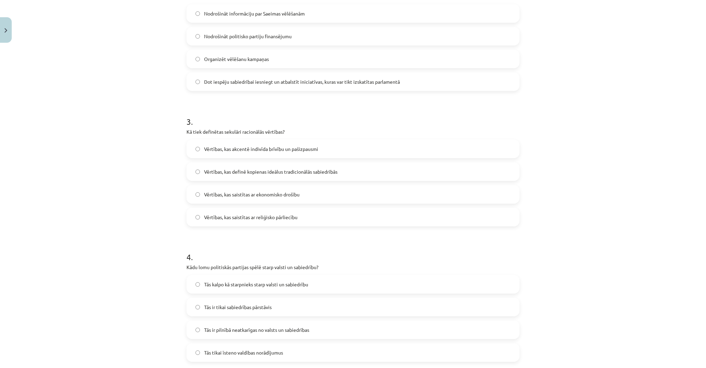
click at [290, 171] on span "Vērtības, kas definē kopienas ideālus tradicionālās sabiedrībās" at bounding box center [270, 171] width 133 height 7
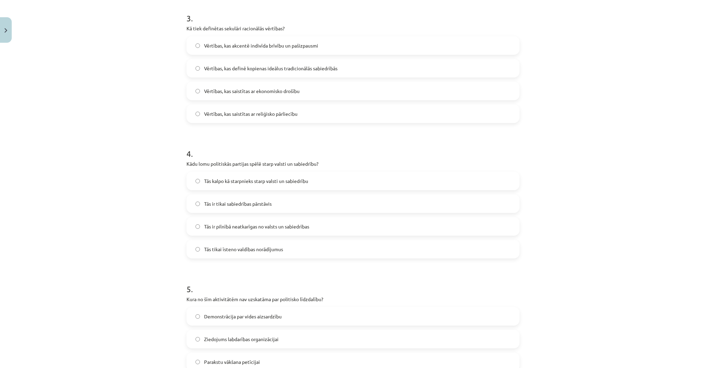
scroll to position [414, 0]
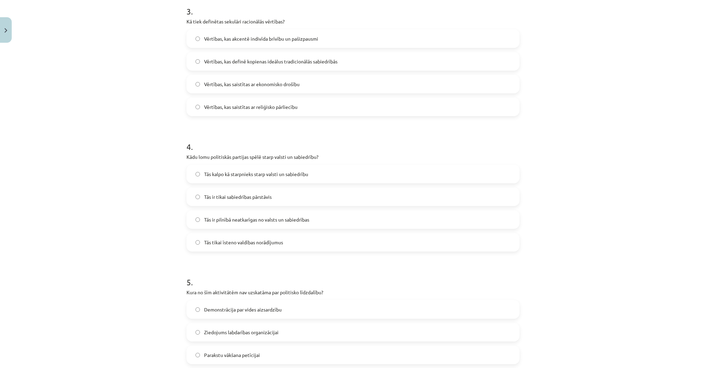
click at [281, 171] on span "Tās kalpo kā starpnieks starp valsti un sabiedrību" at bounding box center [256, 174] width 104 height 7
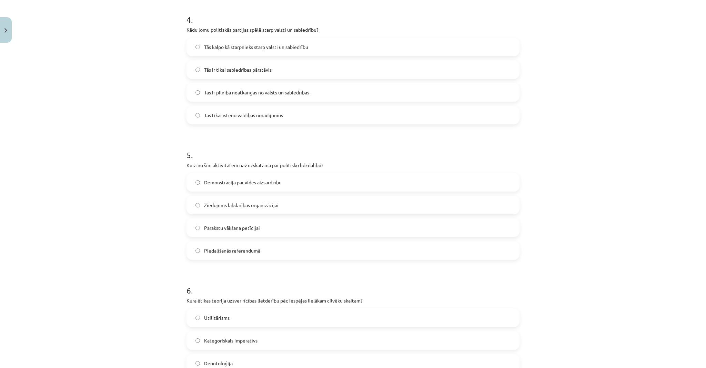
scroll to position [551, 0]
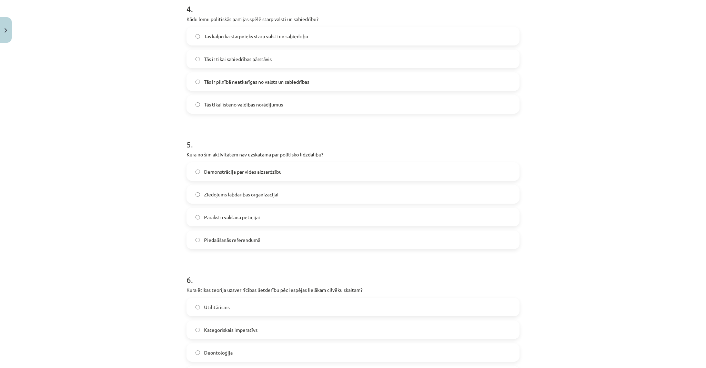
click at [289, 241] on label "Piedalīšanās referendumā" at bounding box center [353, 239] width 332 height 17
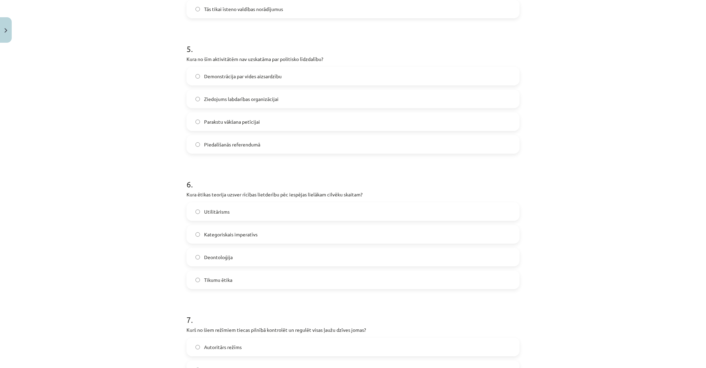
scroll to position [662, 0]
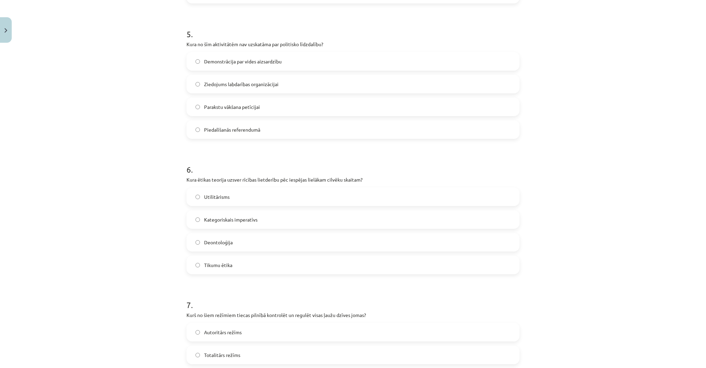
click at [245, 192] on label "Utilitārisms" at bounding box center [353, 196] width 332 height 17
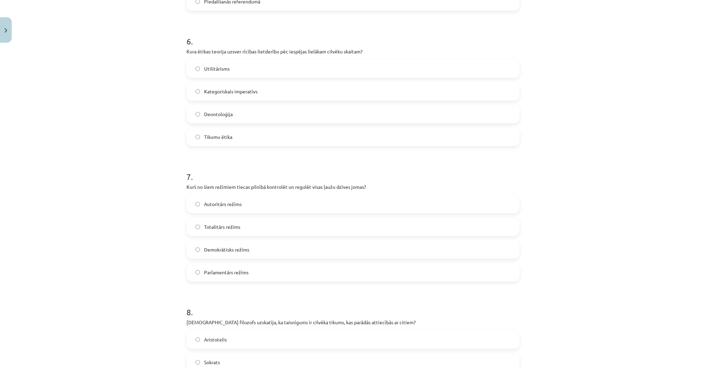
scroll to position [799, 0]
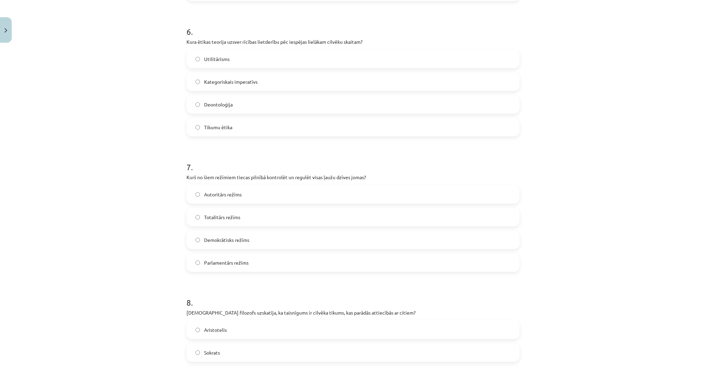
click at [248, 213] on label "Totalitārs režīms" at bounding box center [353, 216] width 332 height 17
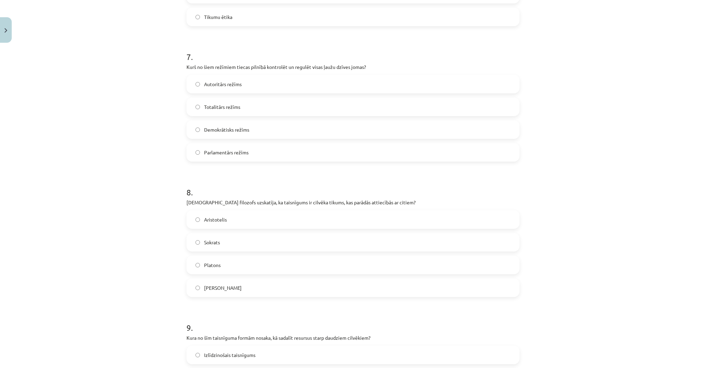
scroll to position [937, 0]
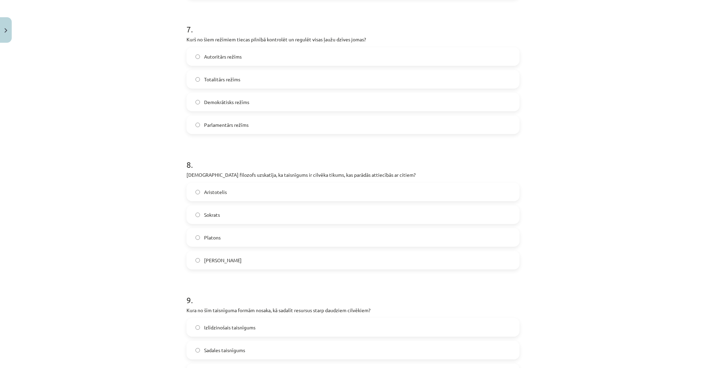
click at [227, 238] on label "Platons" at bounding box center [353, 237] width 332 height 17
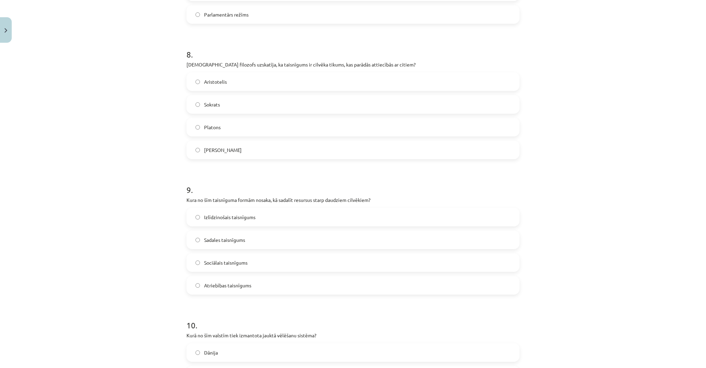
click at [217, 85] on label "Aristotelis" at bounding box center [353, 81] width 332 height 17
click at [247, 262] on label "Sociālais taisnīgums" at bounding box center [353, 262] width 332 height 17
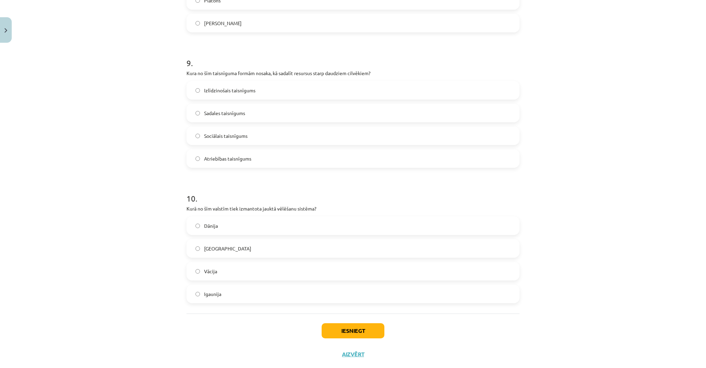
scroll to position [1185, 0]
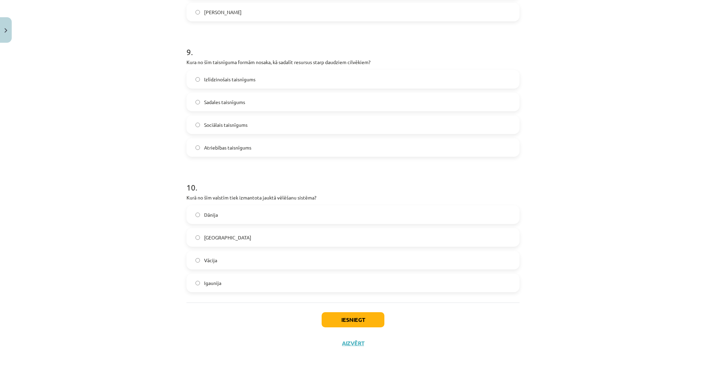
click at [275, 109] on label "Sadales taisnīgums" at bounding box center [353, 101] width 332 height 17
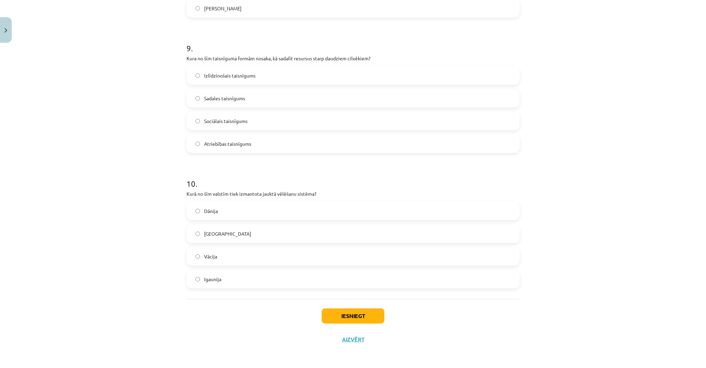
click at [255, 235] on label "ASV" at bounding box center [353, 233] width 332 height 17
click at [362, 323] on button "Iesniegt" at bounding box center [353, 315] width 63 height 15
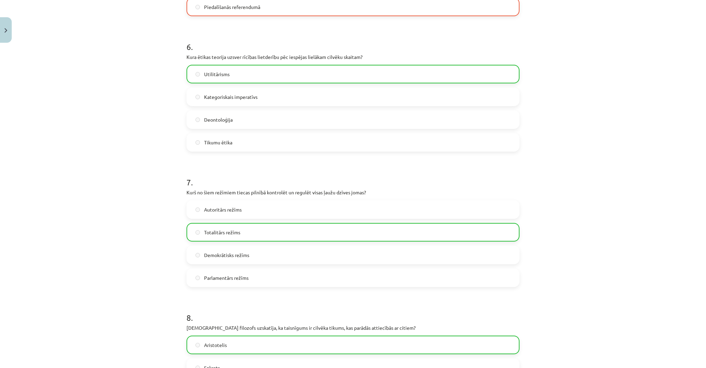
scroll to position [1211, 0]
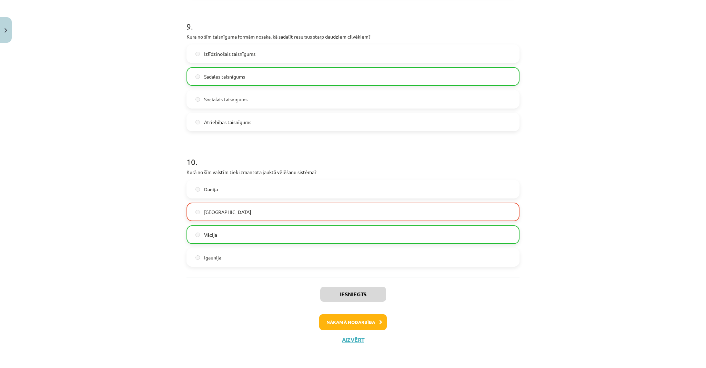
drag, startPoint x: 438, startPoint y: 272, endPoint x: 494, endPoint y: 345, distance: 91.7
click at [357, 316] on button "Nākamā nodarbība" at bounding box center [353, 322] width 68 height 16
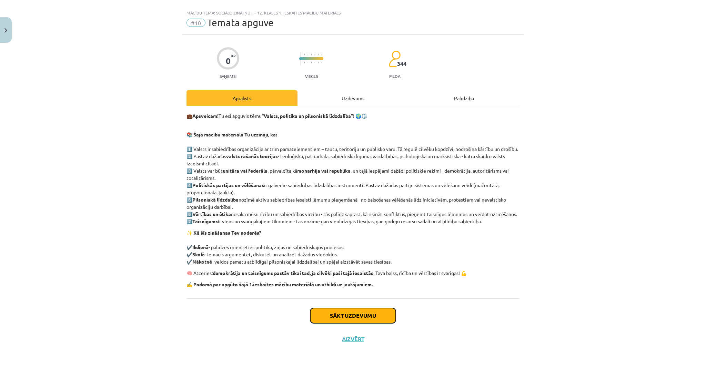
click at [362, 323] on button "Sākt uzdevumu" at bounding box center [352, 315] width 85 height 15
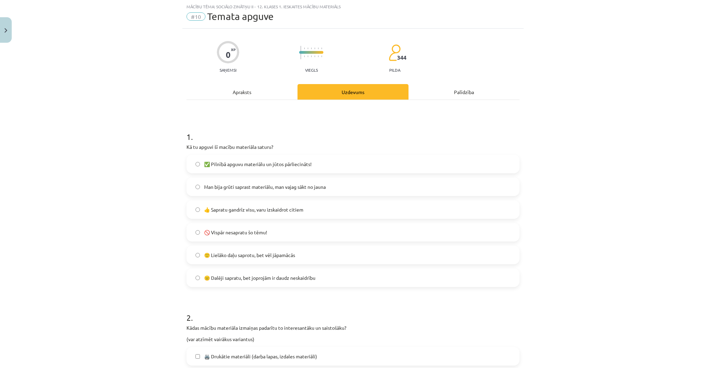
click at [272, 158] on label "✅ Pilnībā apguvu materiālu un jūtos pārliecināts!" at bounding box center [353, 163] width 332 height 17
click at [310, 250] on label "🙂 Lielāko daļu saprotu, bet vēl jāpamācās" at bounding box center [353, 254] width 332 height 17
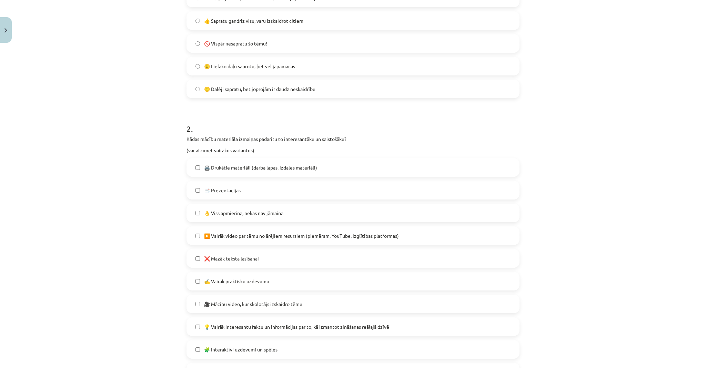
scroll to position [210, 0]
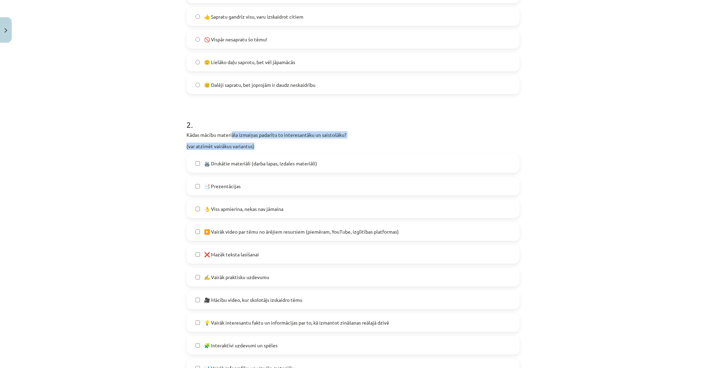
drag, startPoint x: 230, startPoint y: 135, endPoint x: 327, endPoint y: 141, distance: 96.6
click at [327, 141] on div "Kādas mācību materiāla izmaiņas padarītu to interesantāku un saistošāku? (var a…" at bounding box center [352, 140] width 333 height 19
drag, startPoint x: 327, startPoint y: 141, endPoint x: 291, endPoint y: 164, distance: 42.6
click at [291, 164] on span "🖨️ Drukātie materiāli (darba lapas, izdales materiāli)" at bounding box center [260, 163] width 113 height 7
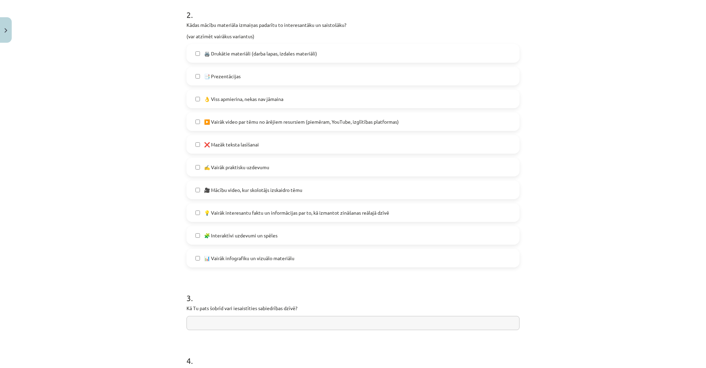
scroll to position [320, 0]
click at [234, 163] on span "✍️ Vairāk praktisku uzdevumu" at bounding box center [236, 166] width 65 height 7
click at [276, 212] on span "💡 Vairāk interesantu faktu un informācijas par to, kā izmantot zināšanas reālaj…" at bounding box center [296, 212] width 185 height 7
click at [279, 231] on label "🧩 Interaktīvi uzdevumi un spēles" at bounding box center [353, 234] width 332 height 17
click at [291, 259] on span "📊 Vairāk infografiku un vizuālo materiālu" at bounding box center [249, 257] width 90 height 7
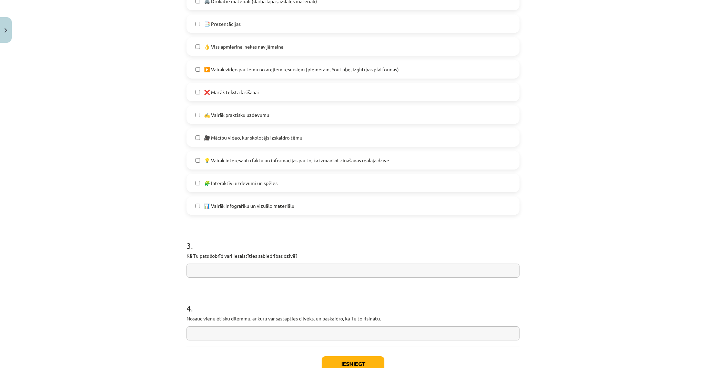
scroll to position [376, 0]
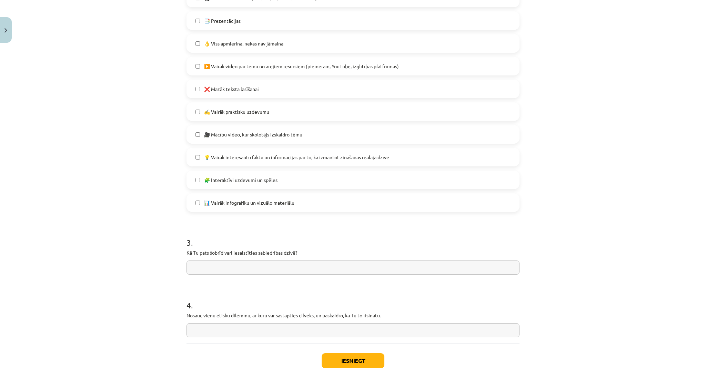
click at [229, 205] on span "📊 Vairāk infografiku un vizuālo materiālu" at bounding box center [249, 202] width 90 height 7
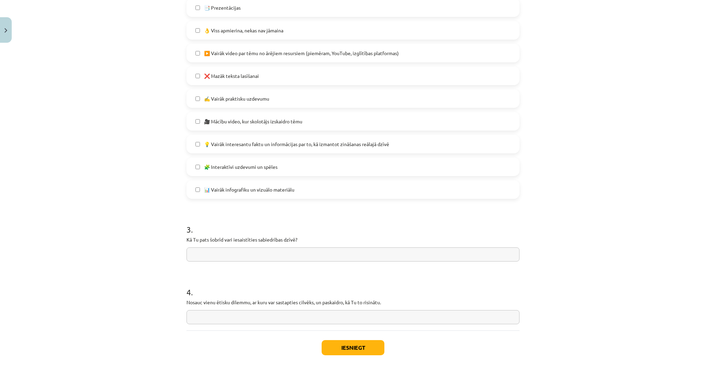
scroll to position [420, 0]
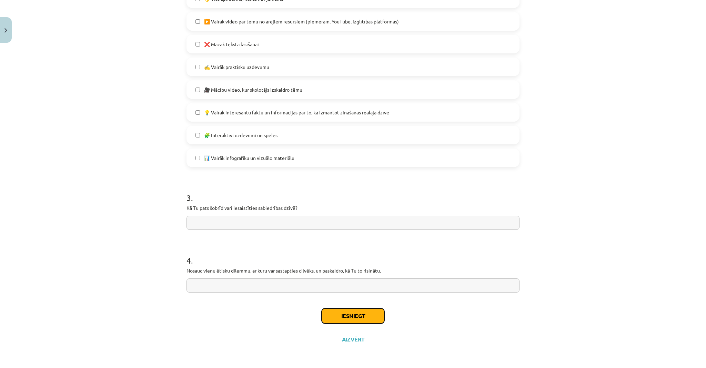
click at [344, 315] on button "Iesniegt" at bounding box center [353, 315] width 63 height 15
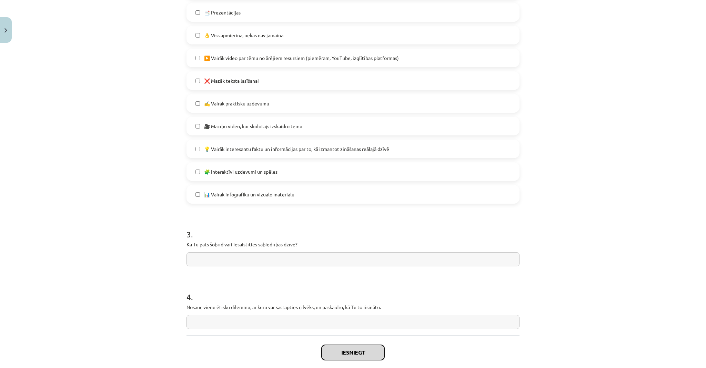
scroll to position [338, 0]
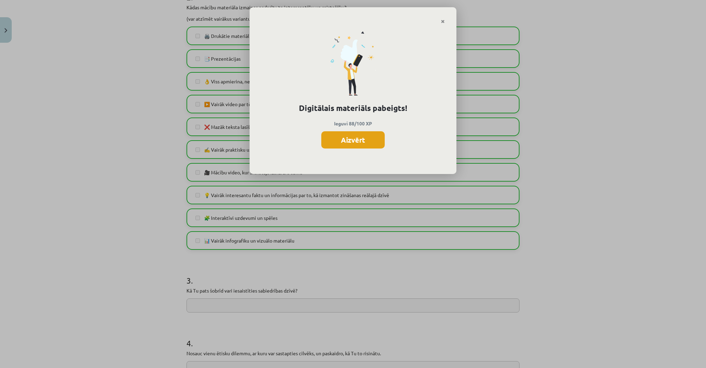
click at [353, 136] on button "Aizvērt" at bounding box center [352, 139] width 63 height 17
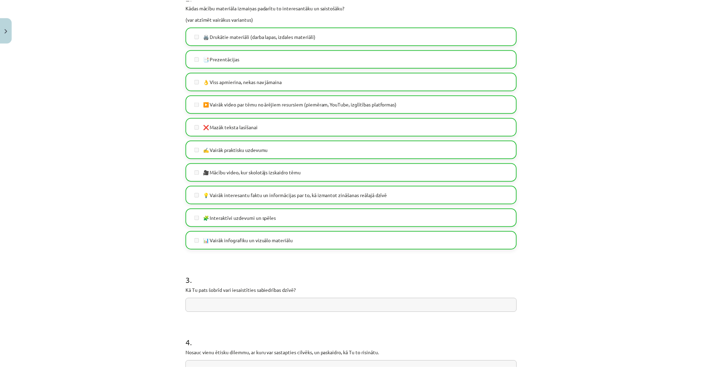
scroll to position [420, 0]
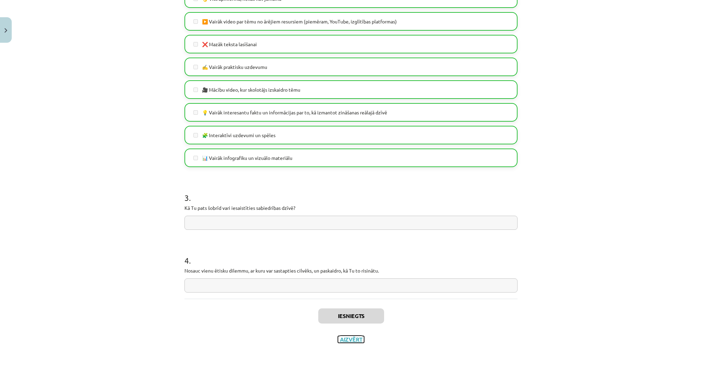
click at [353, 340] on button "Aizvērt" at bounding box center [351, 339] width 26 height 7
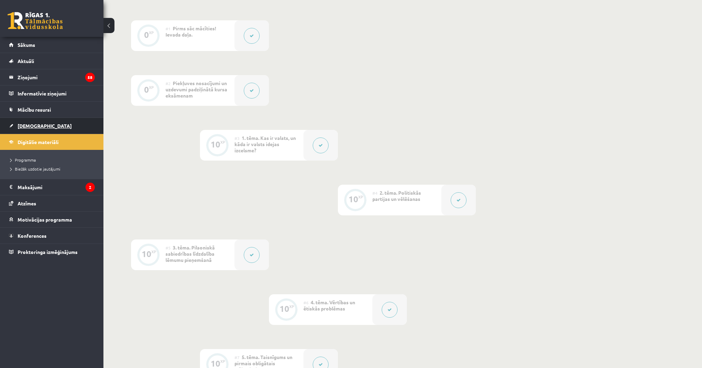
click at [54, 124] on link "[DEMOGRAPHIC_DATA]" at bounding box center [52, 126] width 86 height 16
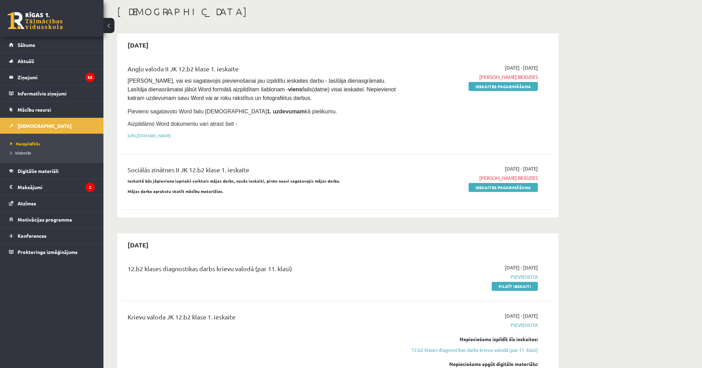
scroll to position [110, 0]
